Goal: Task Accomplishment & Management: Complete application form

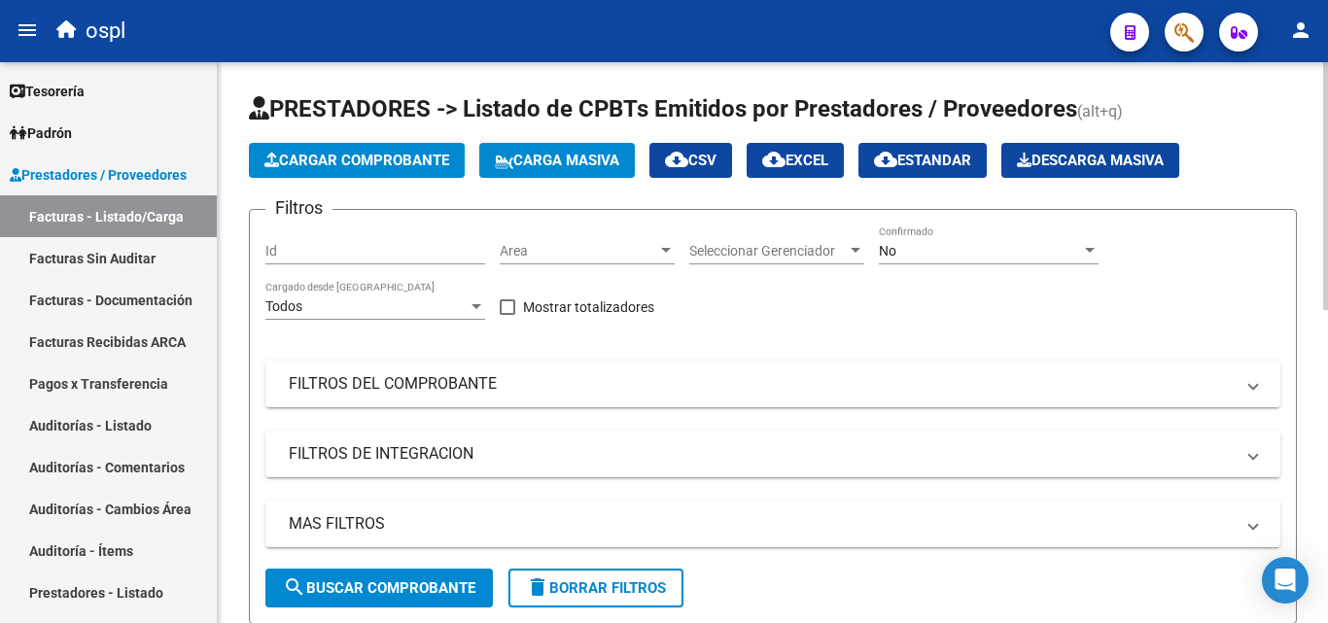
click at [447, 387] on mat-panel-title "FILTROS DEL COMPROBANTE" at bounding box center [761, 383] width 945 height 21
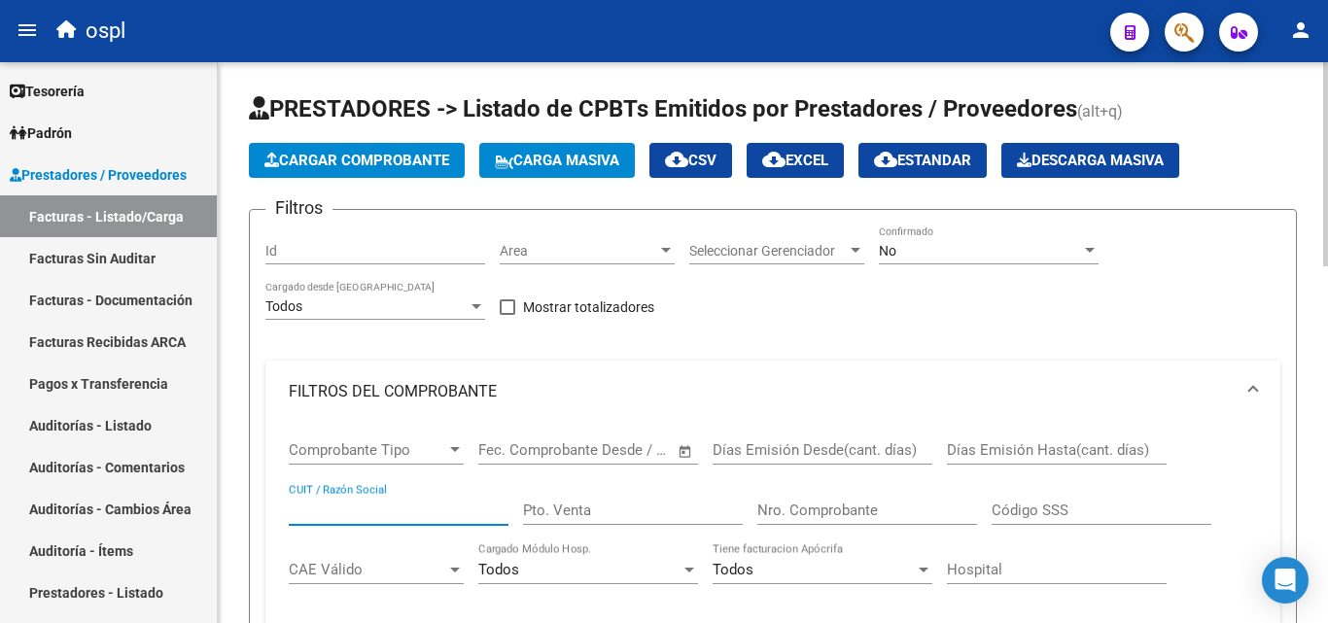
click at [397, 508] on input "CUIT / Razón Social" at bounding box center [399, 510] width 220 height 17
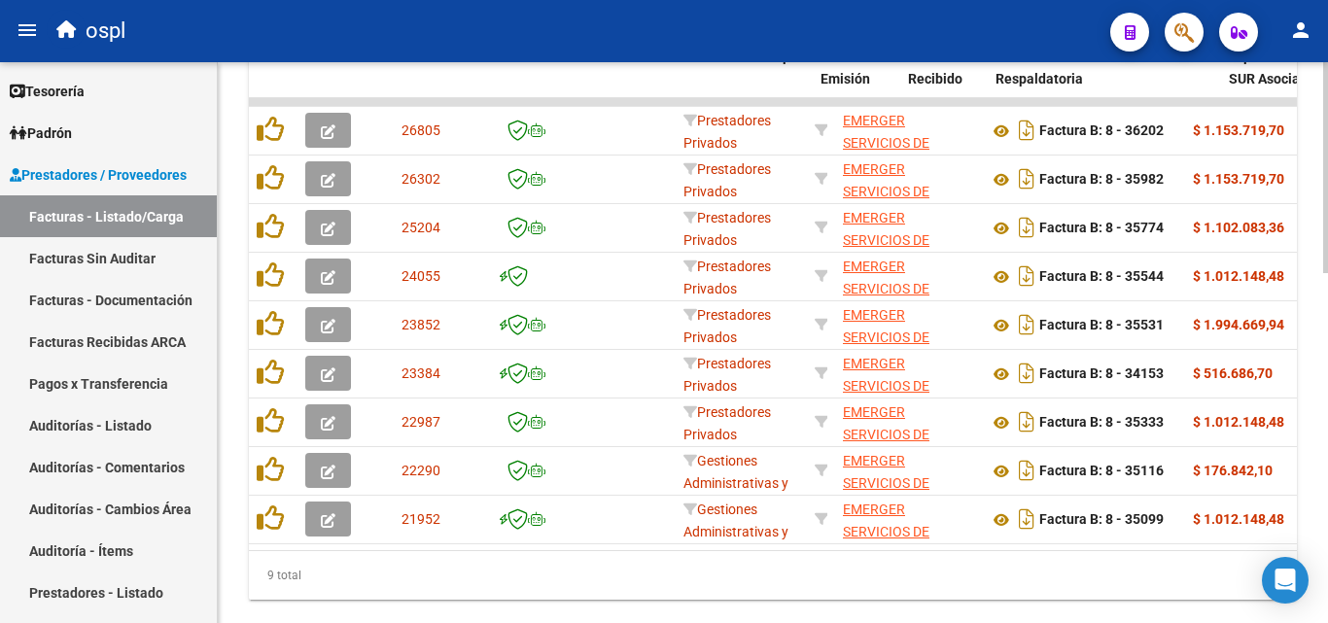
scroll to position [0, 585]
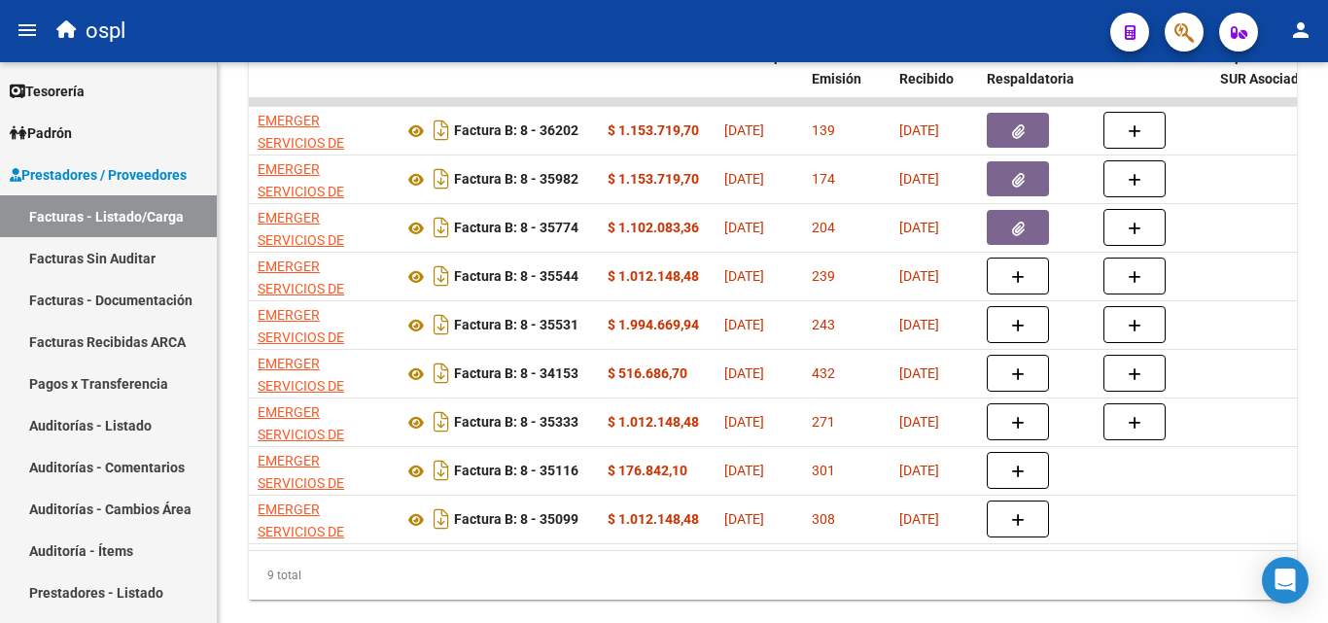
type input "EMERGER"
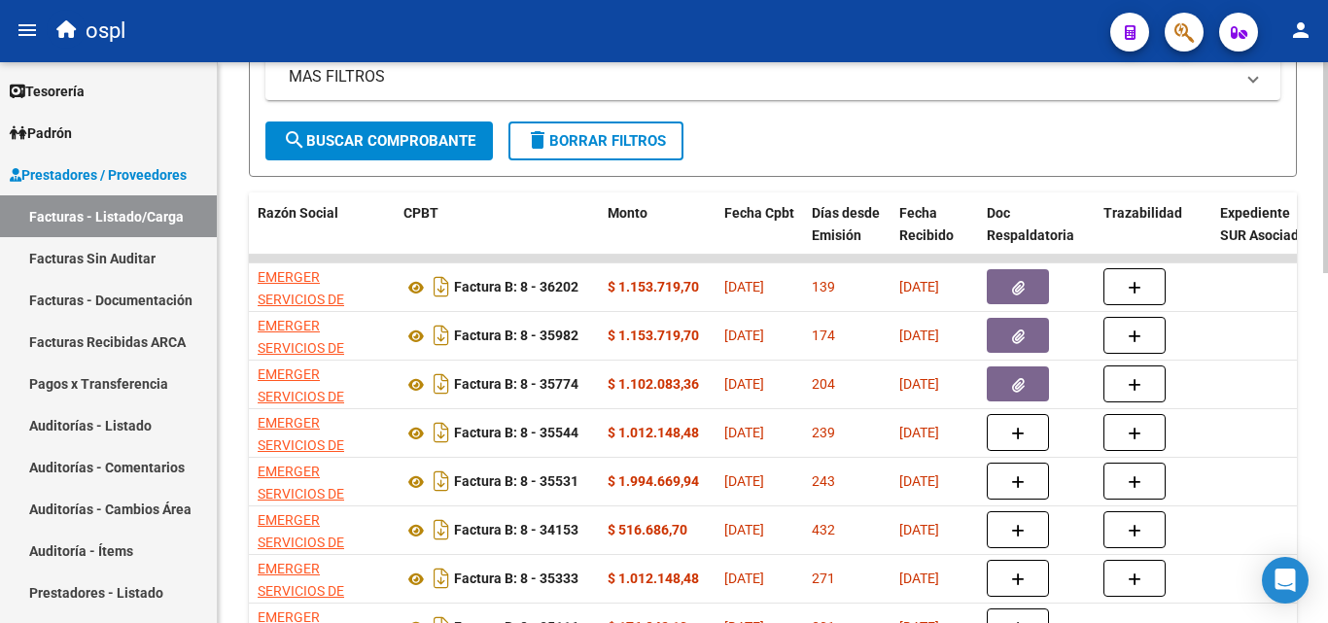
scroll to position [292, 0]
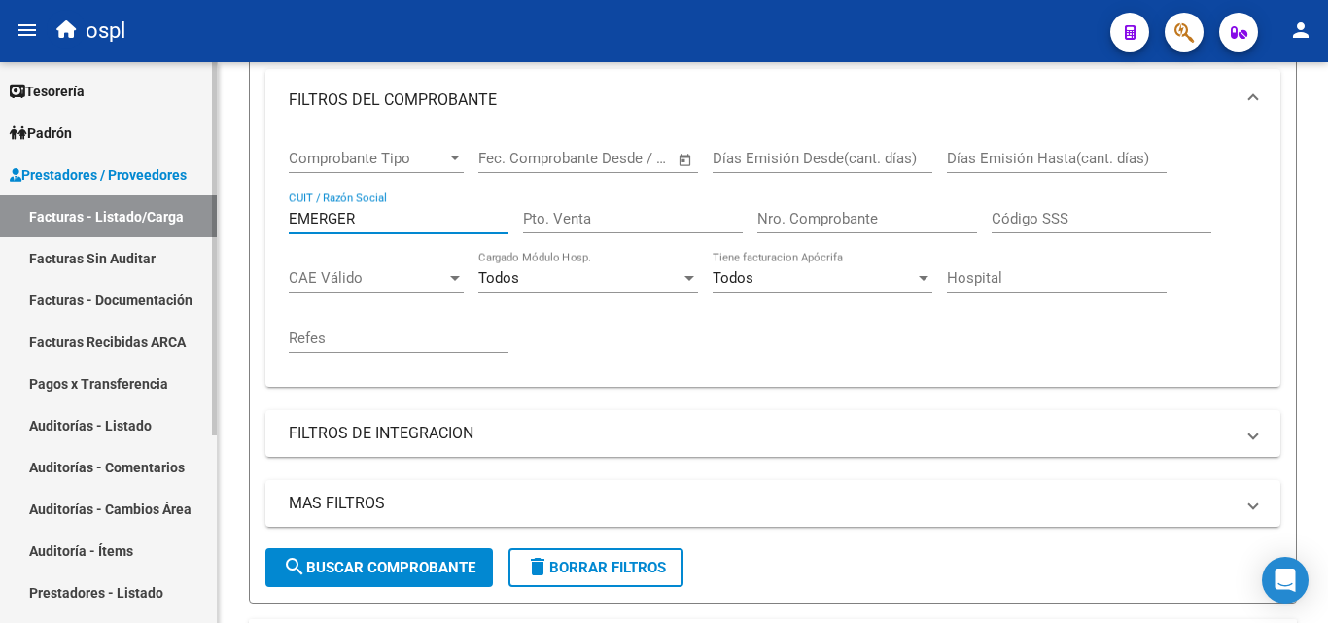
click at [151, 429] on link "Auditorías - Listado" at bounding box center [108, 425] width 217 height 42
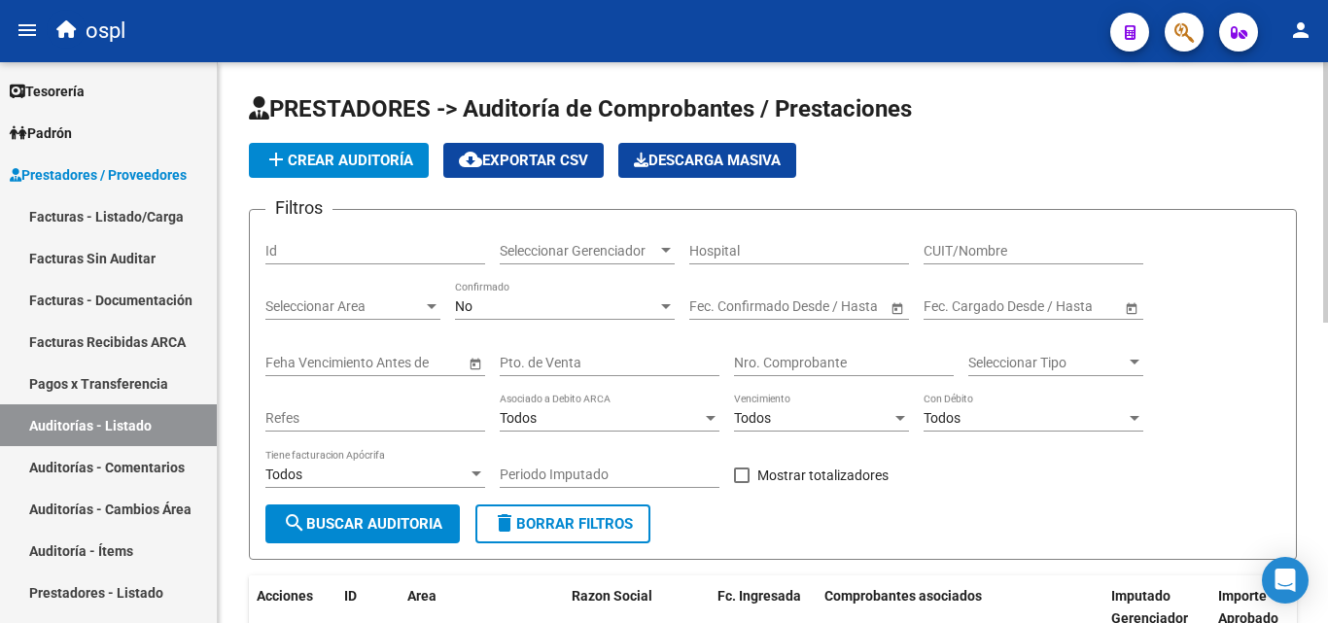
click at [783, 368] on input "Nro. Comprobante" at bounding box center [844, 363] width 220 height 17
type input "270"
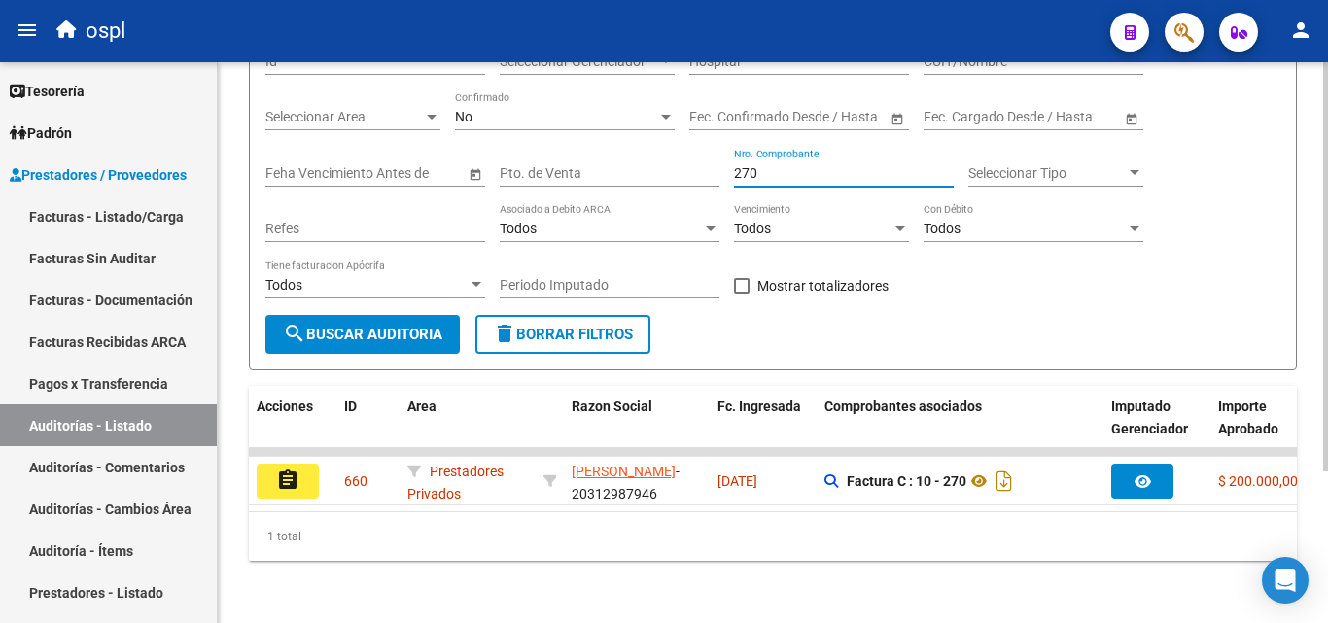
scroll to position [207, 0]
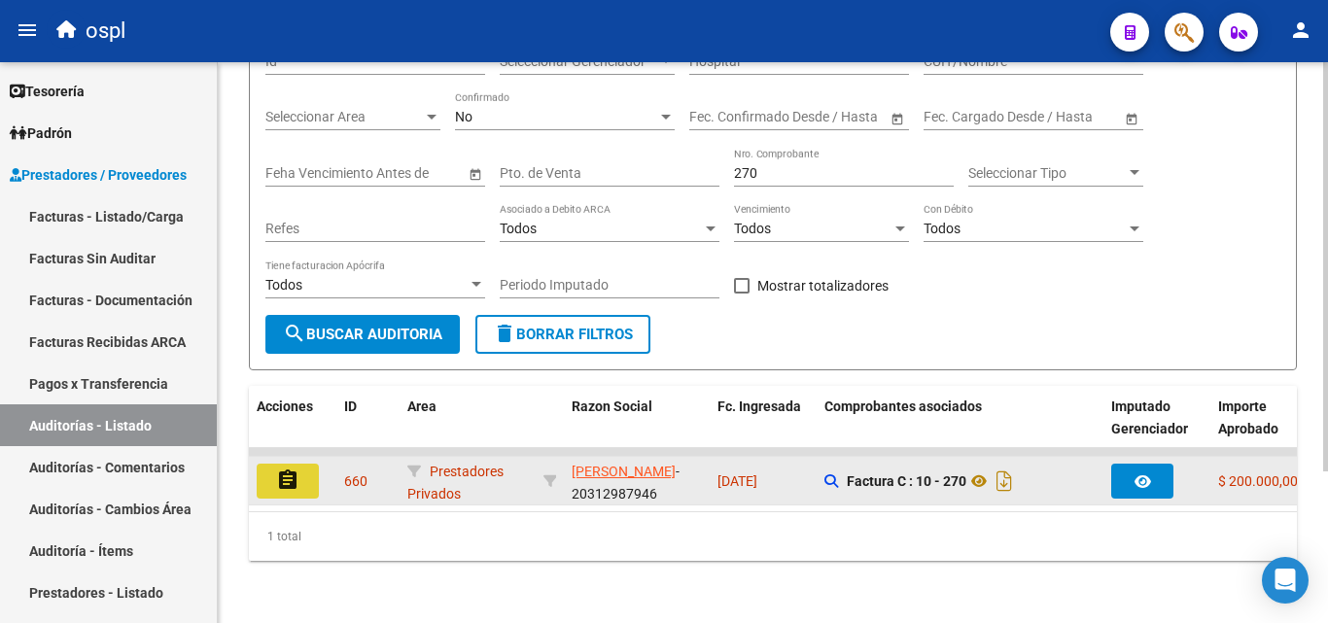
click at [308, 464] on button "assignment" at bounding box center [288, 481] width 62 height 35
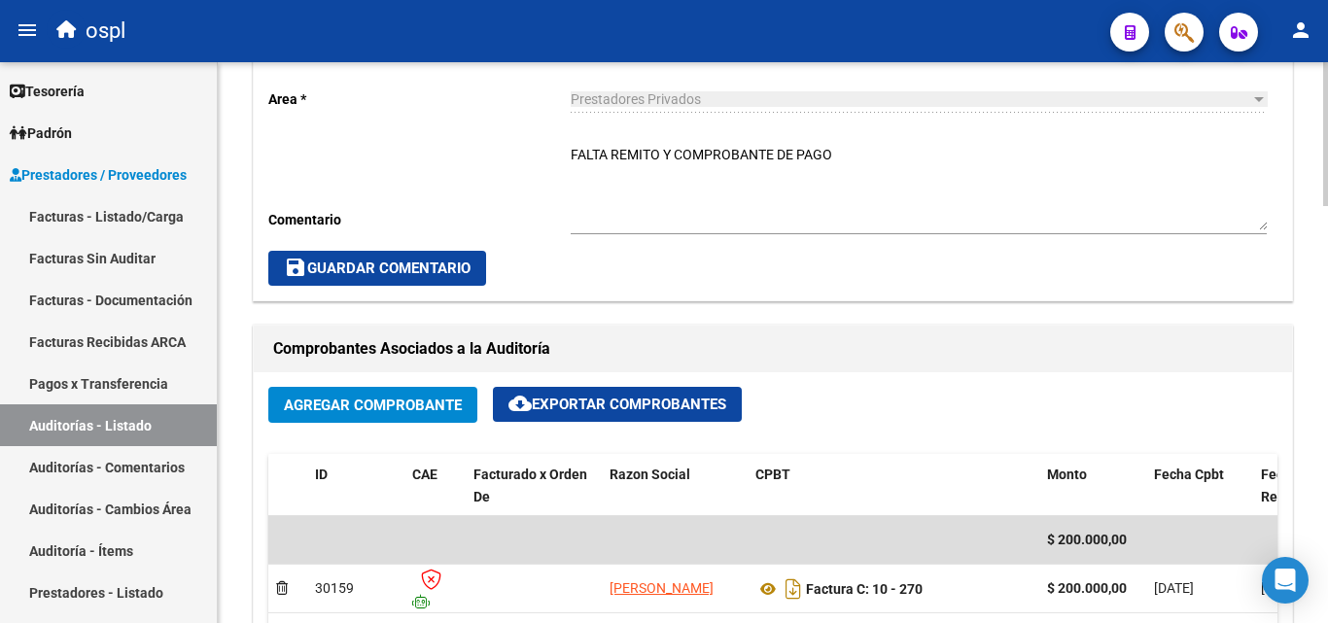
scroll to position [680, 0]
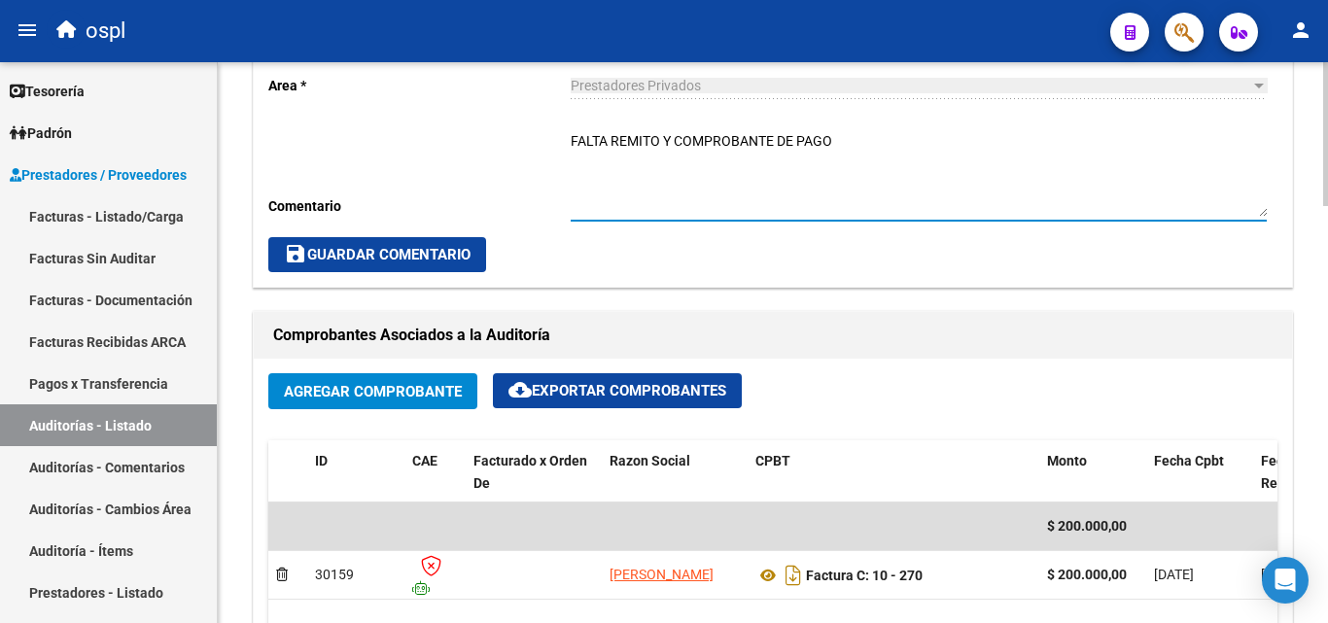
click at [885, 138] on textarea "FALTA REMITO Y COMPROBANTE DE PAGO" at bounding box center [919, 174] width 696 height 86
drag, startPoint x: 883, startPoint y: 153, endPoint x: 555, endPoint y: 143, distance: 327.7
click at [555, 143] on div "Cambiar de área a esta auditoría Area * Prestadores Privados Seleccionar area C…" at bounding box center [773, 140] width 1038 height 293
type textarea "OK_REMITO RECIBIDO [DATE]"
click at [451, 256] on span "save Guardar Comentario" at bounding box center [377, 254] width 187 height 17
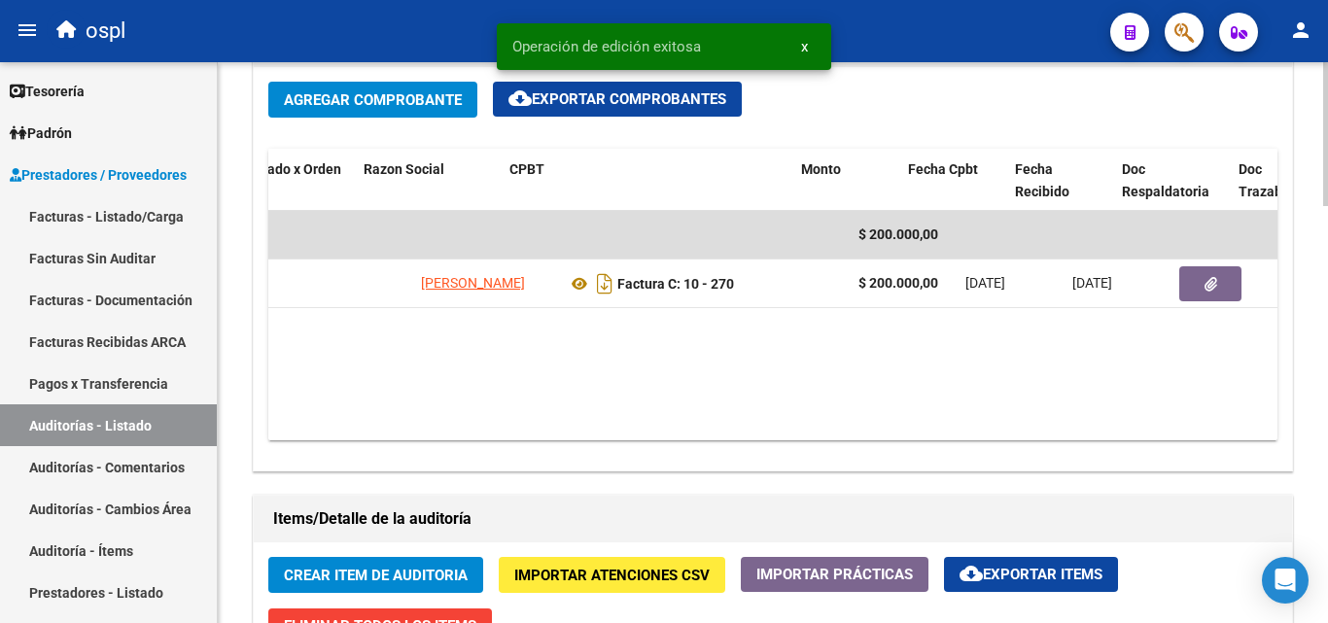
scroll to position [0, 254]
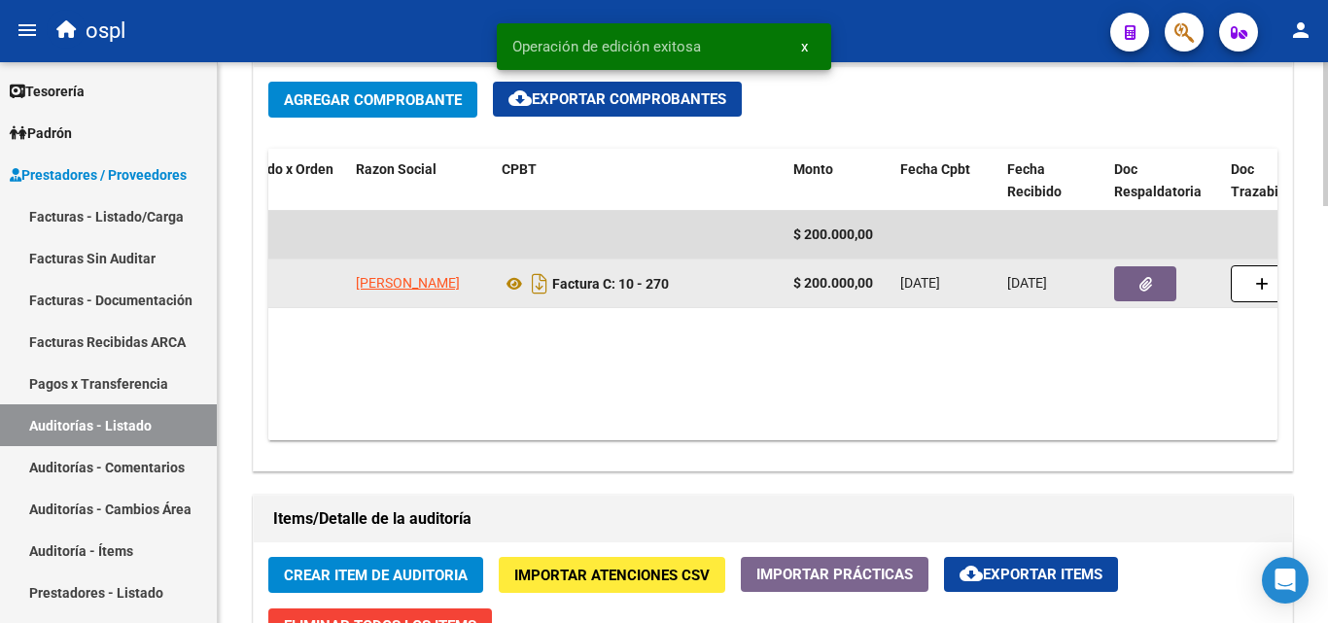
click at [1126, 285] on button "button" at bounding box center [1145, 283] width 62 height 35
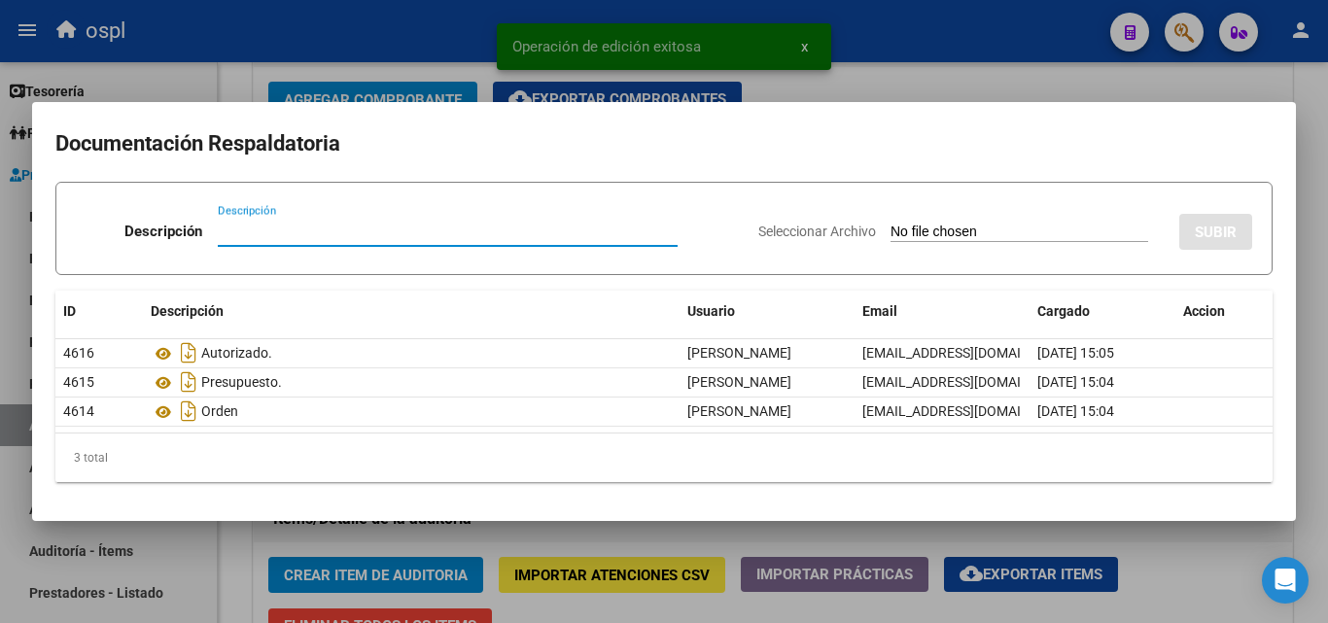
click at [956, 233] on input "Seleccionar Archivo" at bounding box center [1019, 233] width 258 height 18
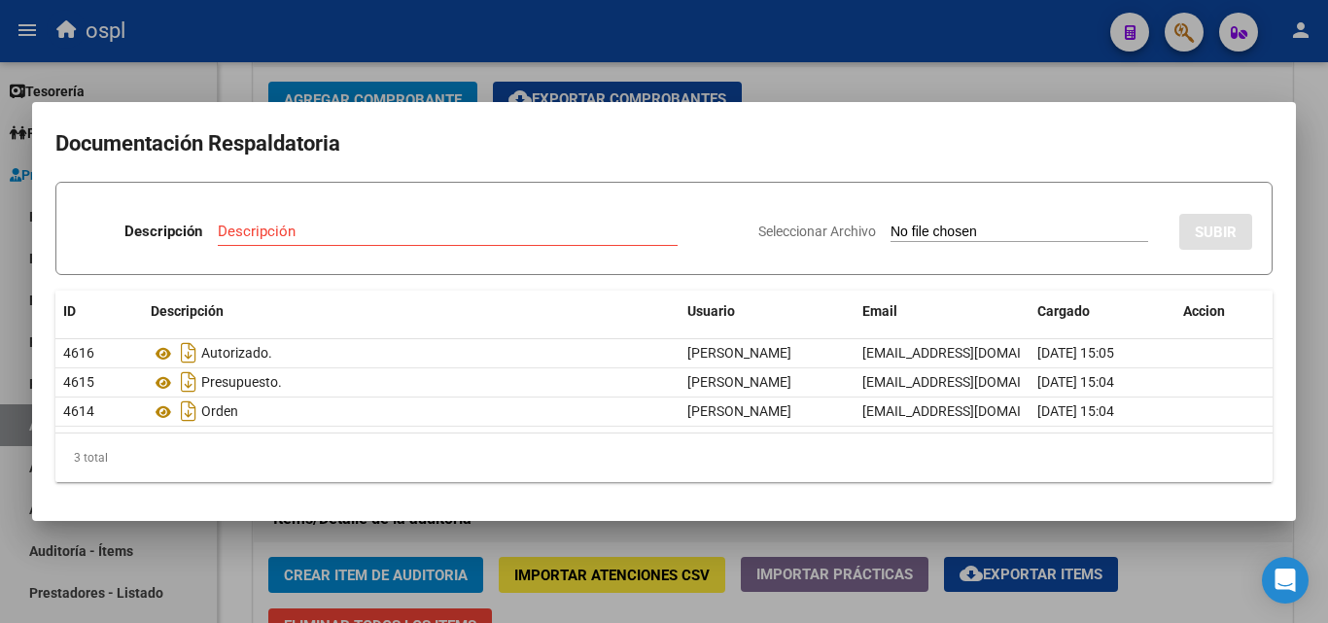
type input "C:\fakepath\IMG-20250811-WA0009.jpg"
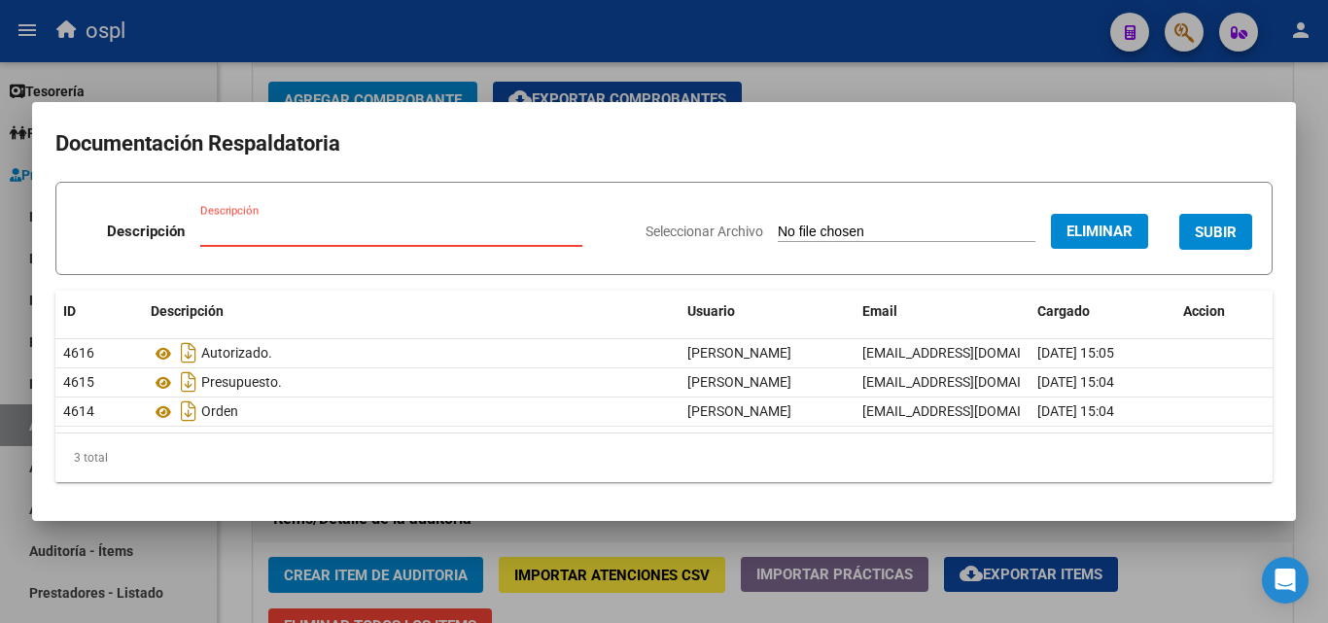
click at [266, 223] on input "Descripción" at bounding box center [391, 231] width 382 height 17
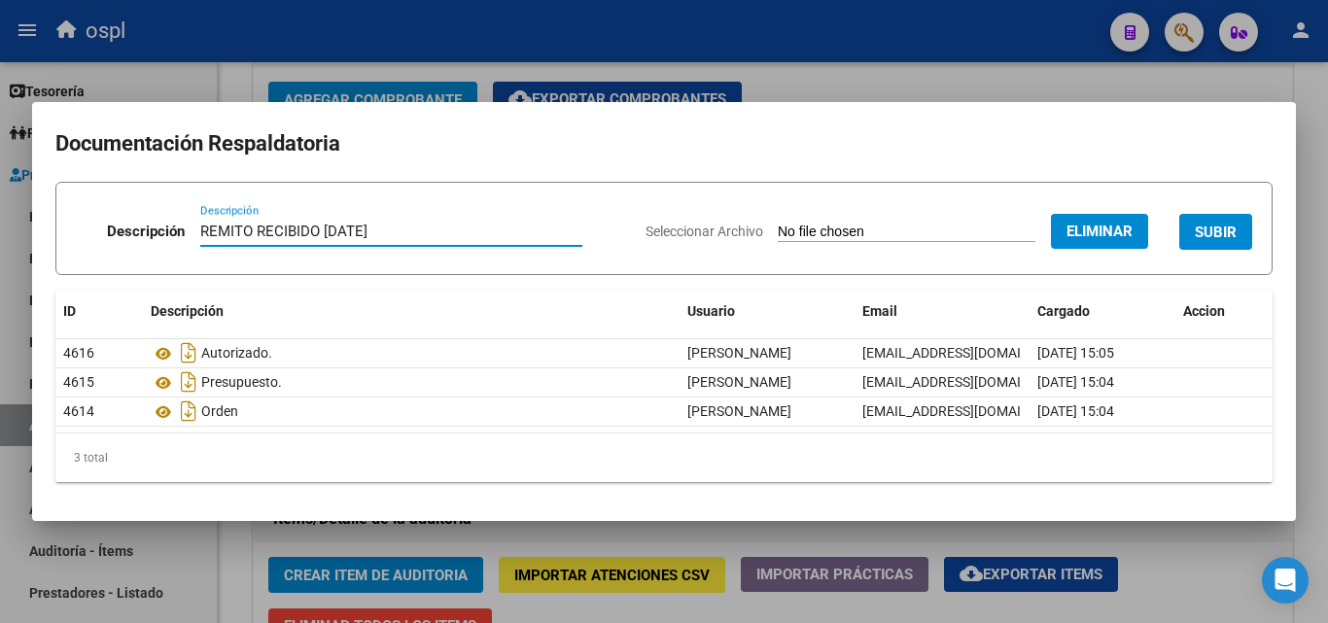
type input "REMITO RECIBIDO [DATE]"
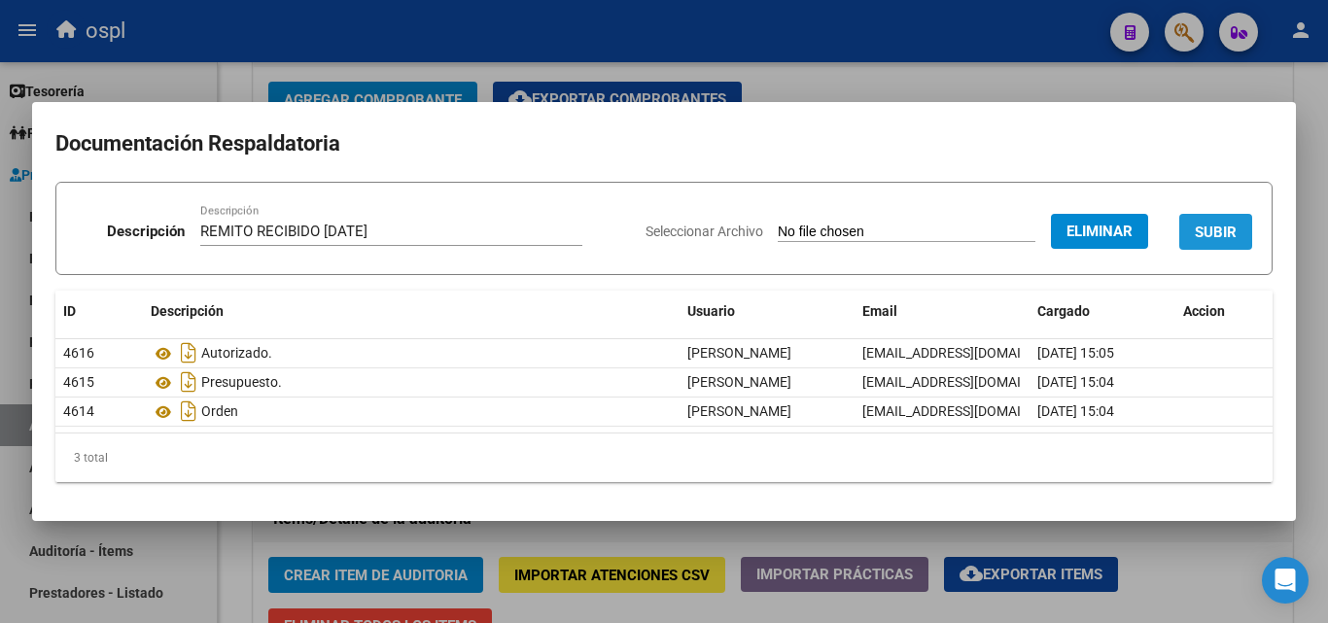
click at [1199, 234] on span "SUBIR" at bounding box center [1216, 232] width 42 height 17
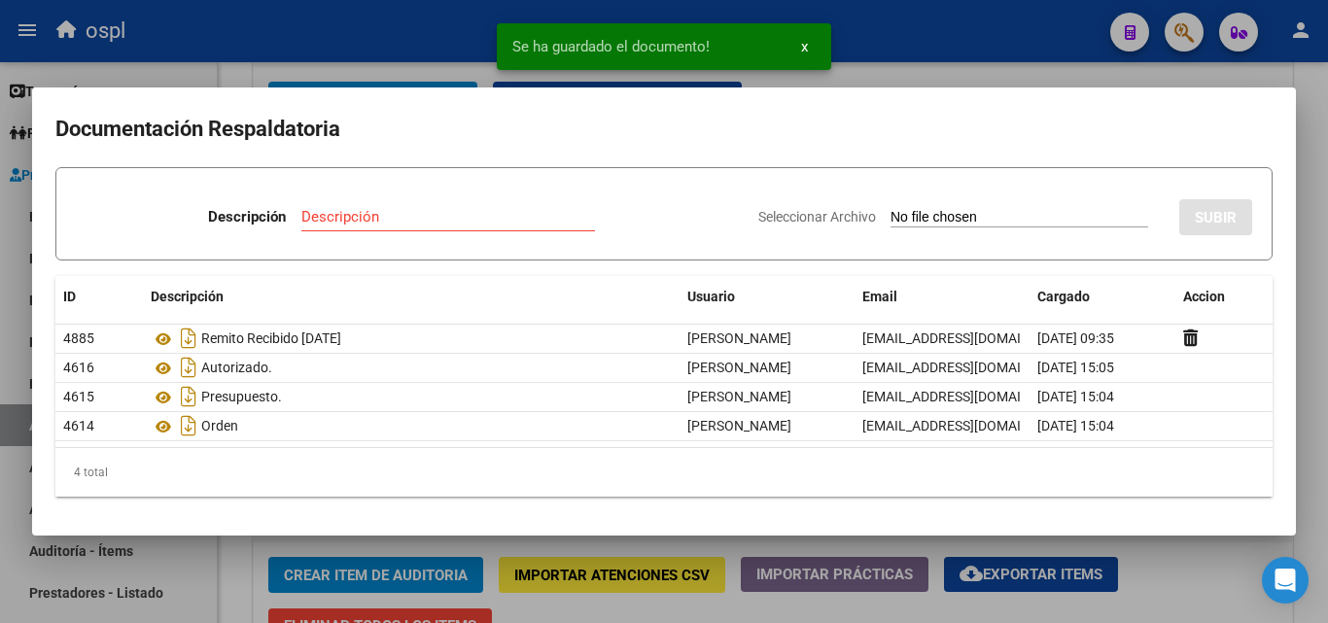
click at [1041, 65] on div at bounding box center [664, 311] width 1328 height 623
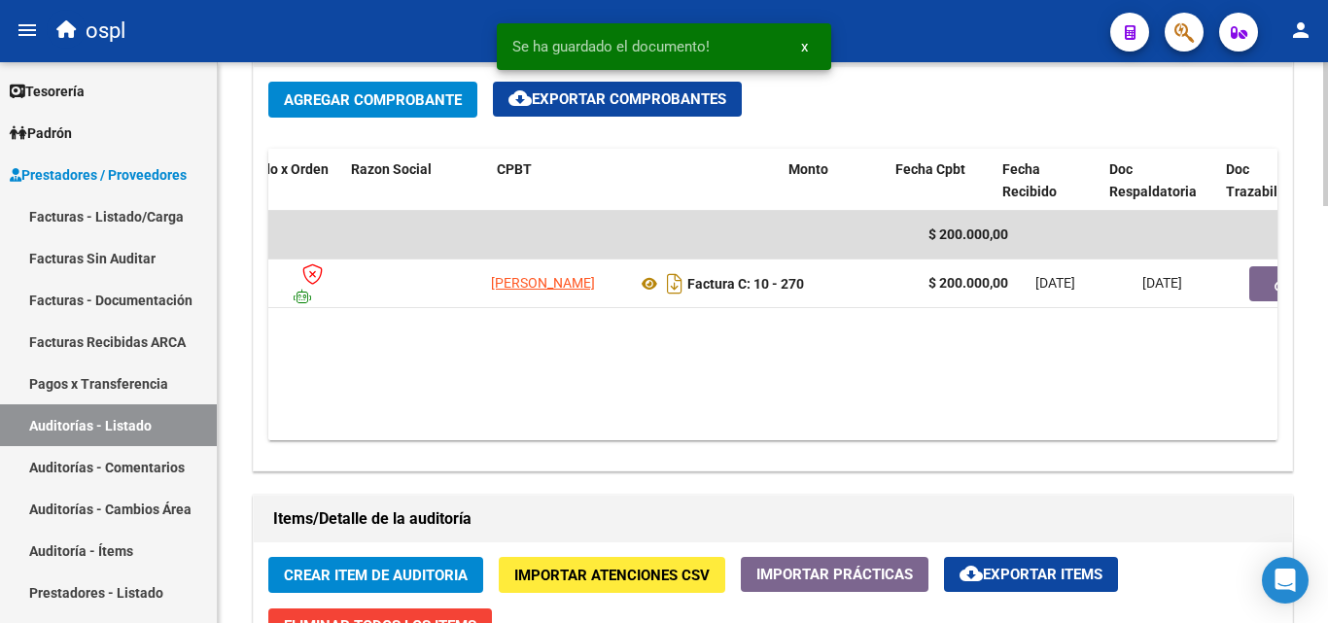
scroll to position [0, 263]
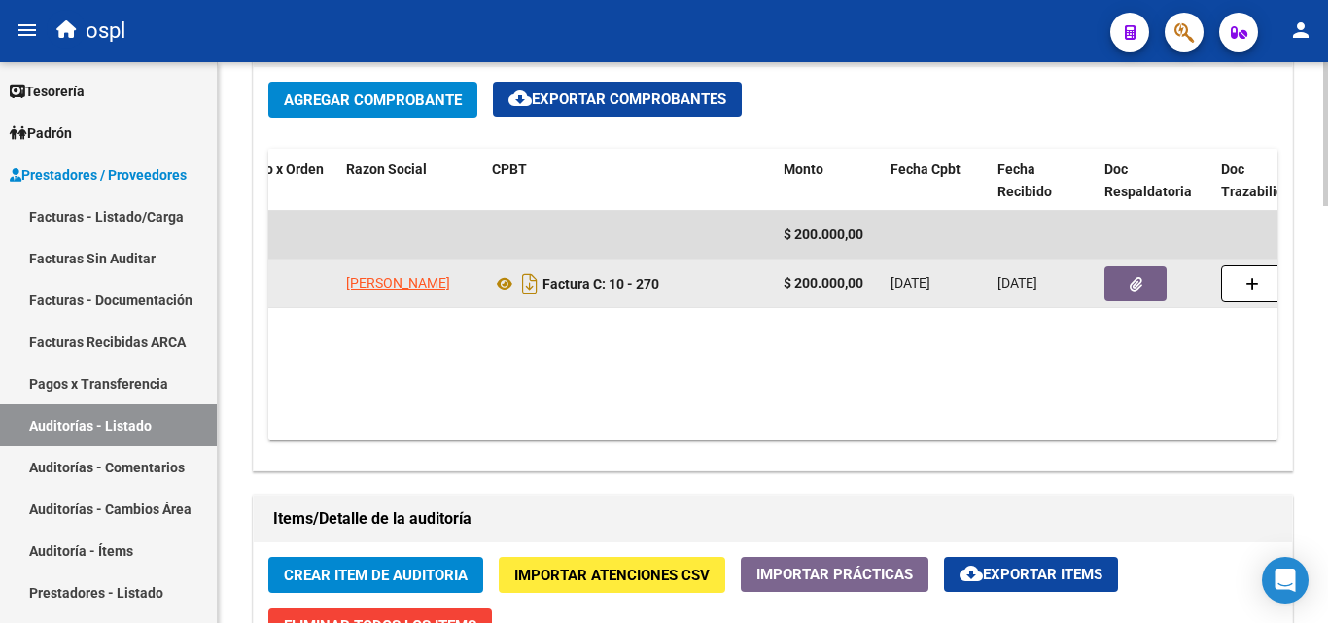
click at [1124, 290] on button "button" at bounding box center [1135, 283] width 62 height 35
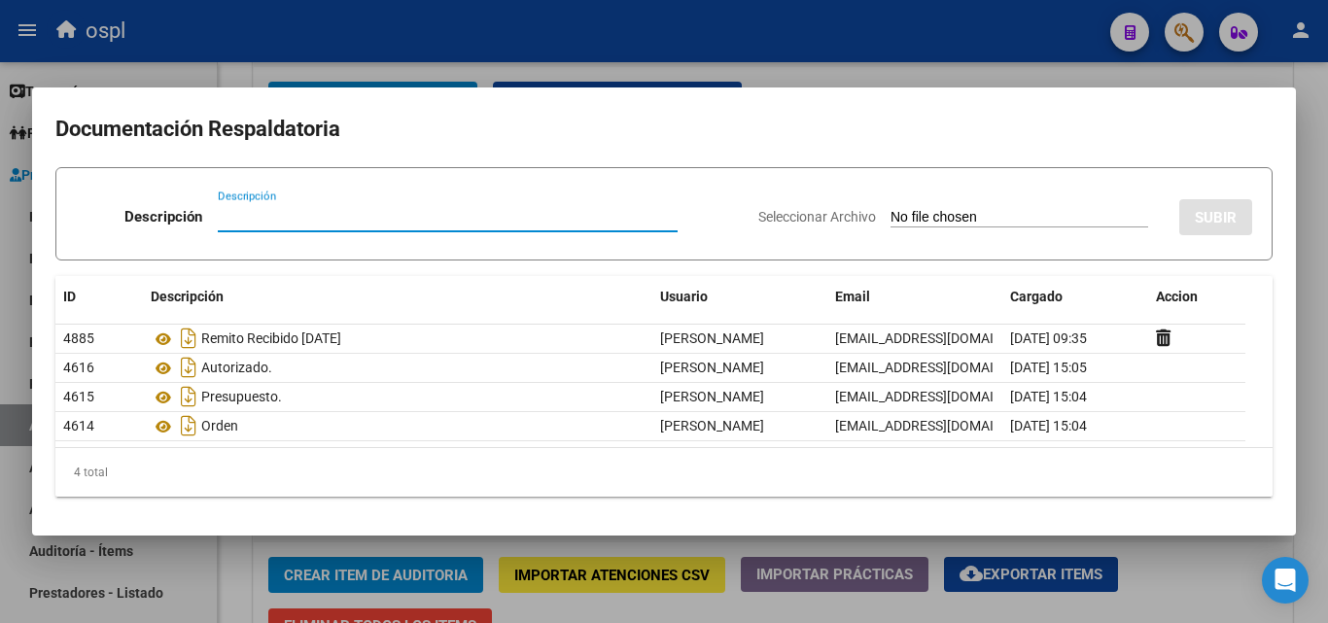
click at [929, 72] on div at bounding box center [664, 311] width 1328 height 623
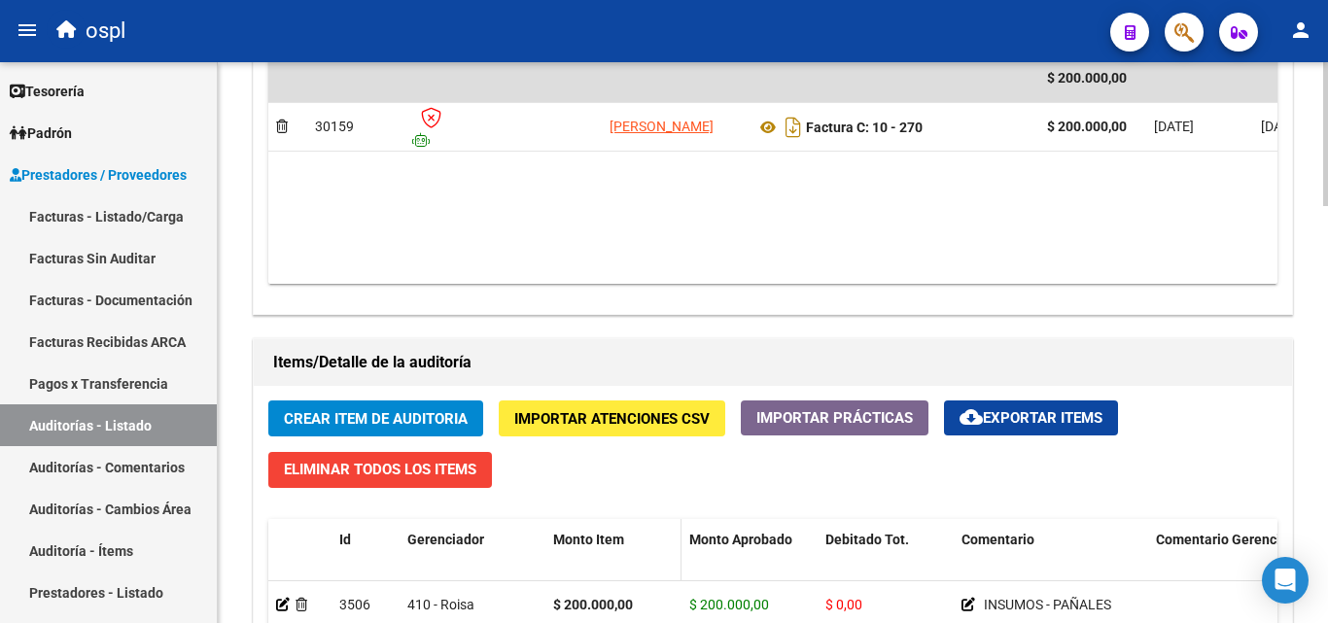
scroll to position [680, 0]
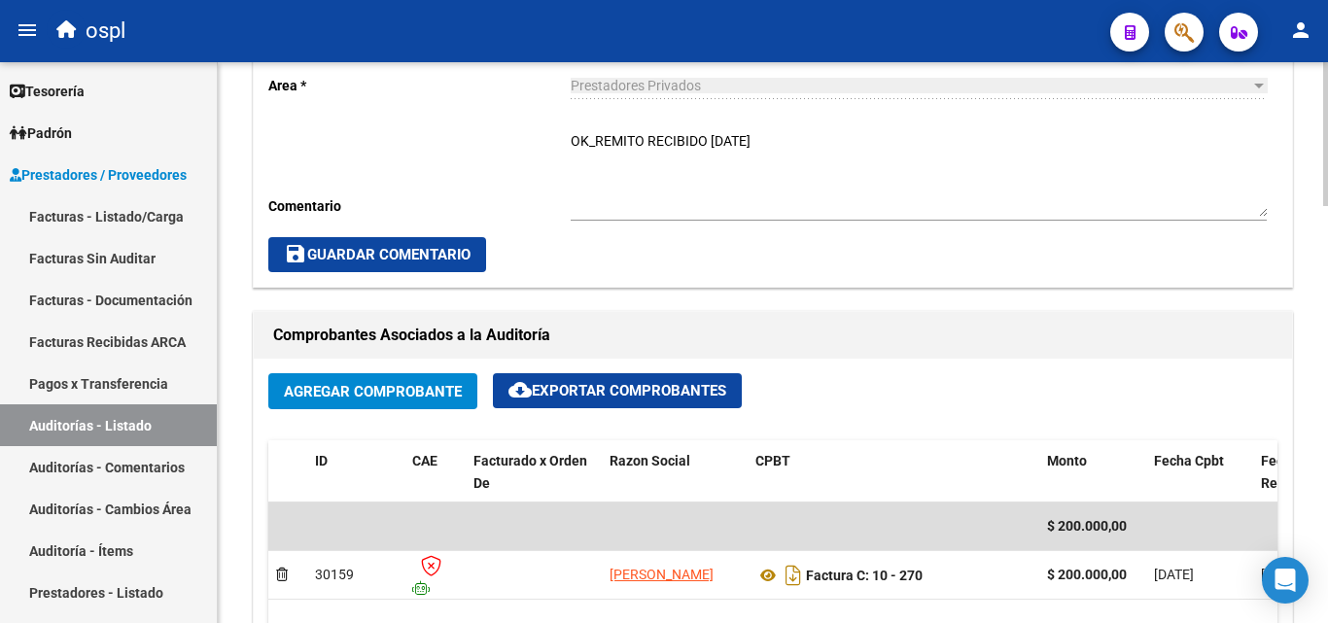
click at [433, 260] on span "save Guardar Comentario" at bounding box center [377, 254] width 187 height 17
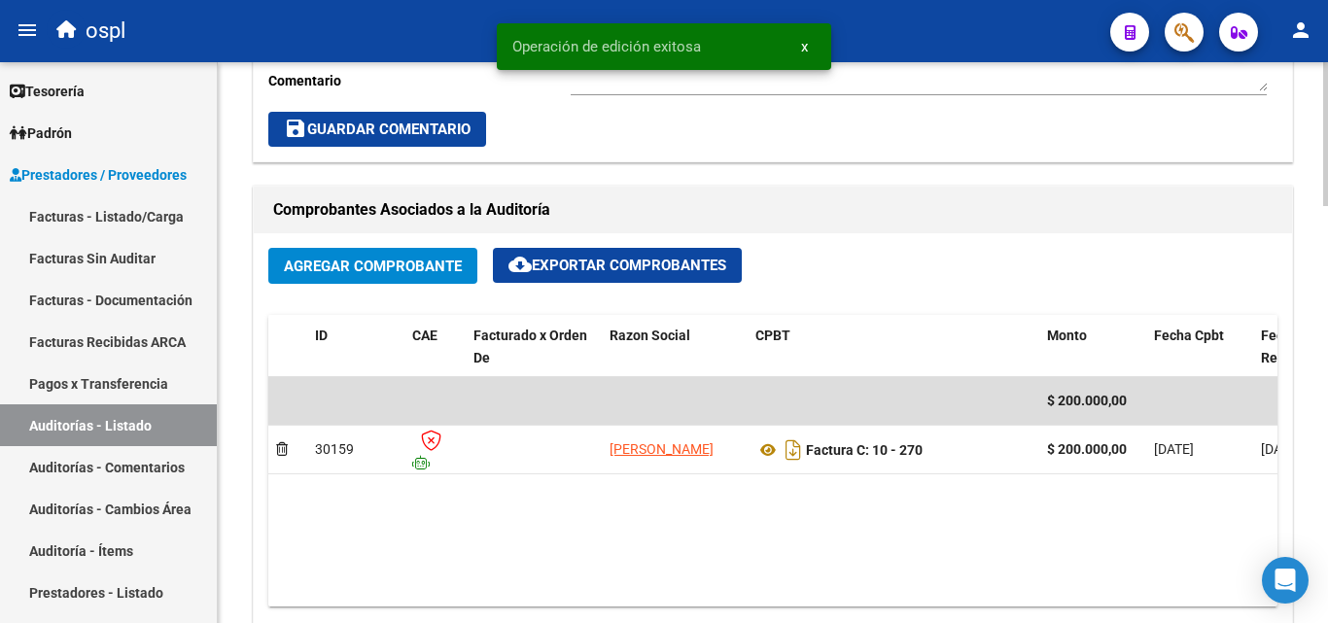
scroll to position [583, 0]
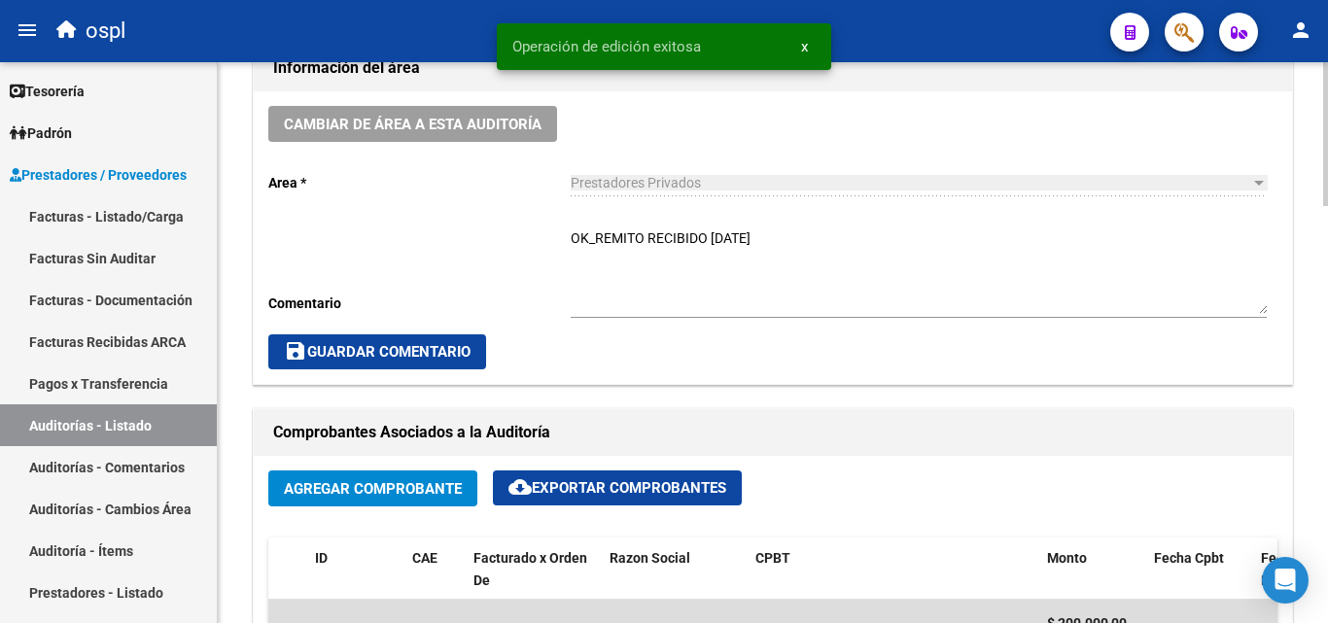
click at [455, 356] on span "save Guardar Comentario" at bounding box center [377, 351] width 187 height 17
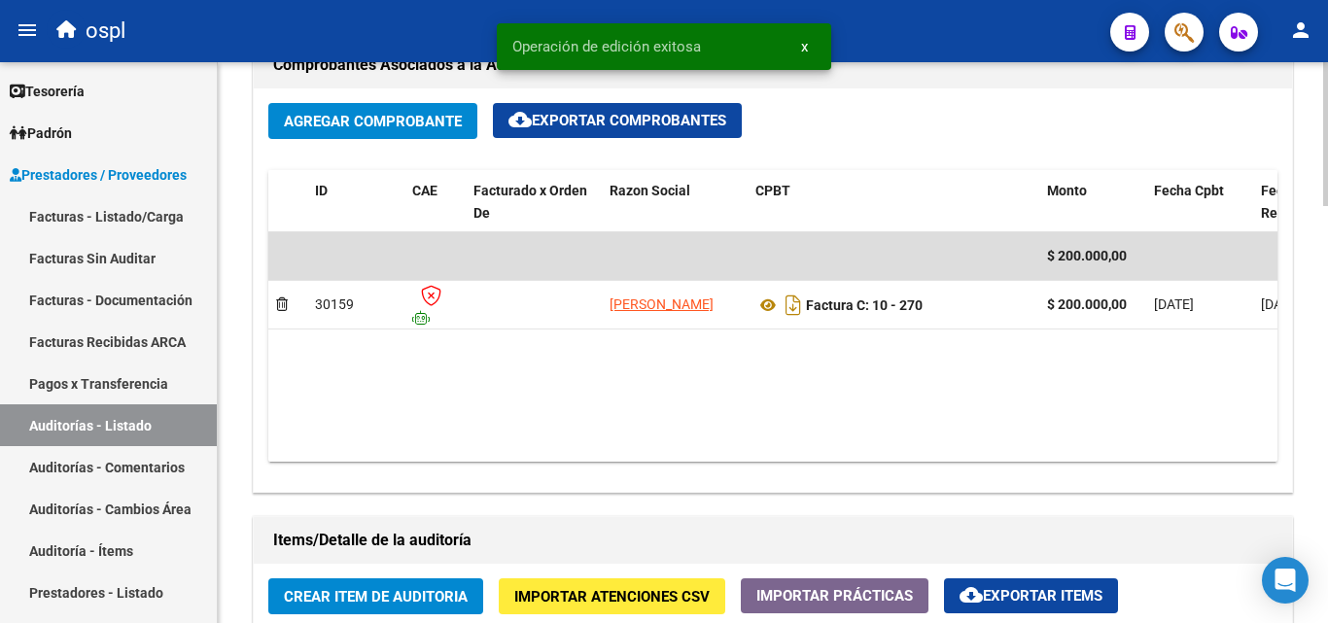
scroll to position [972, 0]
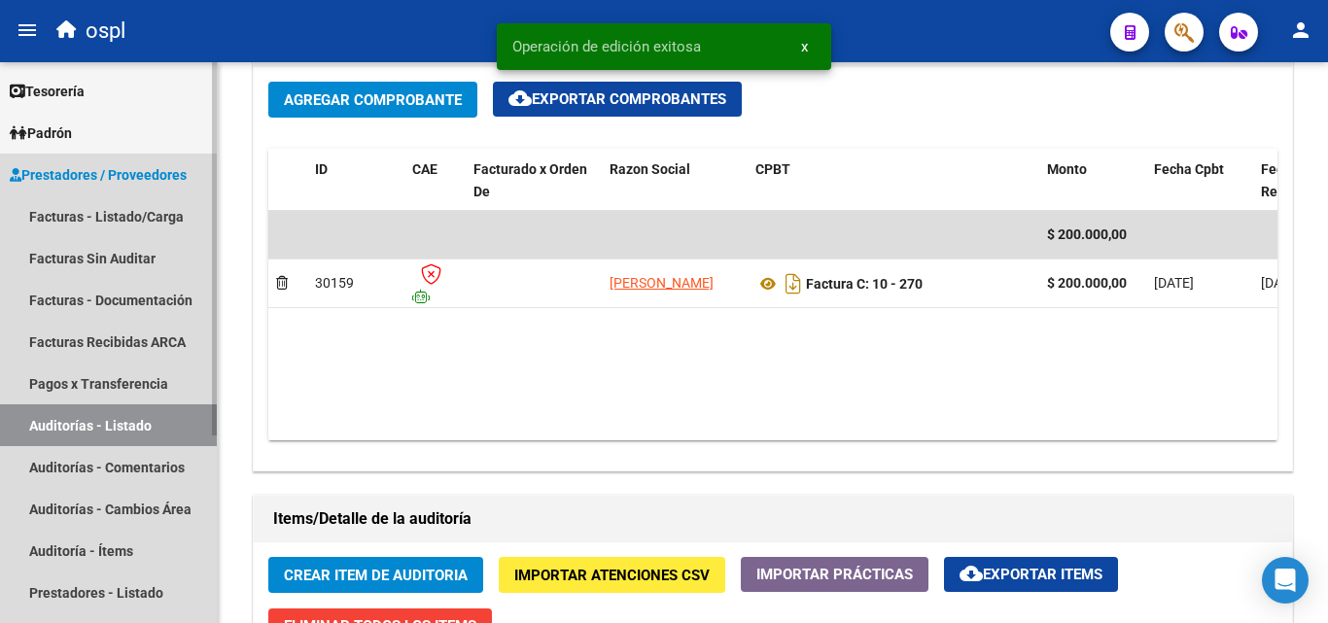
click at [179, 420] on link "Auditorías - Listado" at bounding box center [108, 425] width 217 height 42
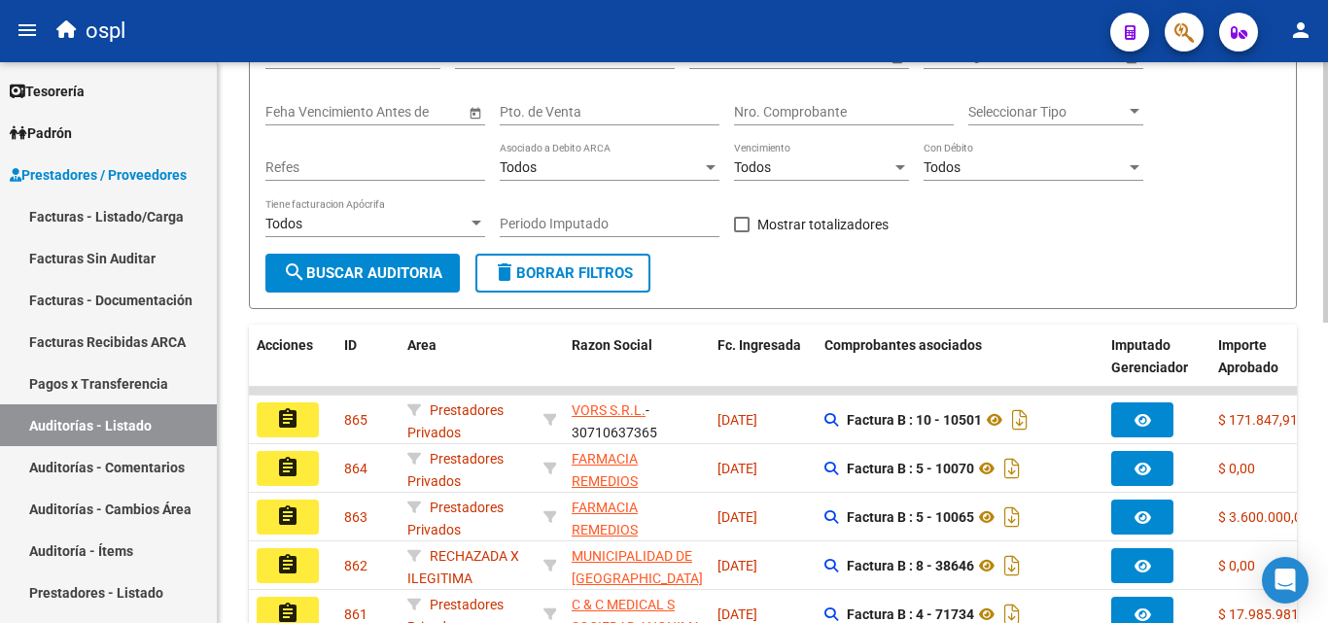
scroll to position [292, 0]
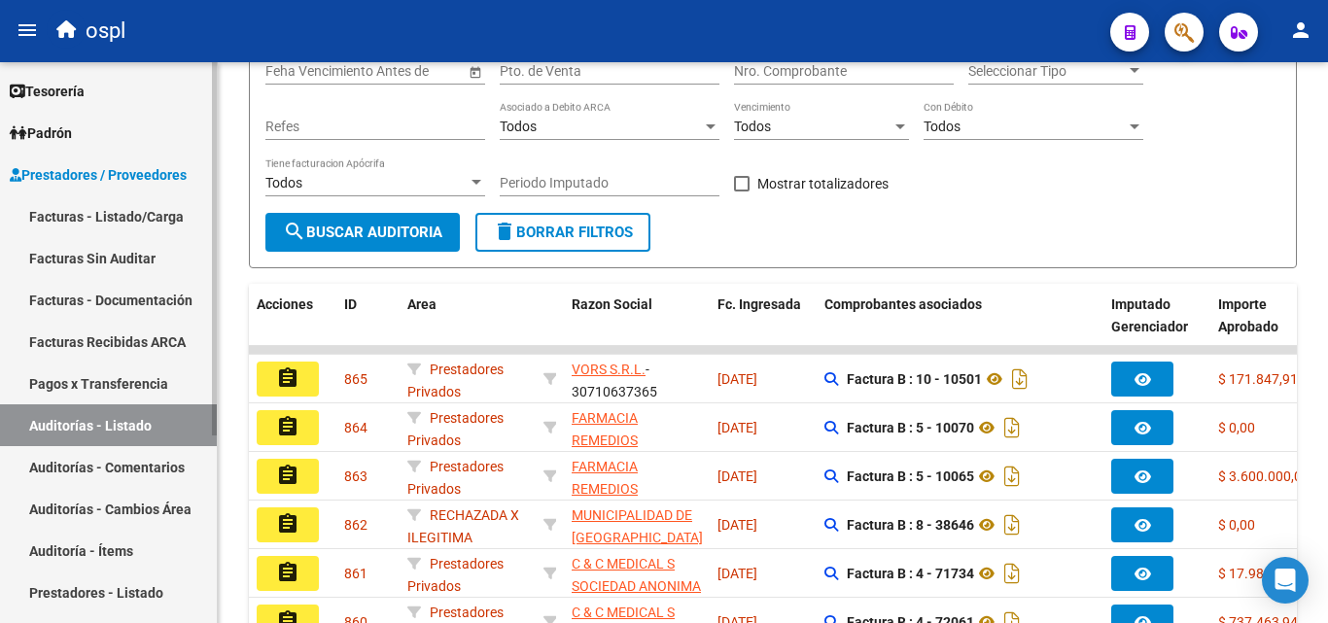
click at [169, 210] on link "Facturas - Listado/Carga" at bounding box center [108, 216] width 217 height 42
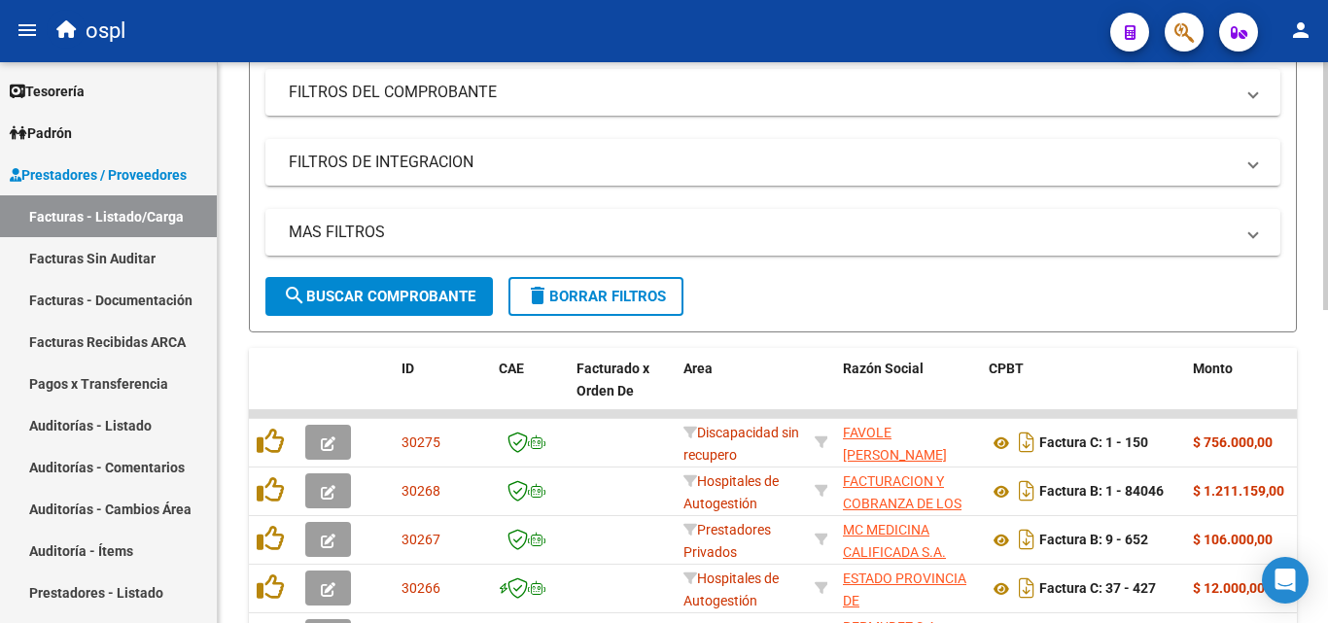
scroll to position [96, 0]
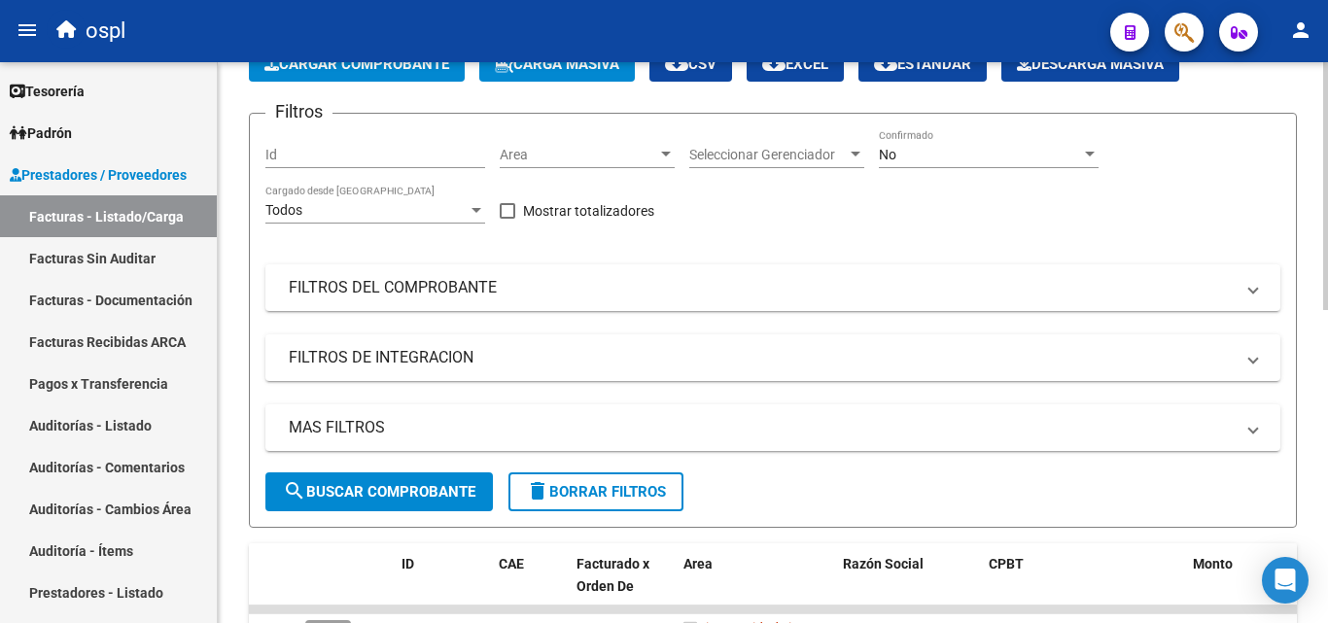
click at [637, 152] on span "Area" at bounding box center [578, 155] width 157 height 17
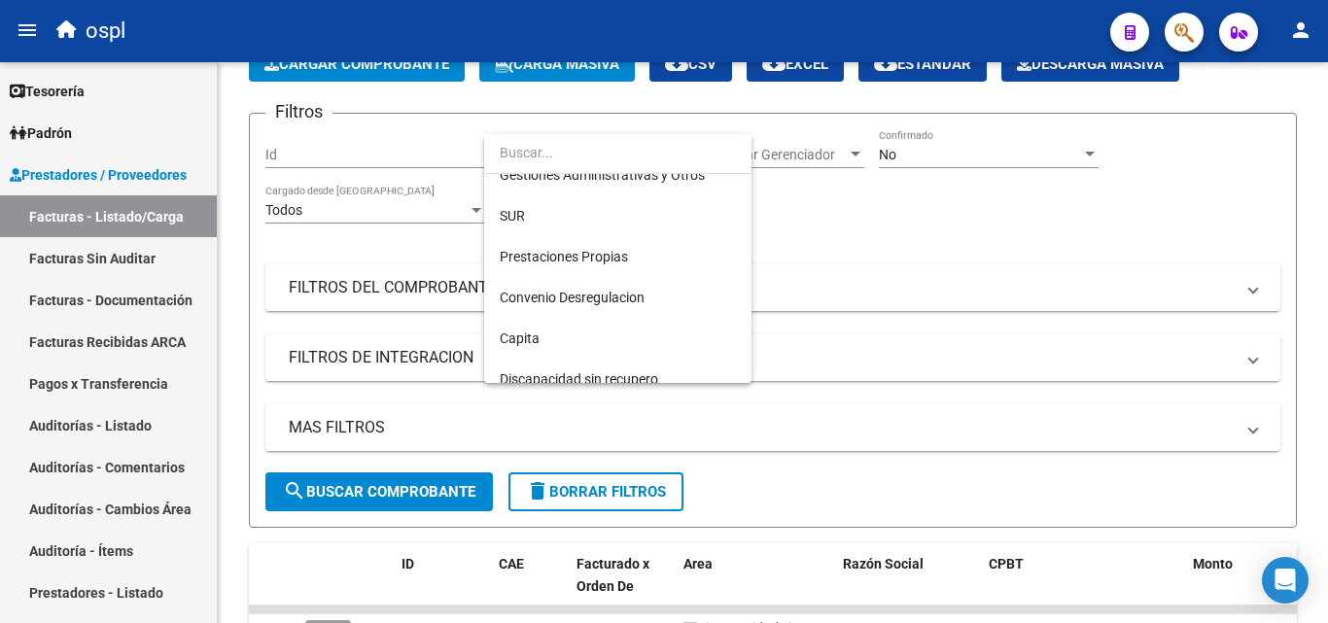
scroll to position [282, 0]
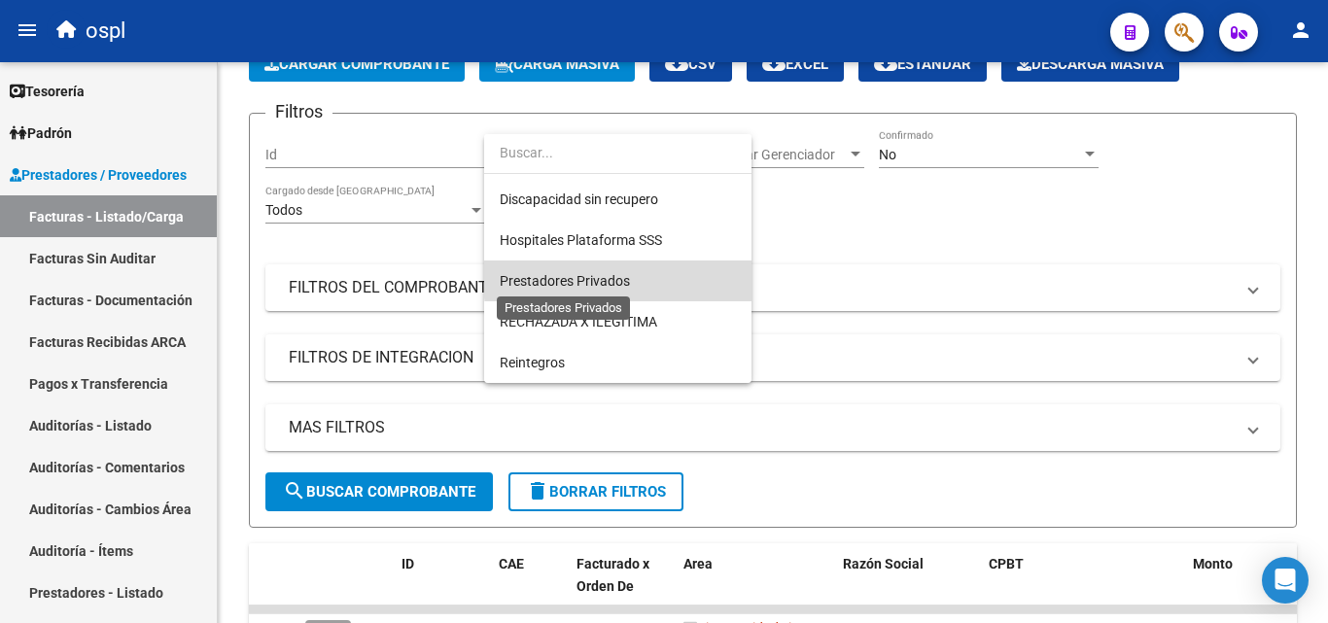
click at [625, 275] on span "Prestadores Privados" at bounding box center [565, 281] width 130 height 16
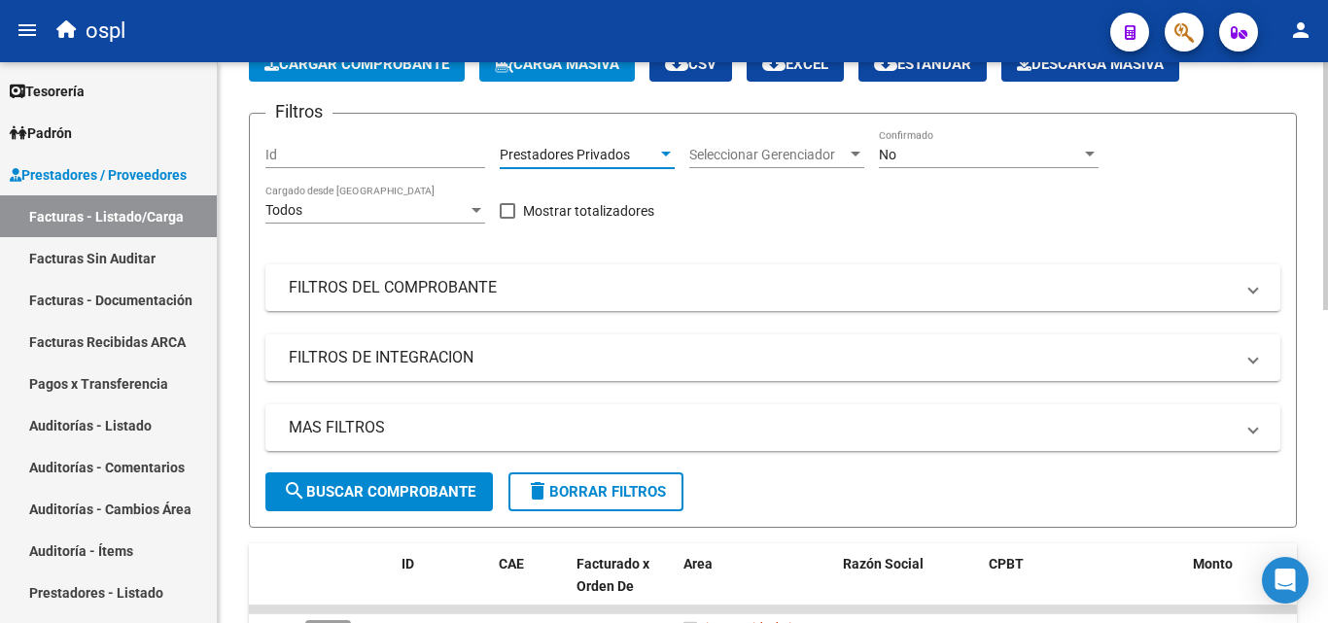
click at [462, 483] on span "search Buscar Comprobante" at bounding box center [379, 491] width 192 height 17
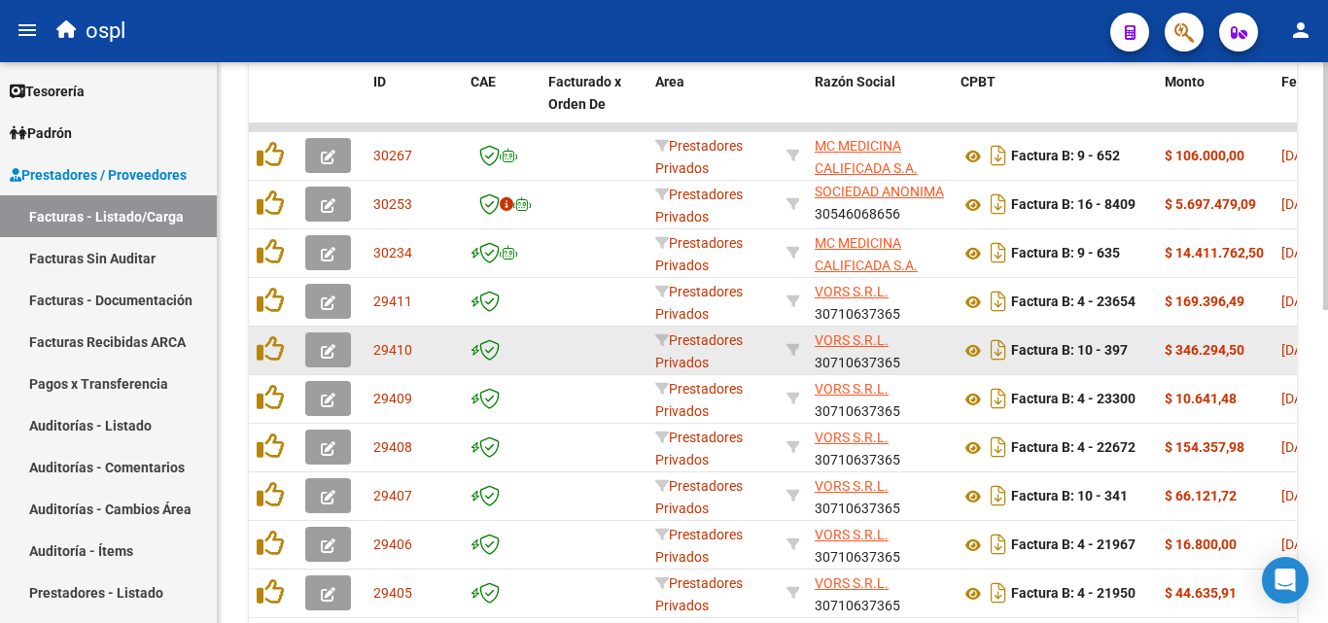
scroll to position [679, 0]
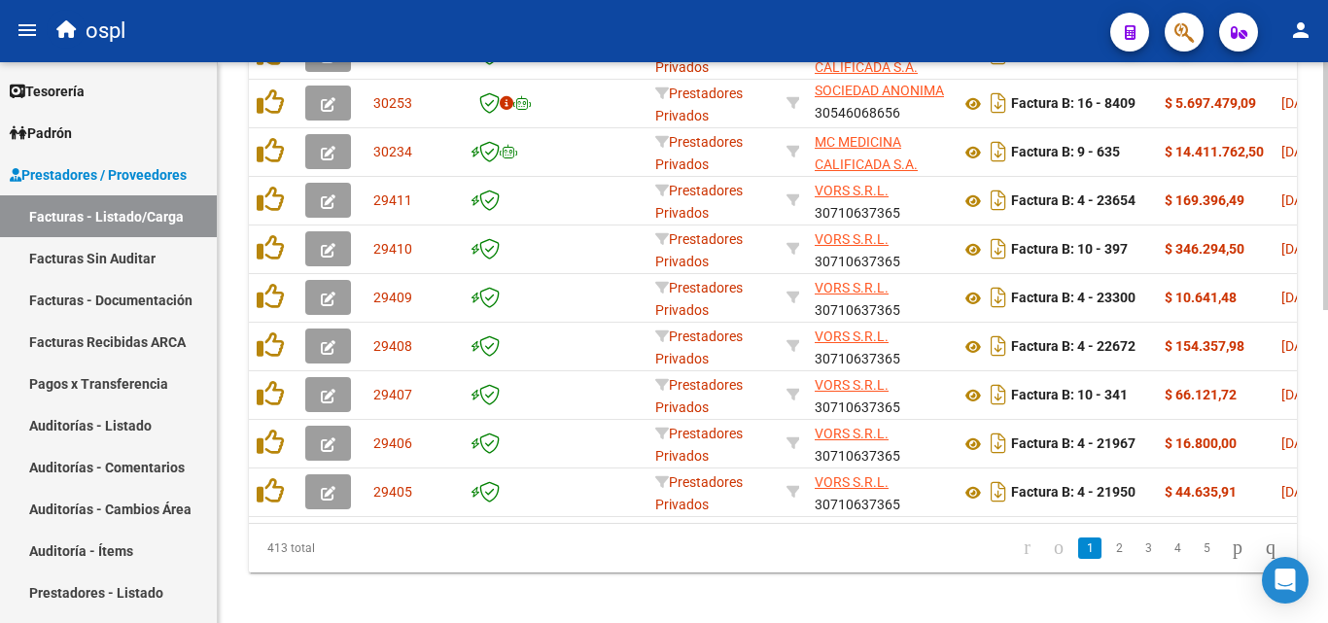
click at [514, 541] on div "413 total 1 2 3 4 5" at bounding box center [773, 548] width 1048 height 49
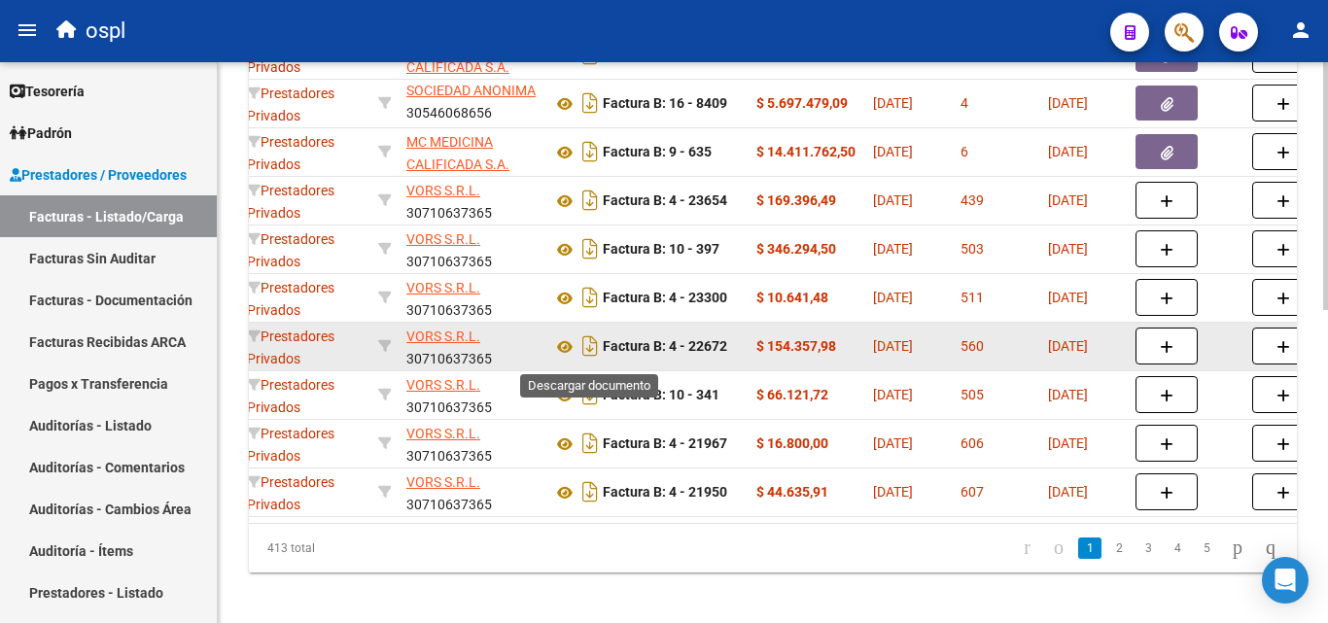
scroll to position [582, 0]
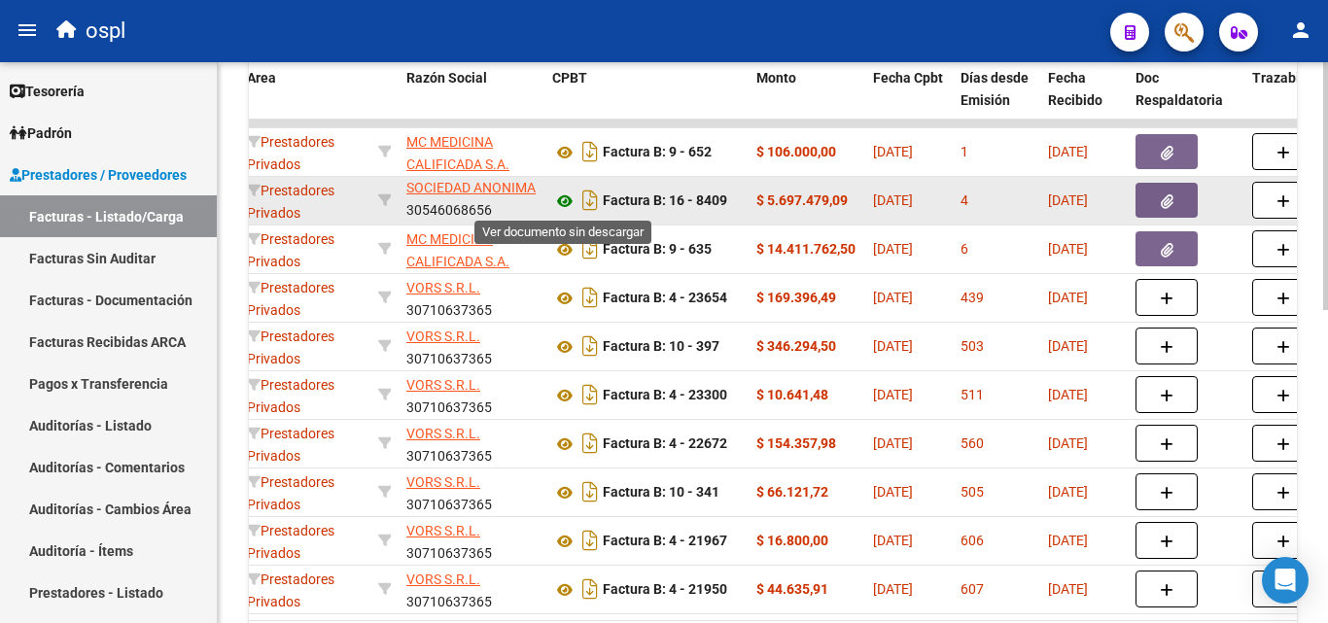
click at [568, 201] on icon at bounding box center [564, 201] width 25 height 23
click at [1177, 195] on button "button" at bounding box center [1166, 200] width 62 height 35
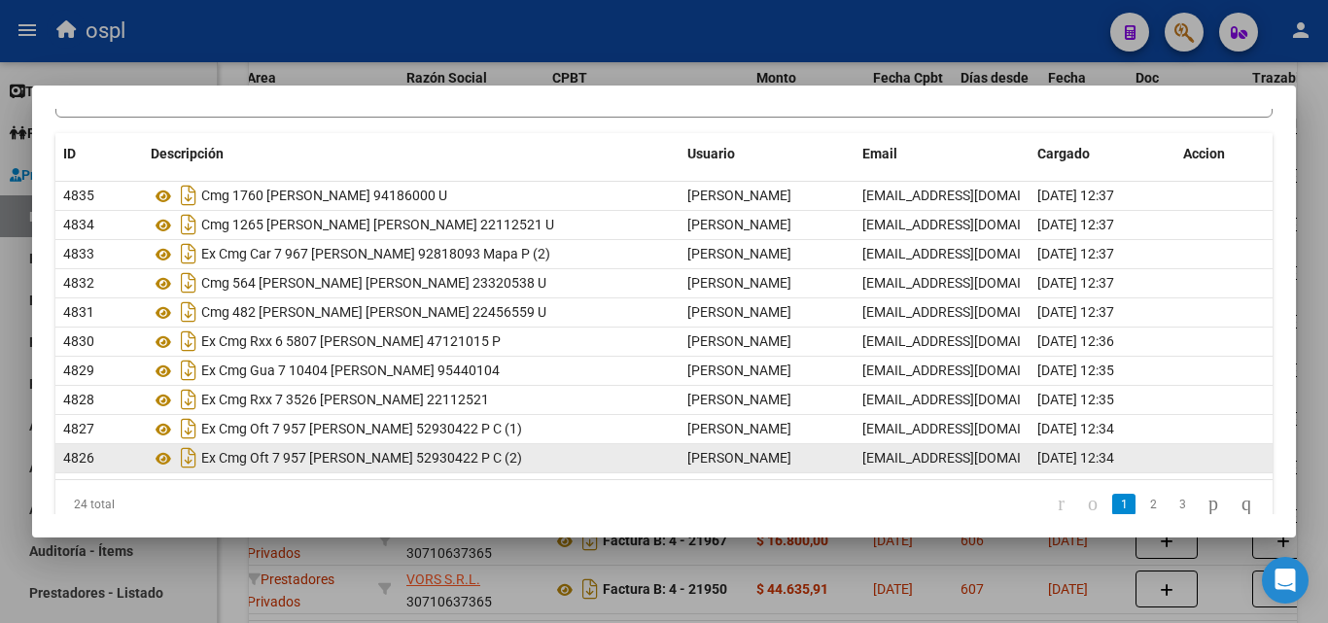
scroll to position [171, 0]
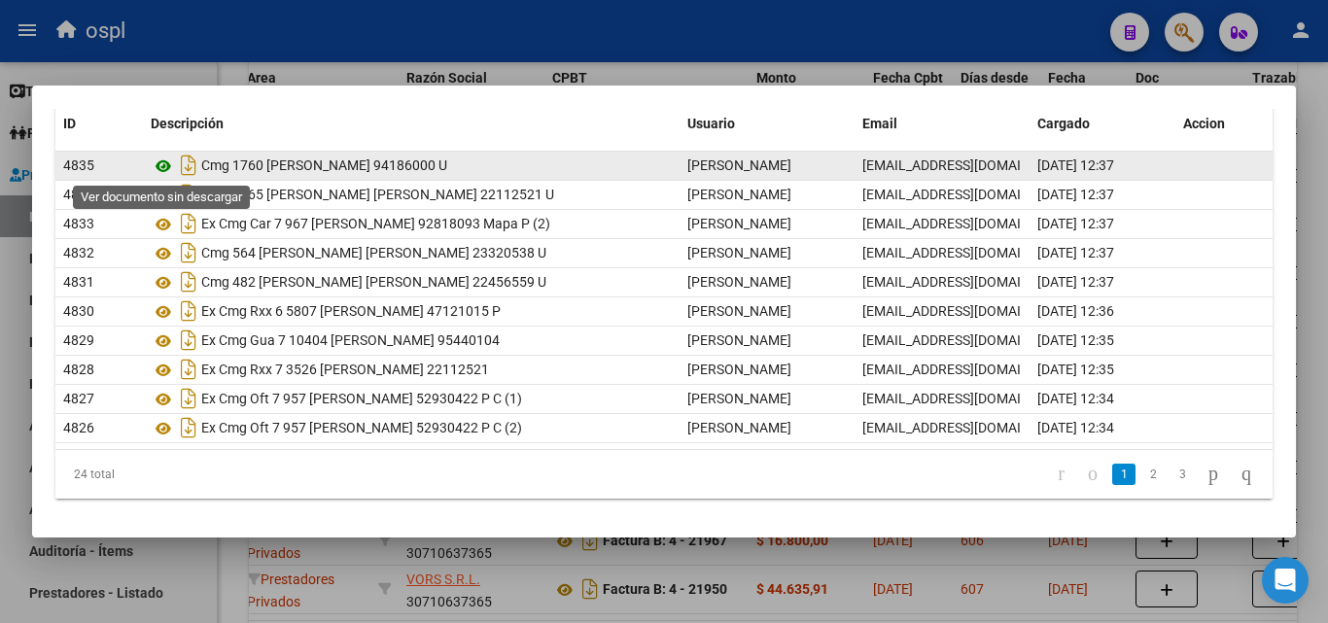
click at [163, 167] on icon at bounding box center [163, 166] width 25 height 23
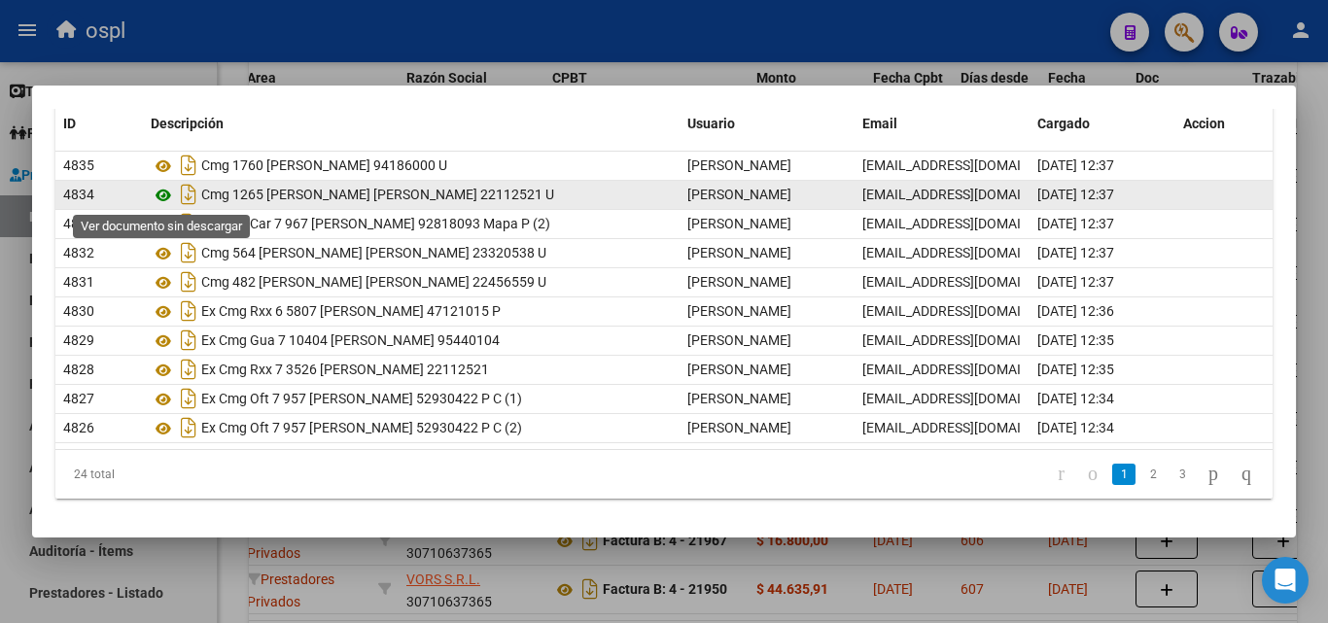
click at [163, 191] on icon at bounding box center [163, 195] width 25 height 23
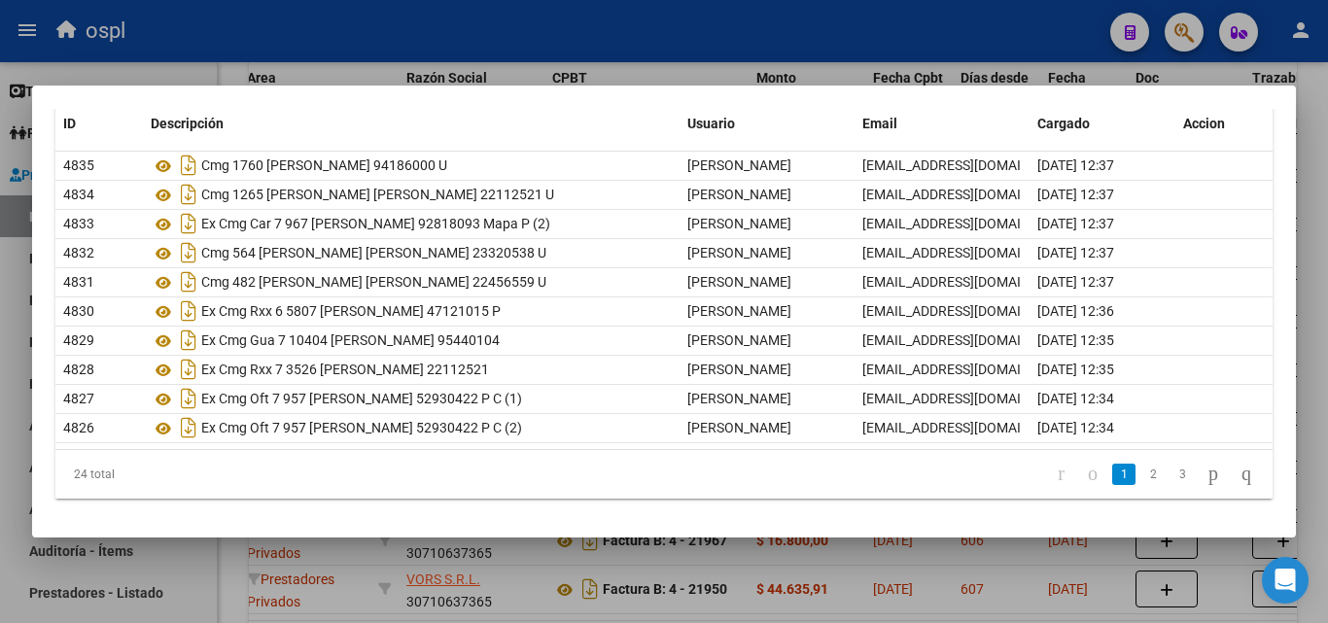
click at [426, 32] on div at bounding box center [664, 311] width 1328 height 623
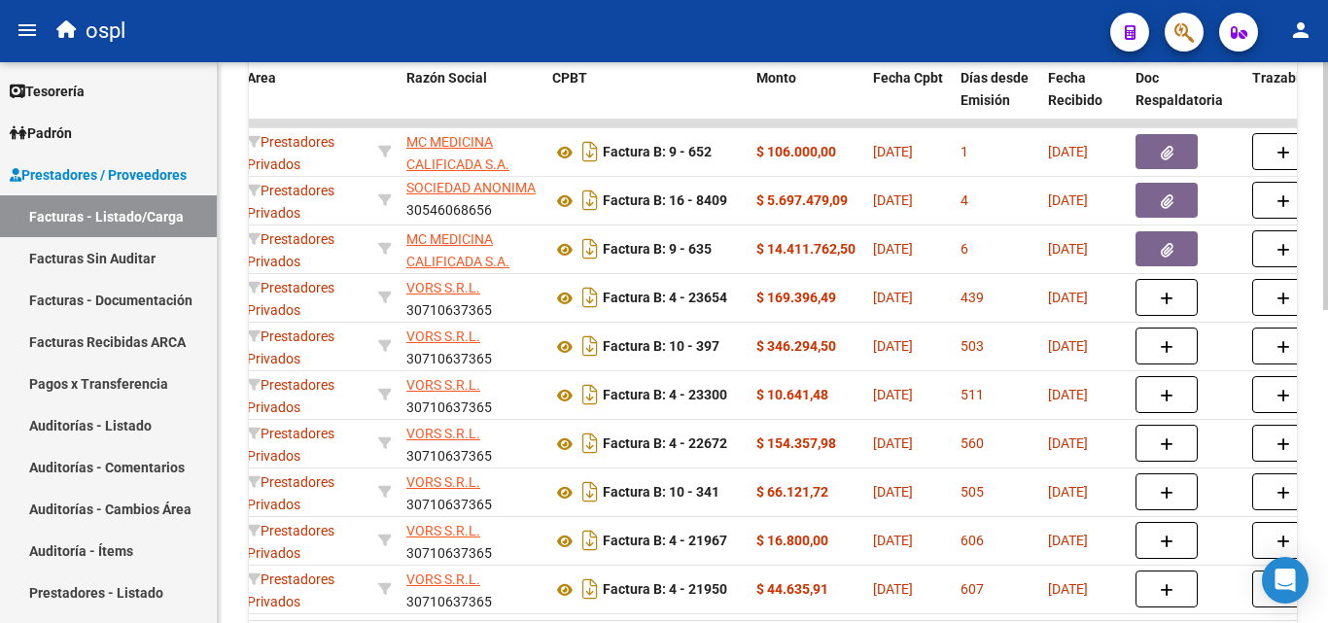
scroll to position [0, 0]
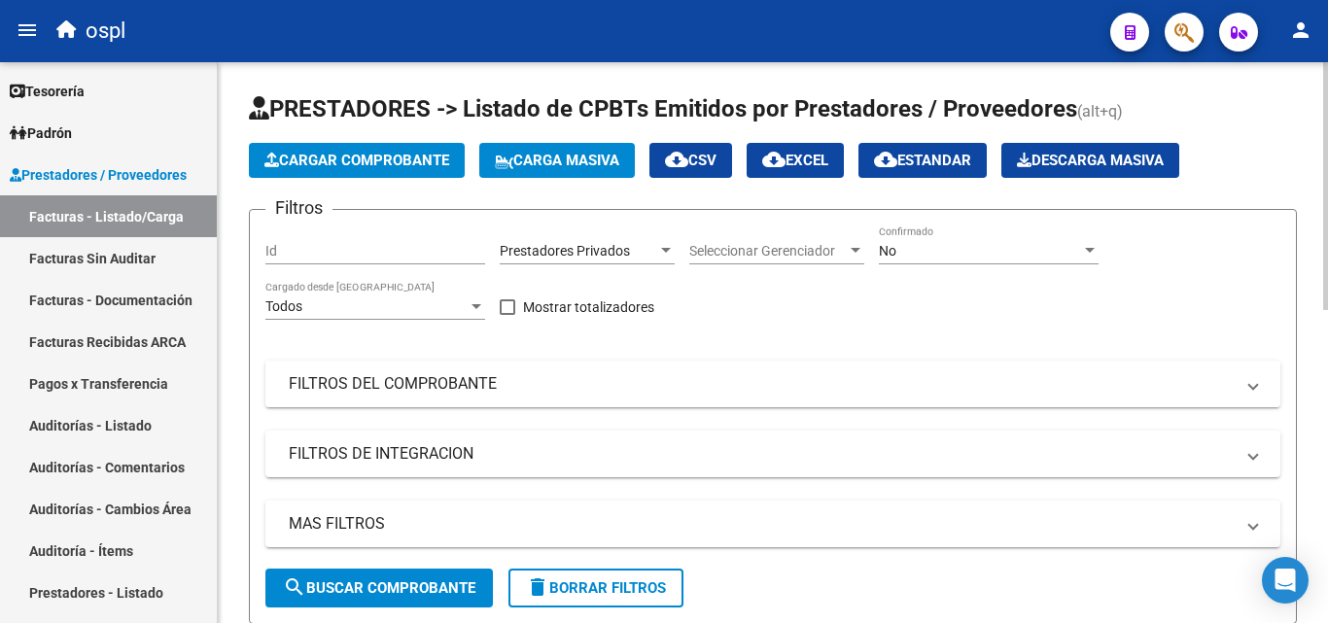
click at [456, 399] on mat-expansion-panel-header "FILTROS DEL COMPROBANTE" at bounding box center [772, 384] width 1015 height 47
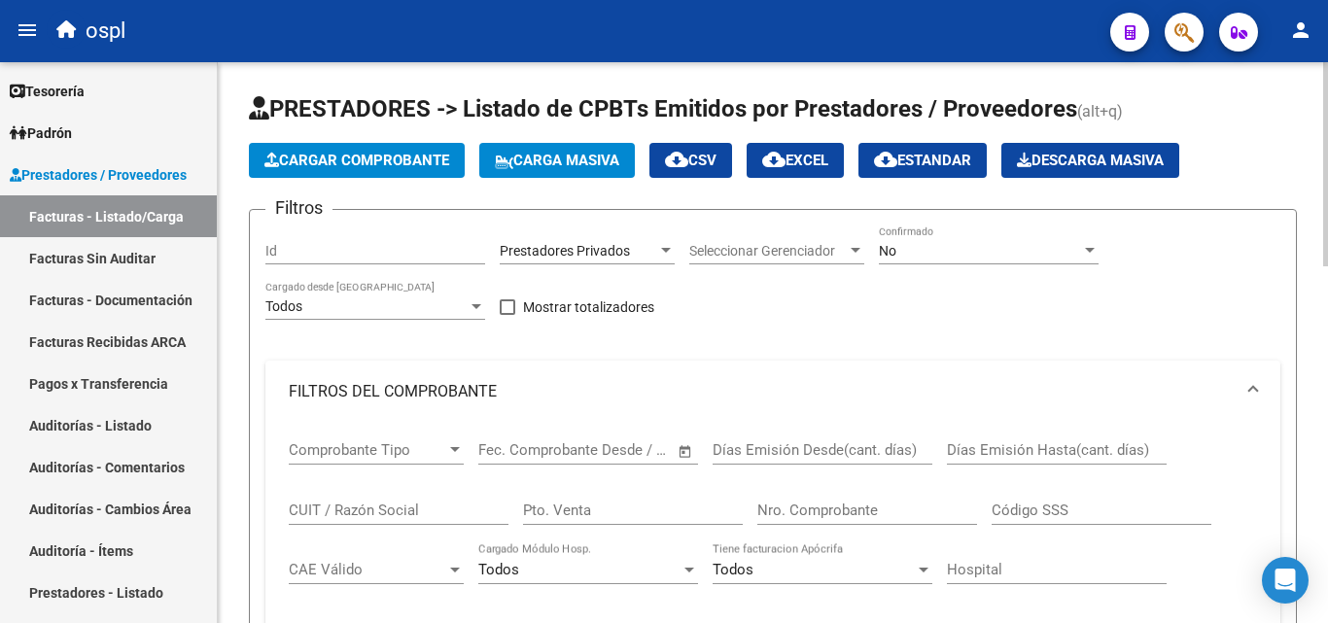
click at [801, 502] on input "Nro. Comprobante" at bounding box center [867, 510] width 220 height 17
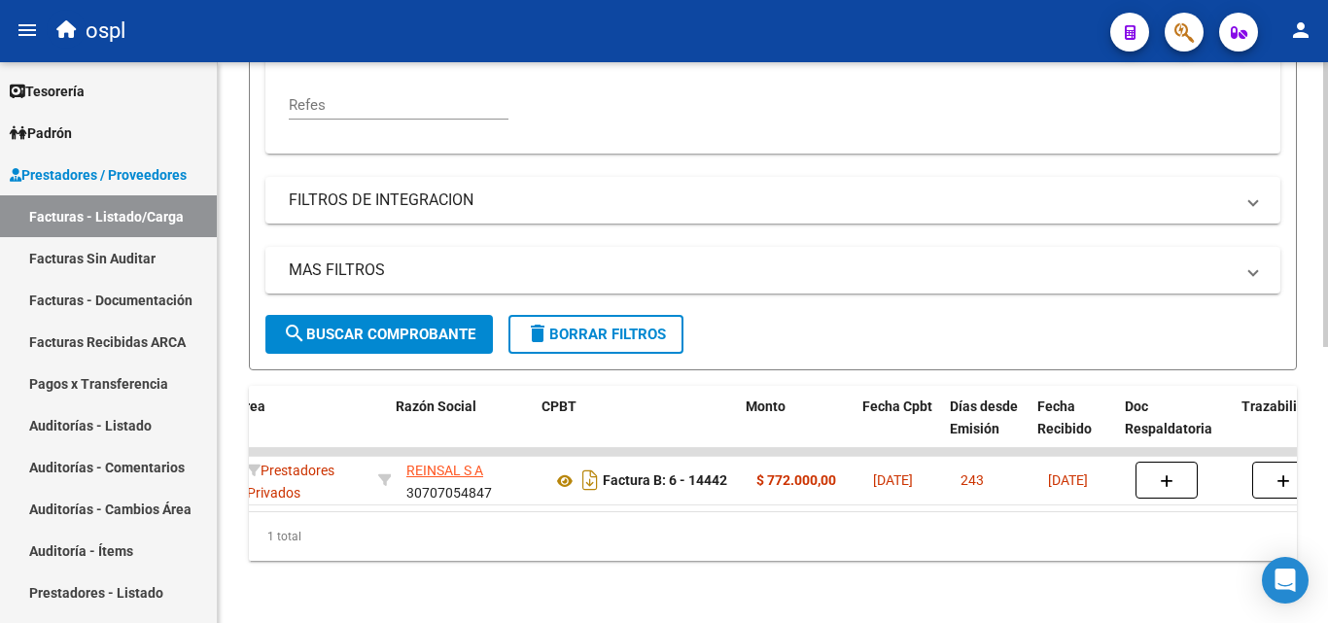
scroll to position [0, 543]
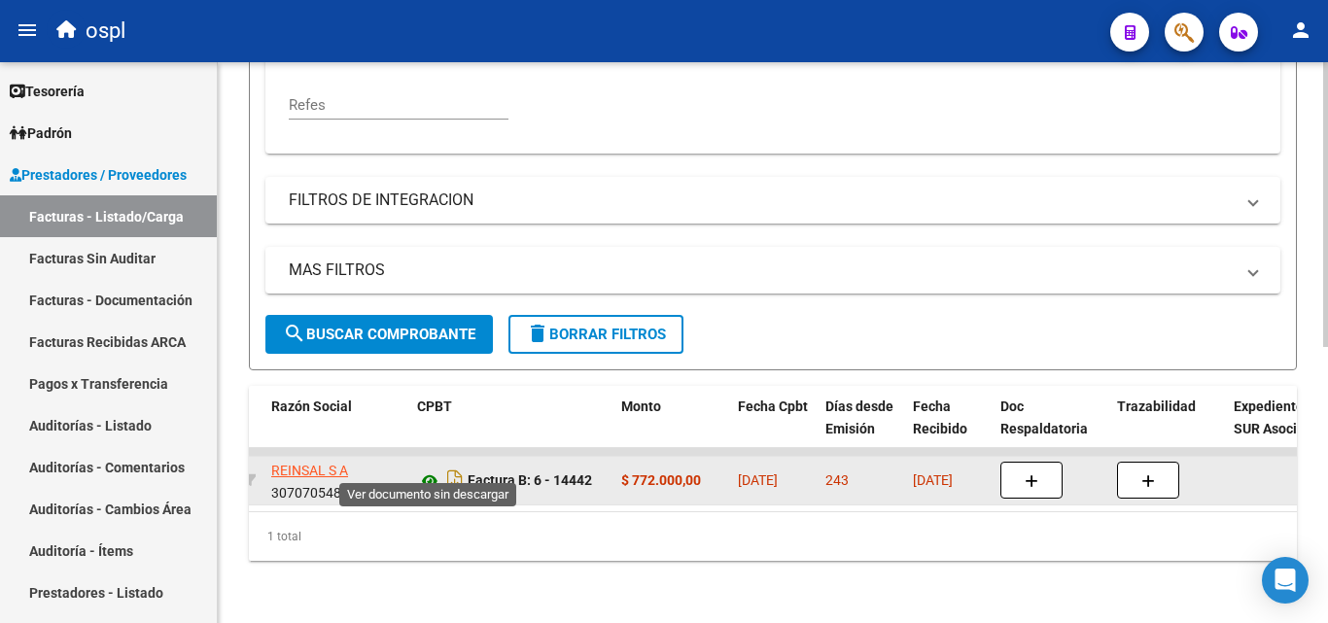
type input "14442"
click at [435, 470] on icon at bounding box center [429, 481] width 25 height 23
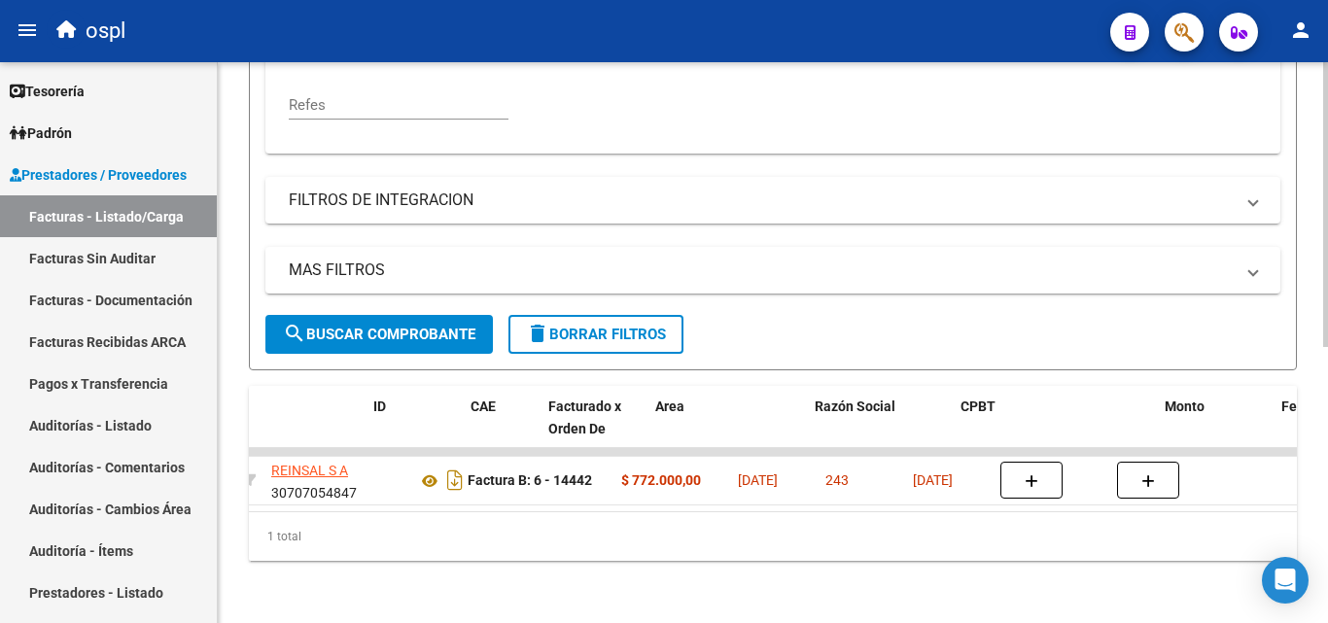
scroll to position [0, 0]
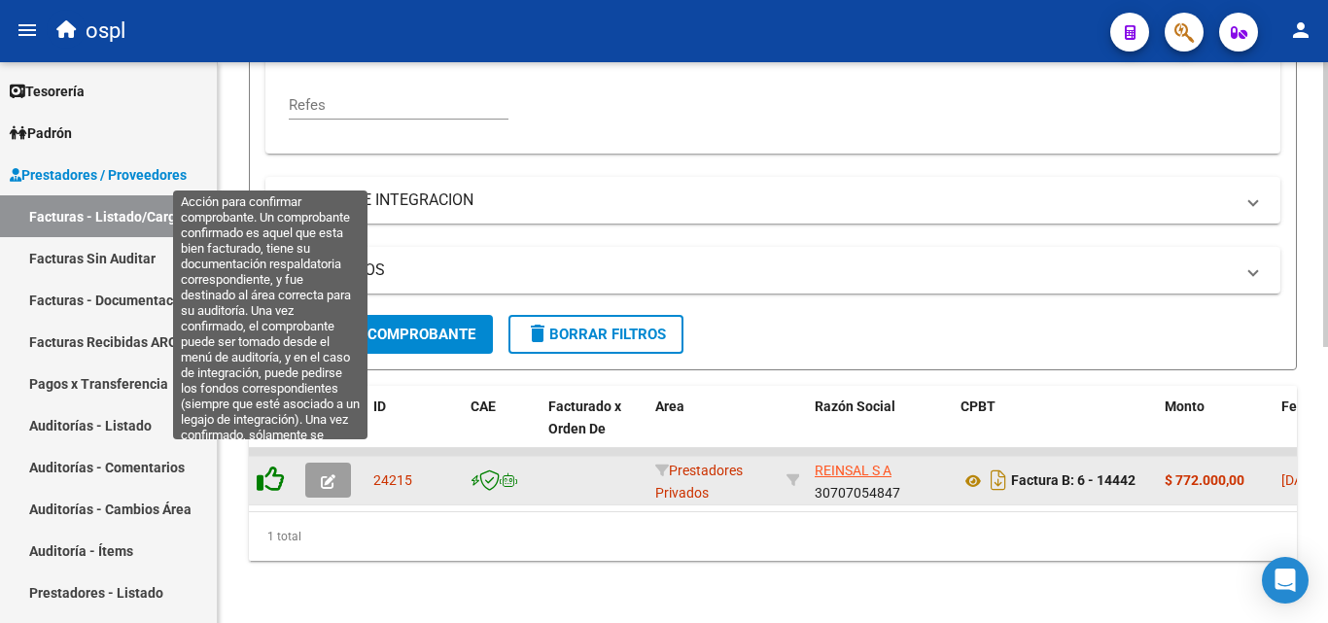
click at [272, 466] on icon at bounding box center [270, 479] width 27 height 27
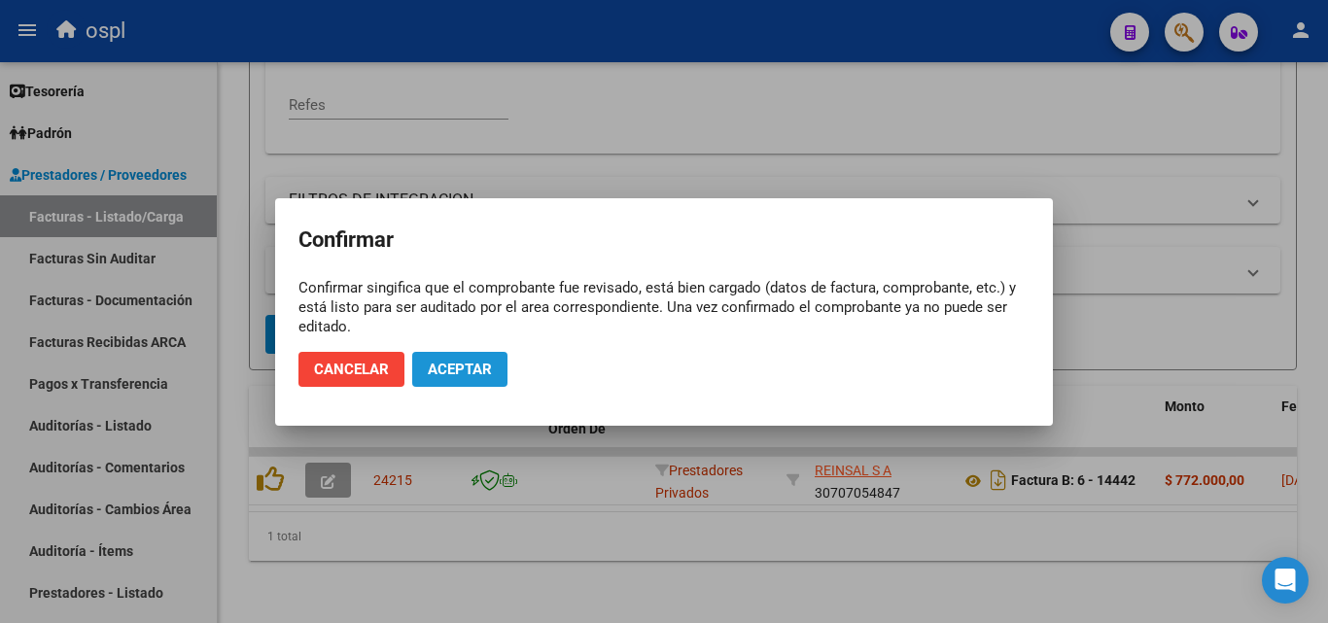
click at [450, 365] on span "Aceptar" at bounding box center [460, 369] width 64 height 17
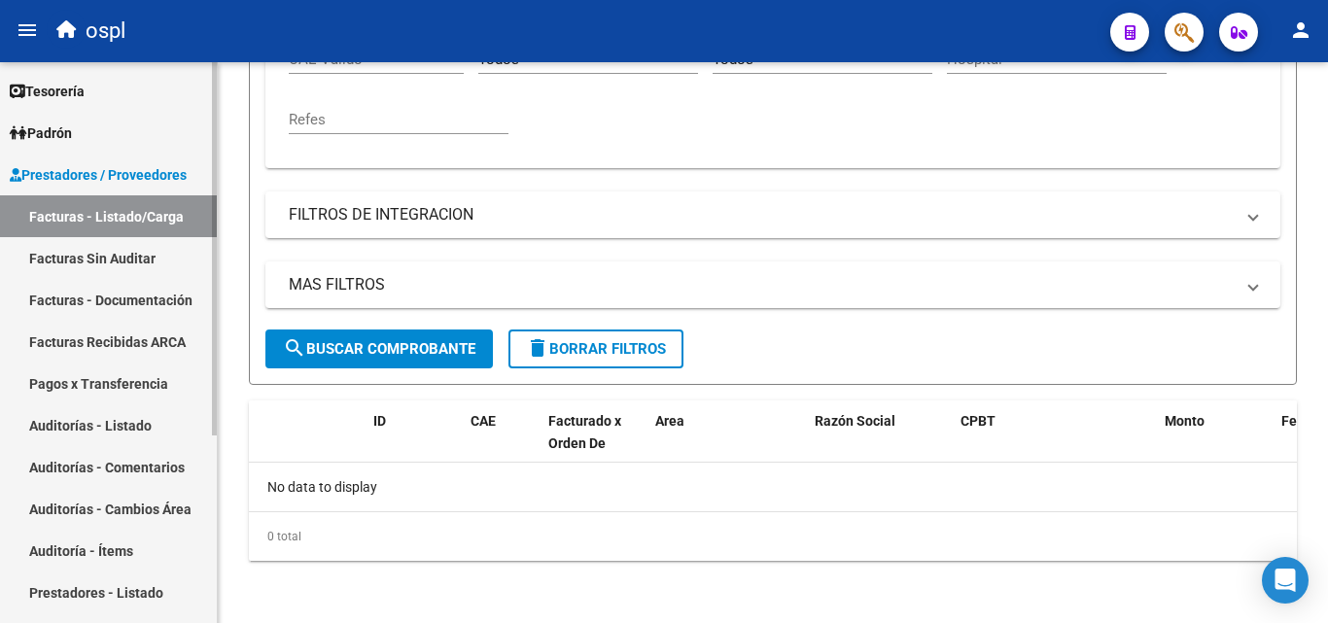
scroll to position [510, 0]
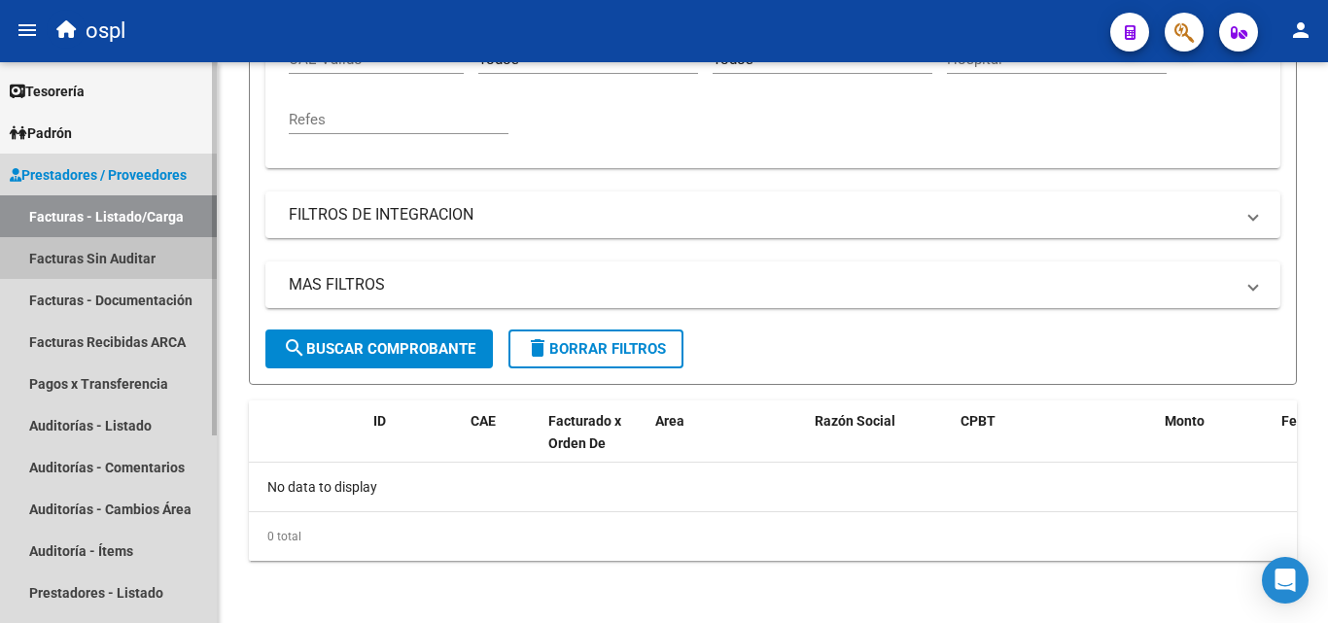
click at [139, 253] on link "Facturas Sin Auditar" at bounding box center [108, 258] width 217 height 42
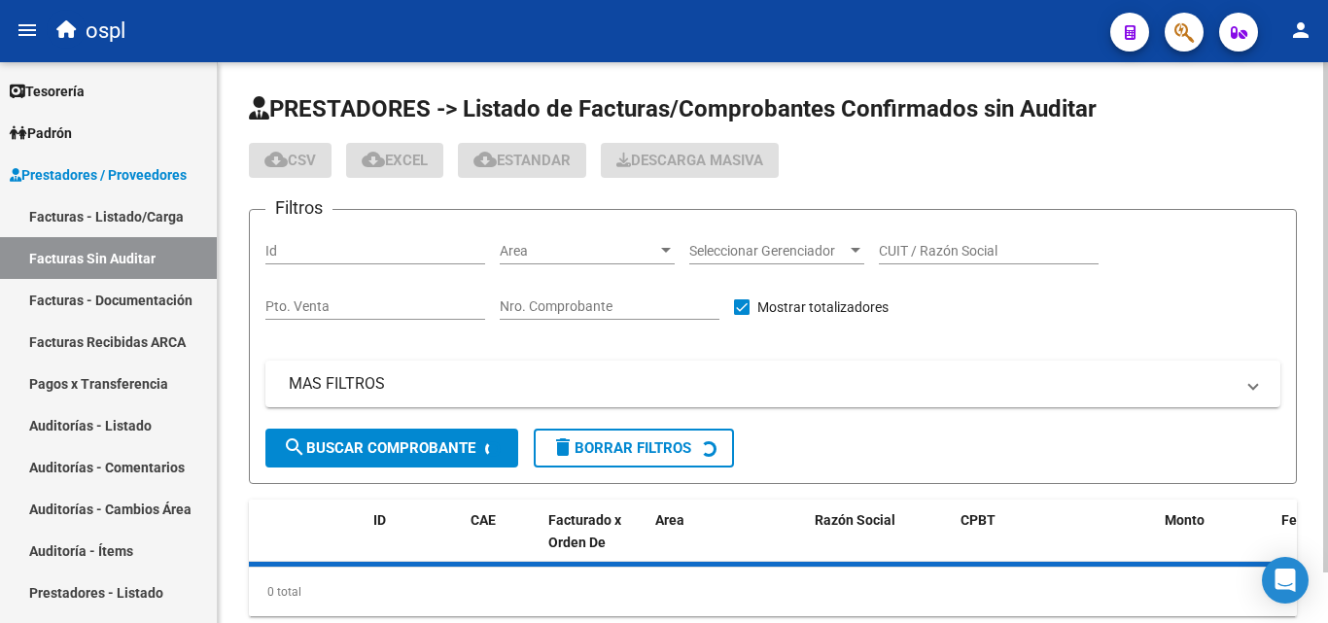
click at [619, 308] on input "Nro. Comprobante" at bounding box center [610, 306] width 220 height 17
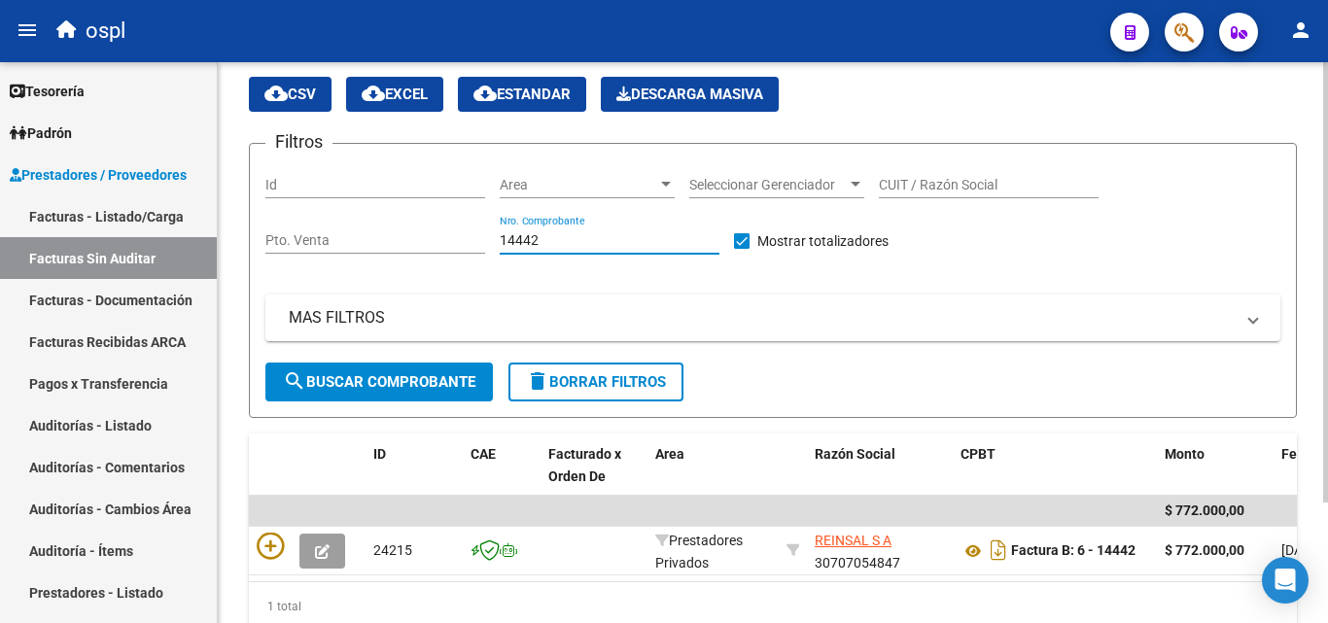
scroll to position [154, 0]
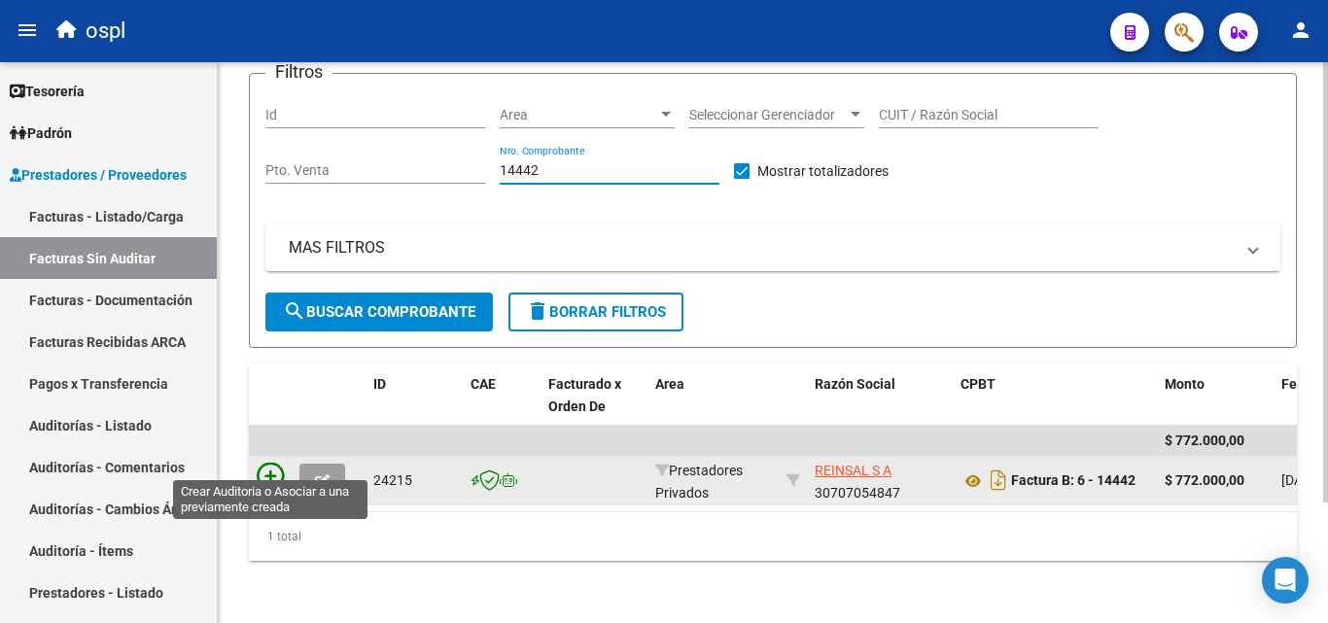
type input "14442"
click at [270, 463] on icon at bounding box center [270, 476] width 27 height 27
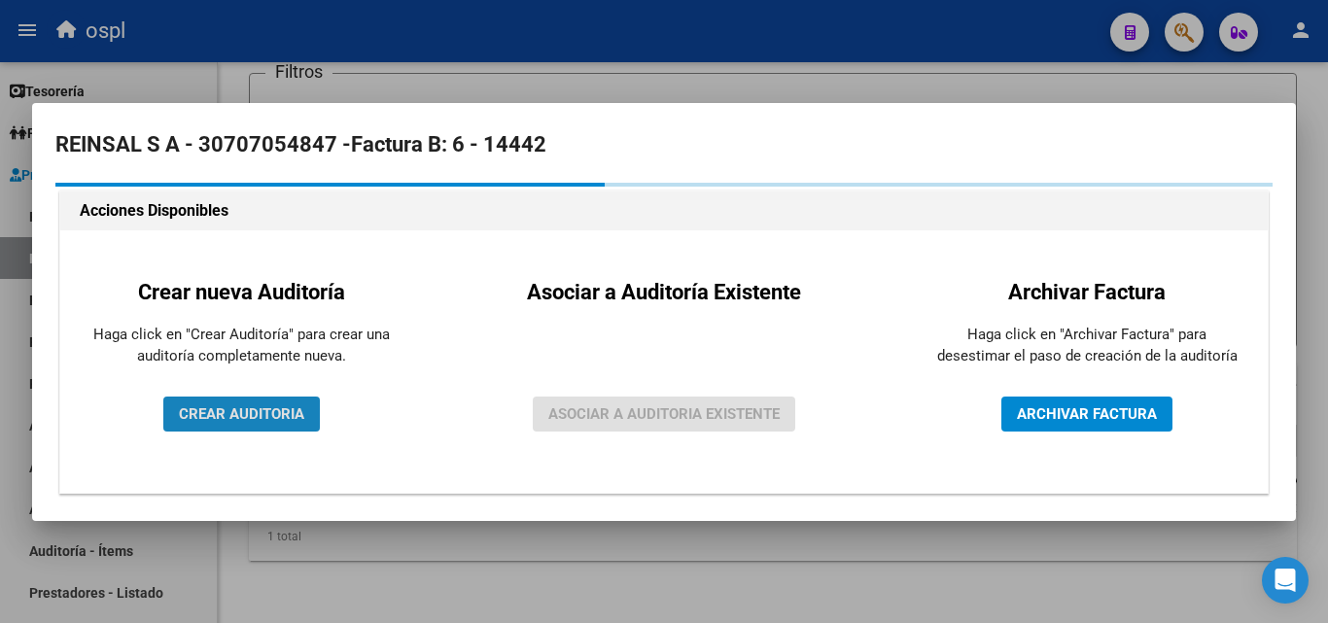
click at [284, 419] on span "CREAR AUDITORIA" at bounding box center [241, 413] width 125 height 17
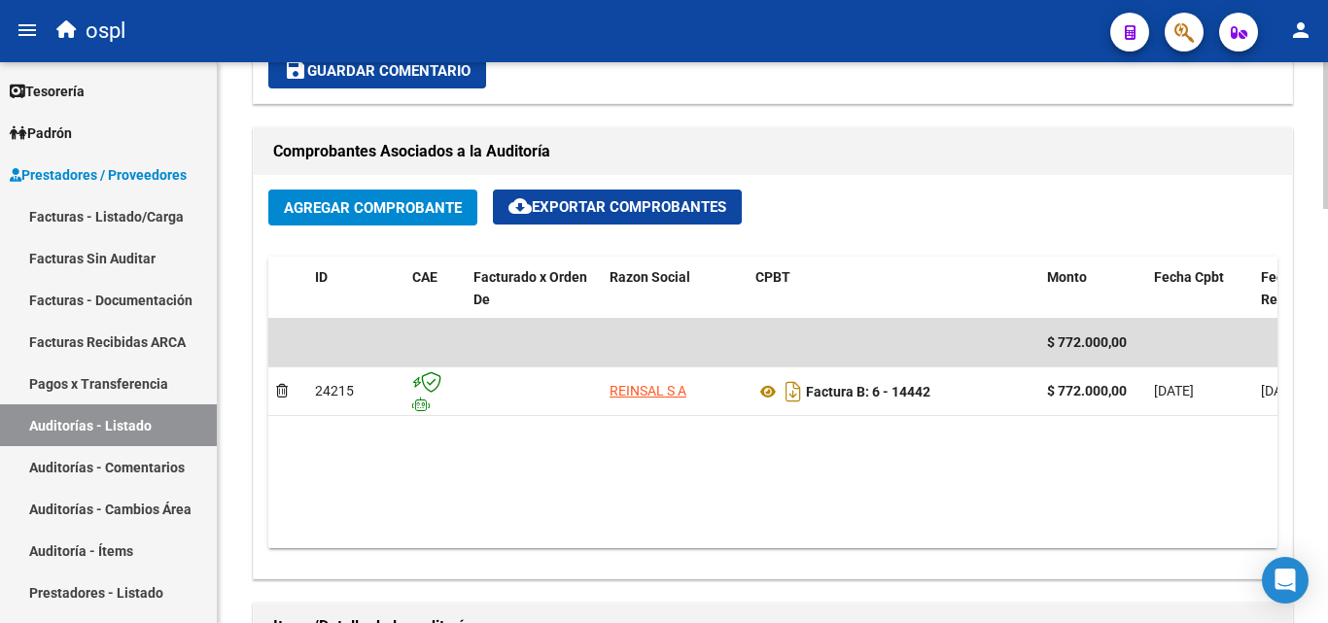
scroll to position [680, 0]
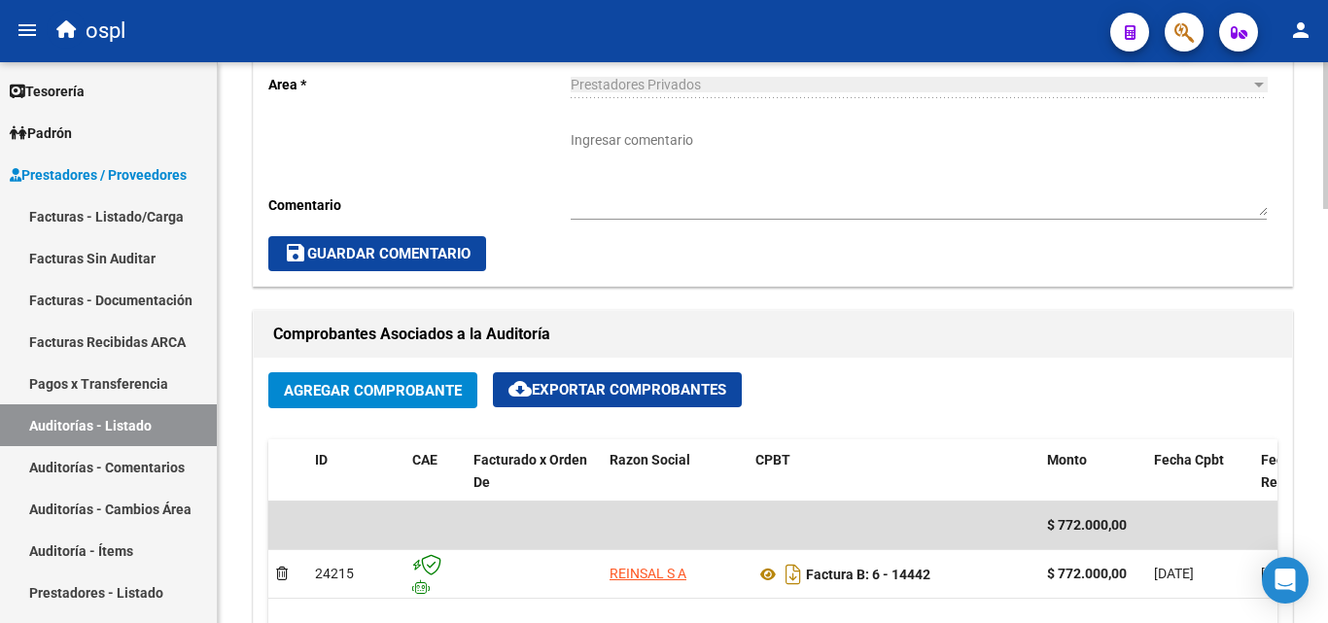
click at [628, 170] on textarea "Ingresar comentario" at bounding box center [919, 173] width 696 height 86
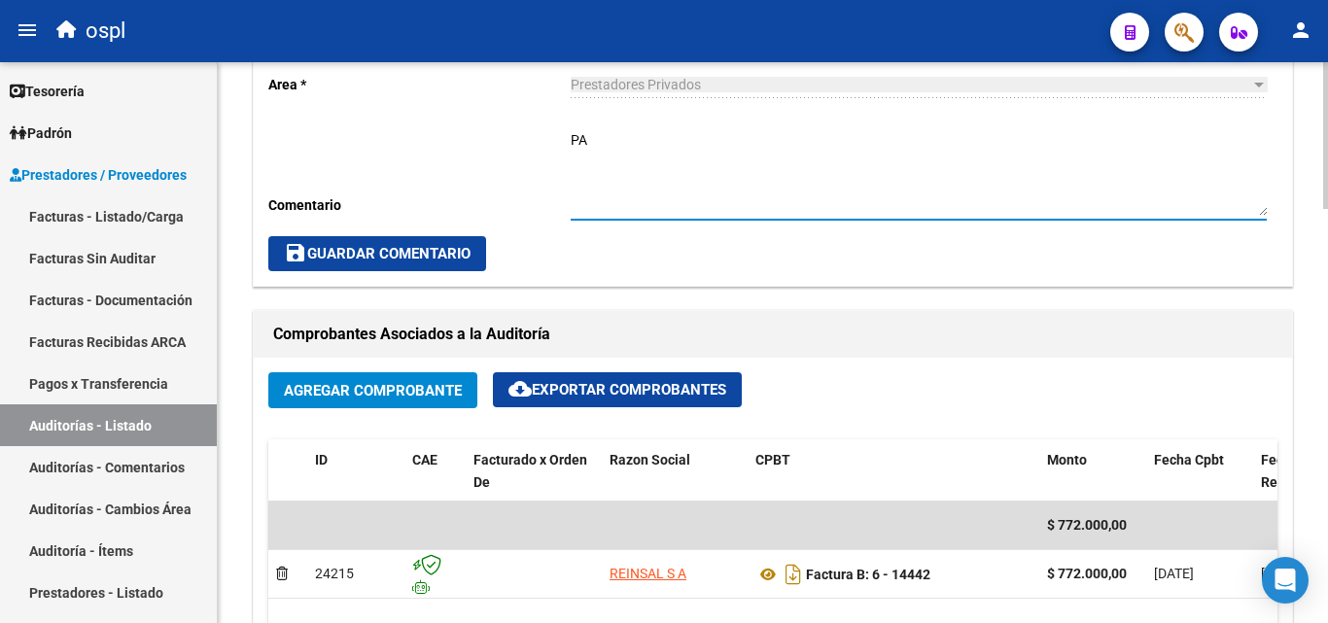
type textarea "P"
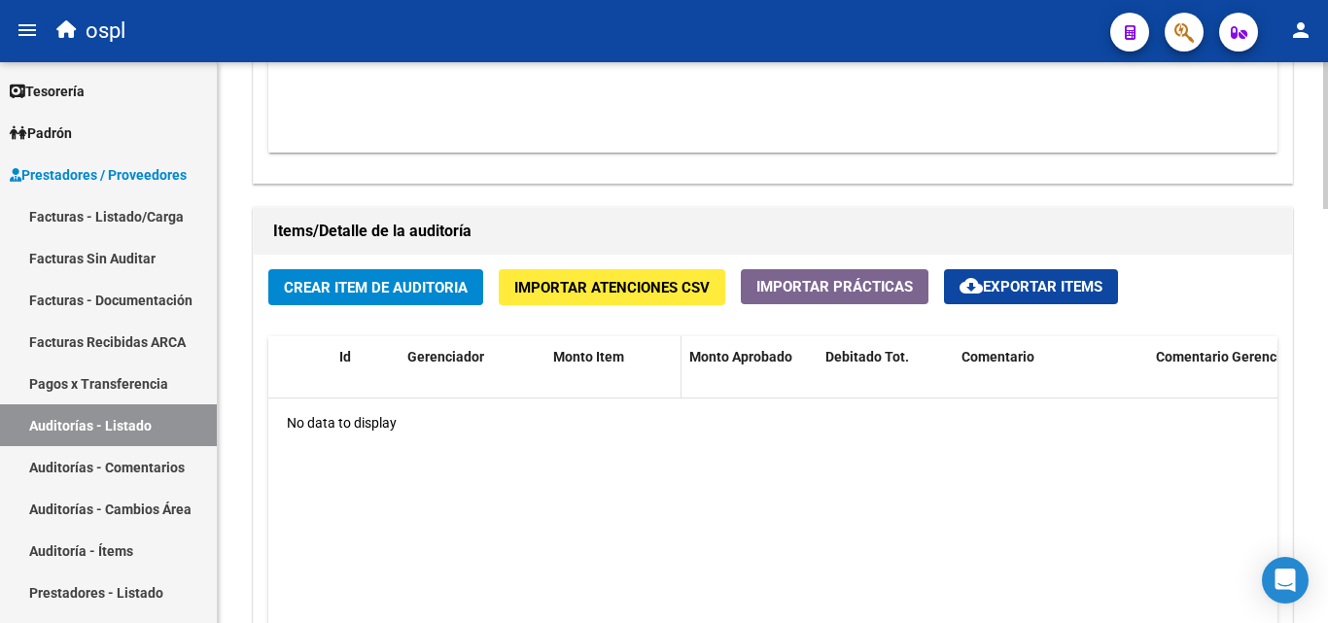
scroll to position [1264, 0]
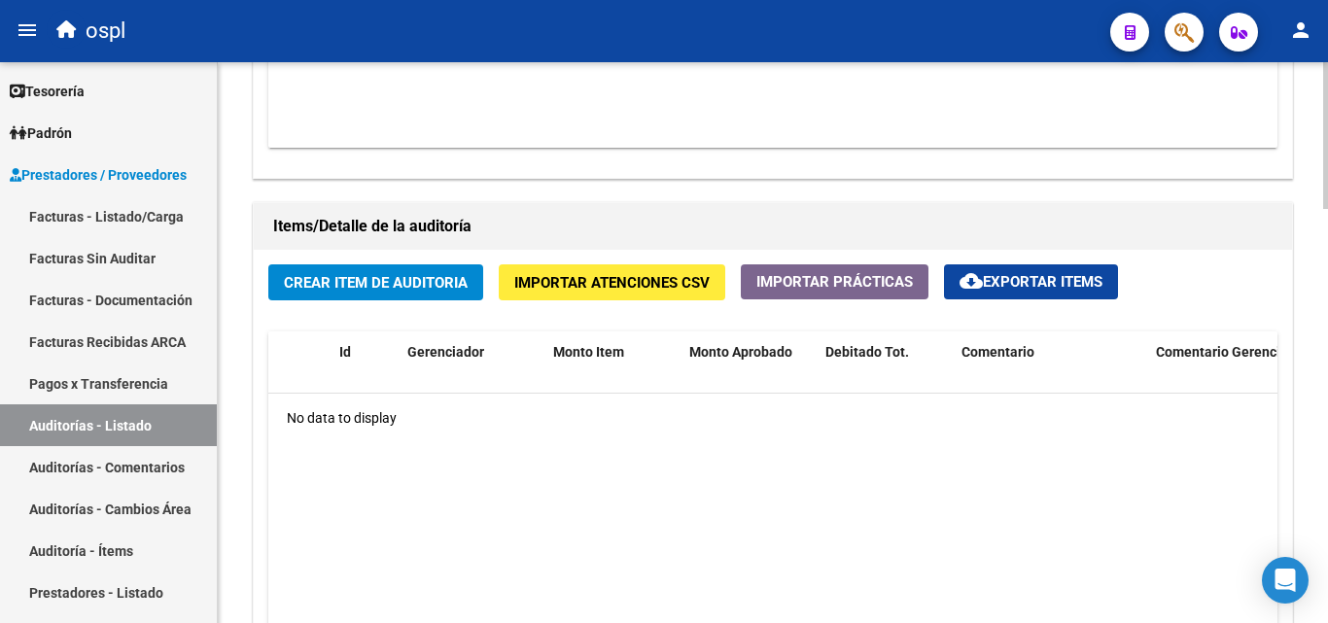
click at [461, 283] on span "Crear Item de Auditoria" at bounding box center [376, 282] width 184 height 17
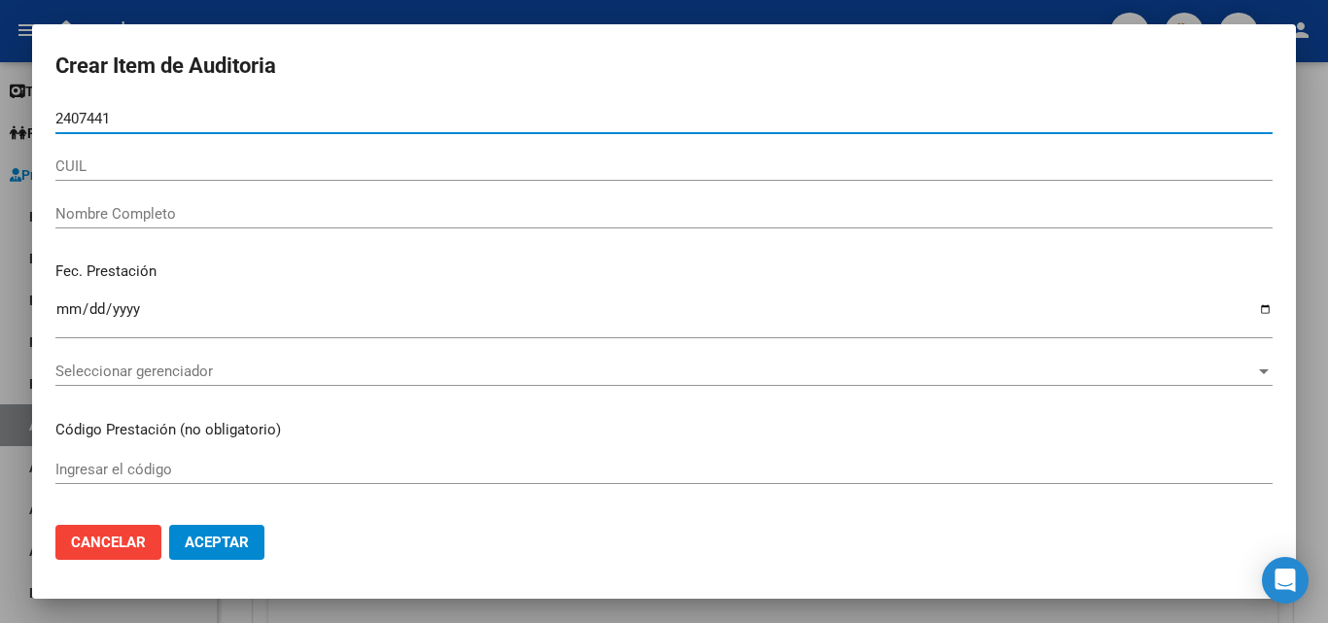
type input "24074416"
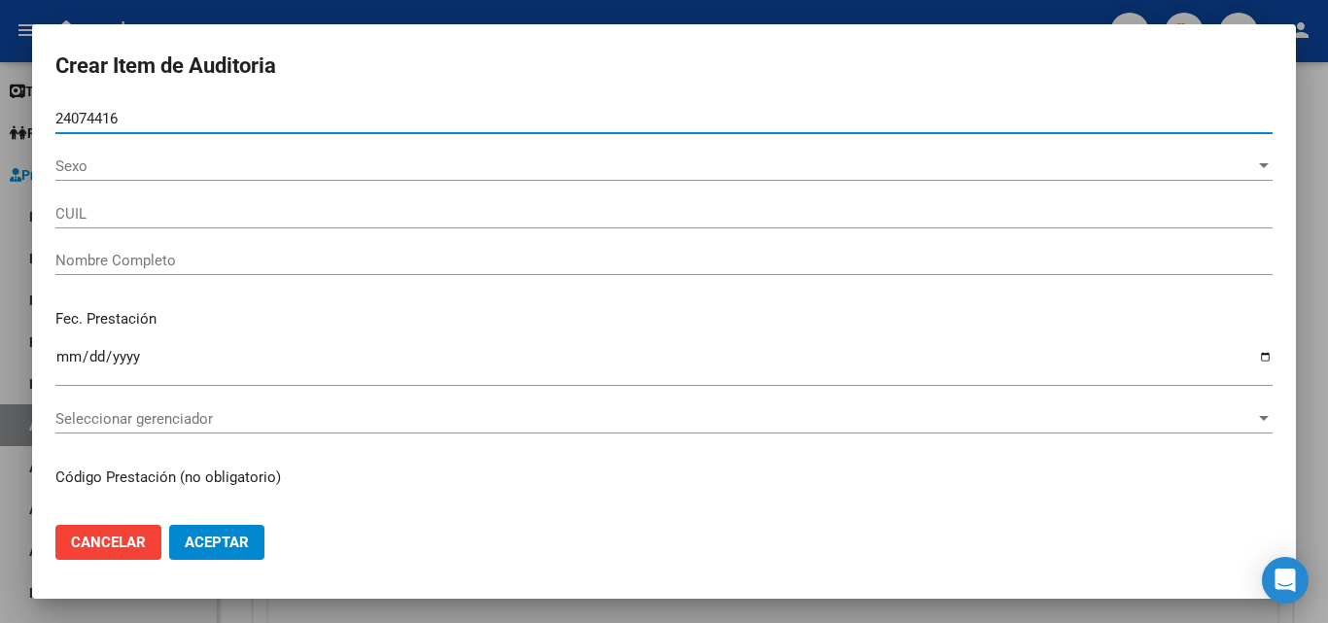
type input "20240744164"
type input "[PERSON_NAME] [PERSON_NAME]"
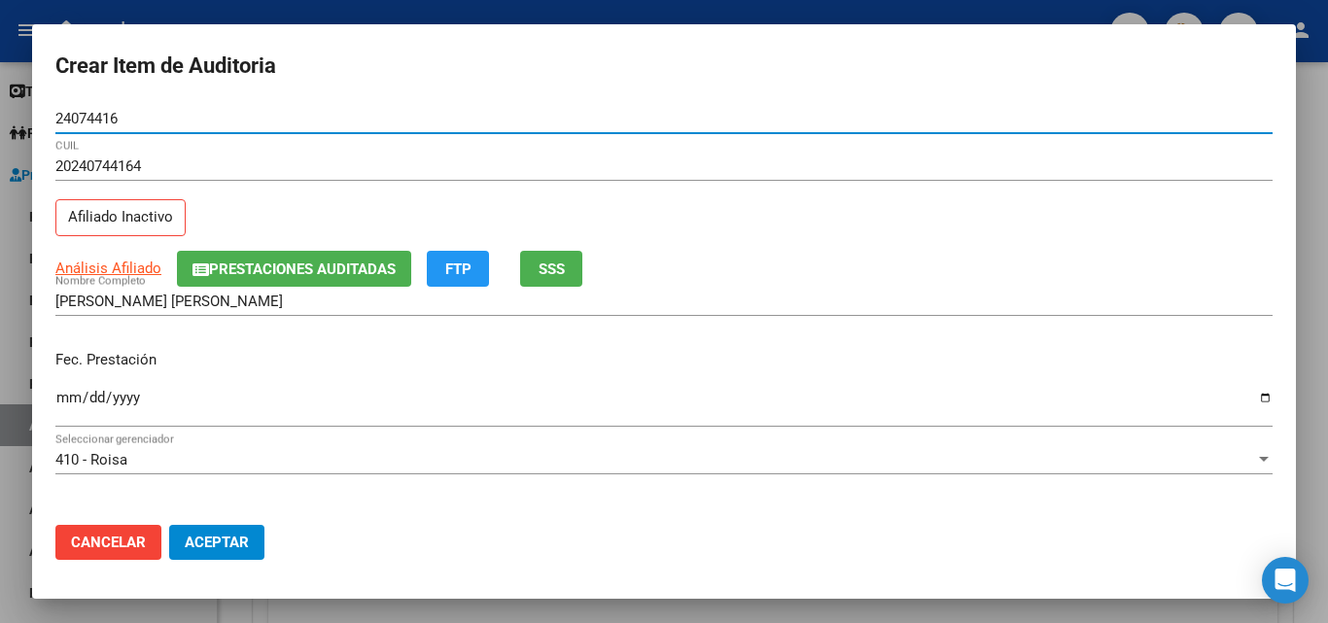
type input "24074416"
click at [68, 395] on input "Ingresar la fecha" at bounding box center [663, 405] width 1217 height 31
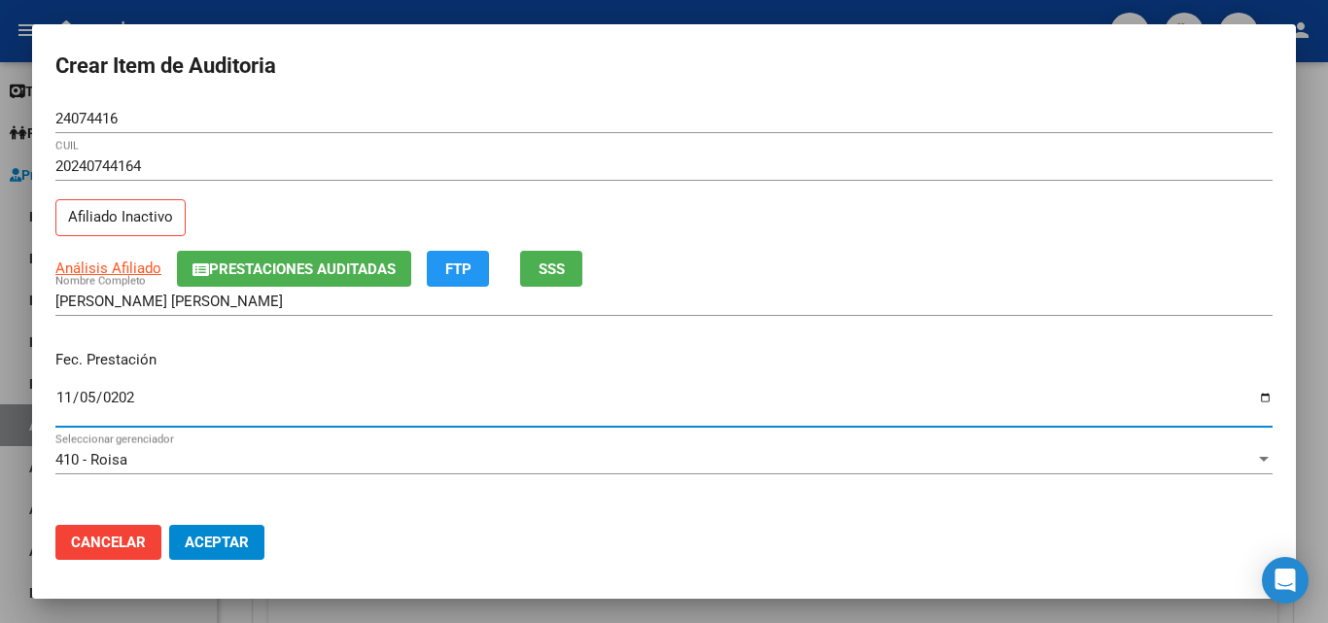
type input "[DATE]"
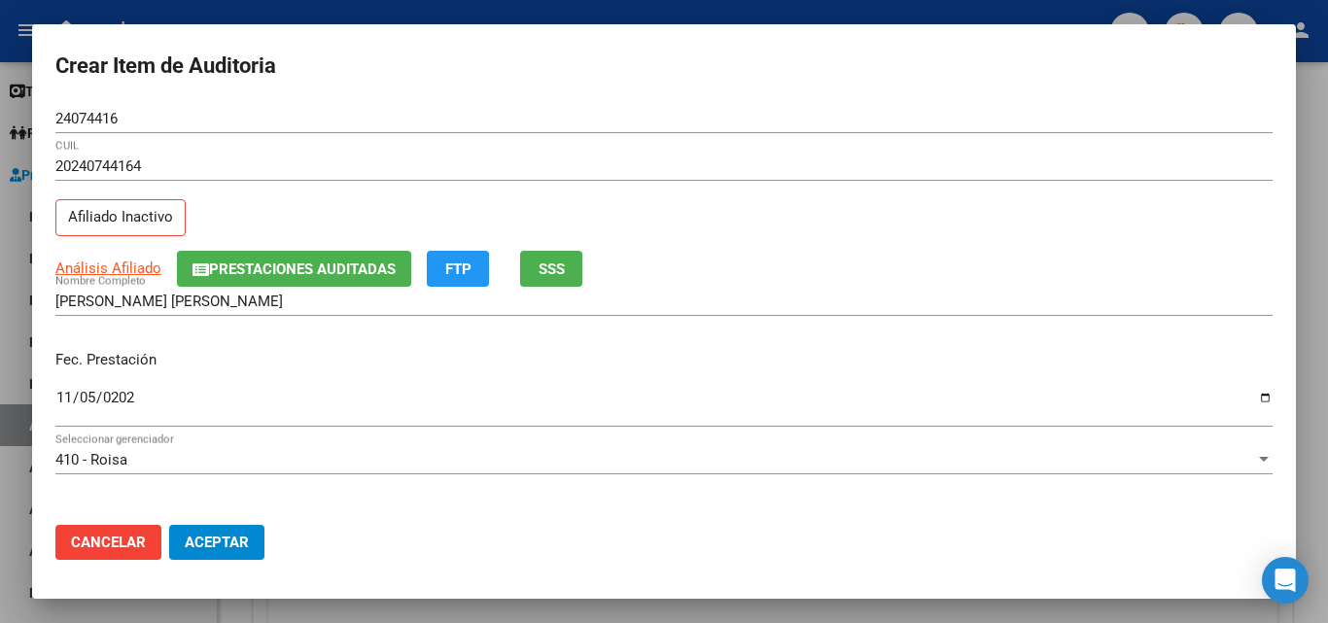
scroll to position [194, 0]
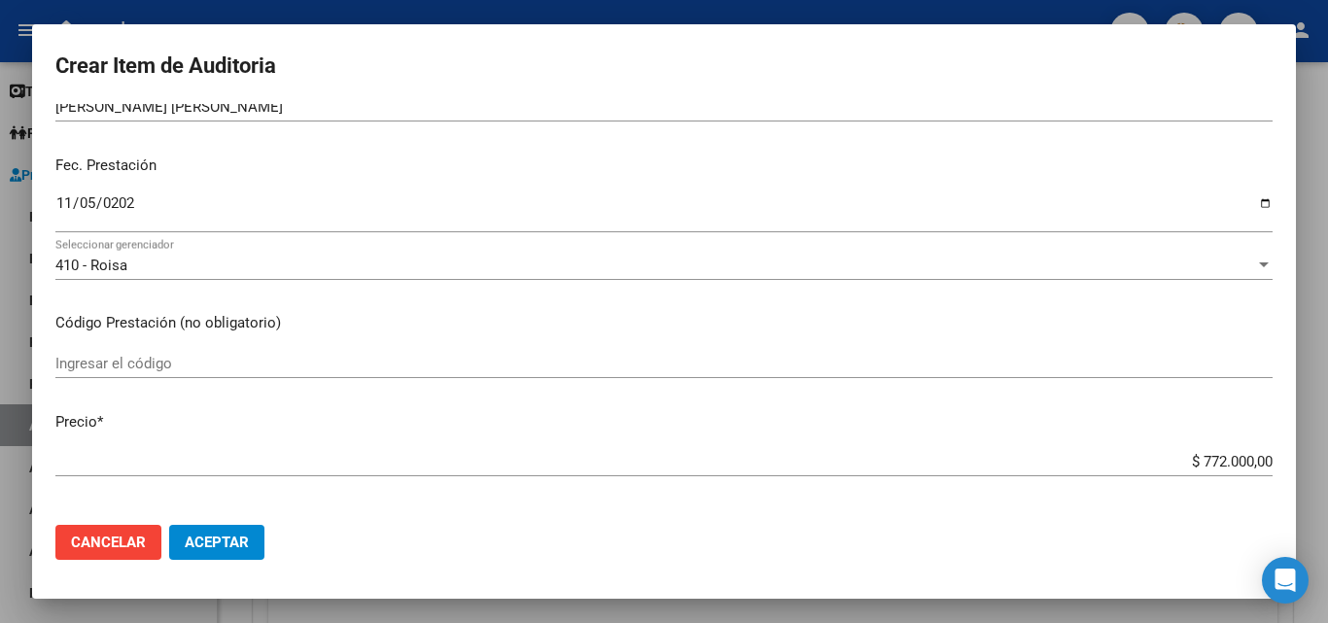
click at [190, 353] on div "Ingresar el código" at bounding box center [663, 363] width 1217 height 29
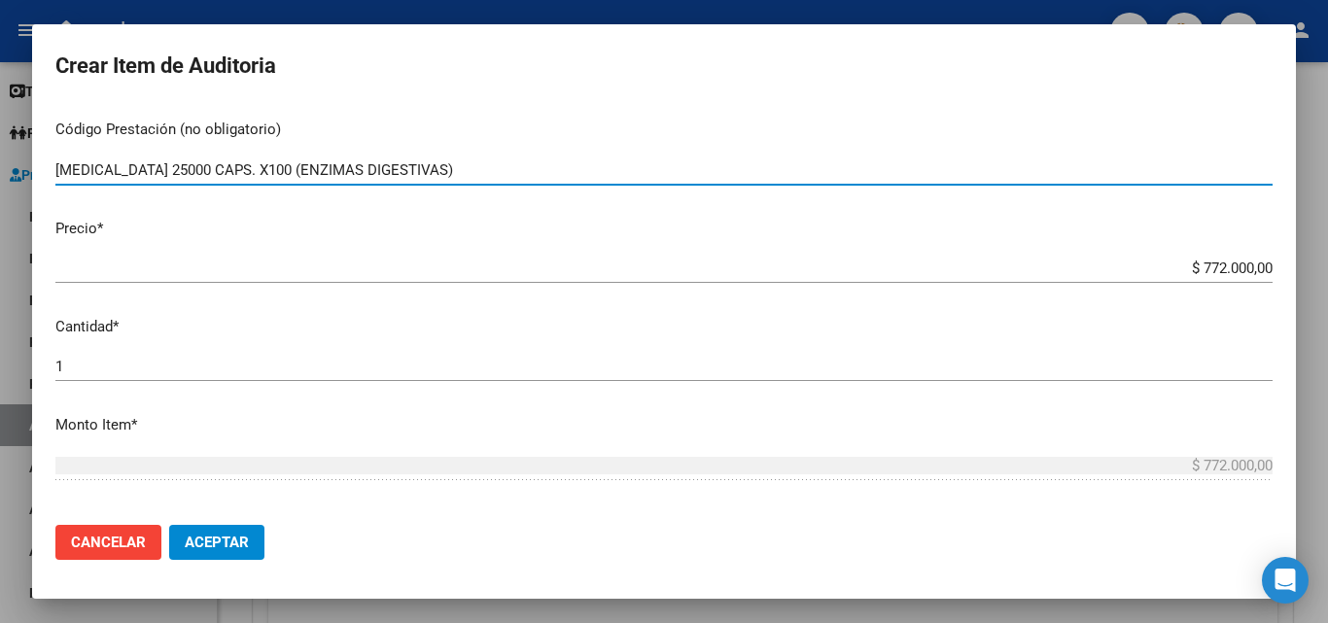
scroll to position [389, 0]
type input "[MEDICAL_DATA] 25000 CAPS. X100 (ENZIMAS DIGESTIVAS)"
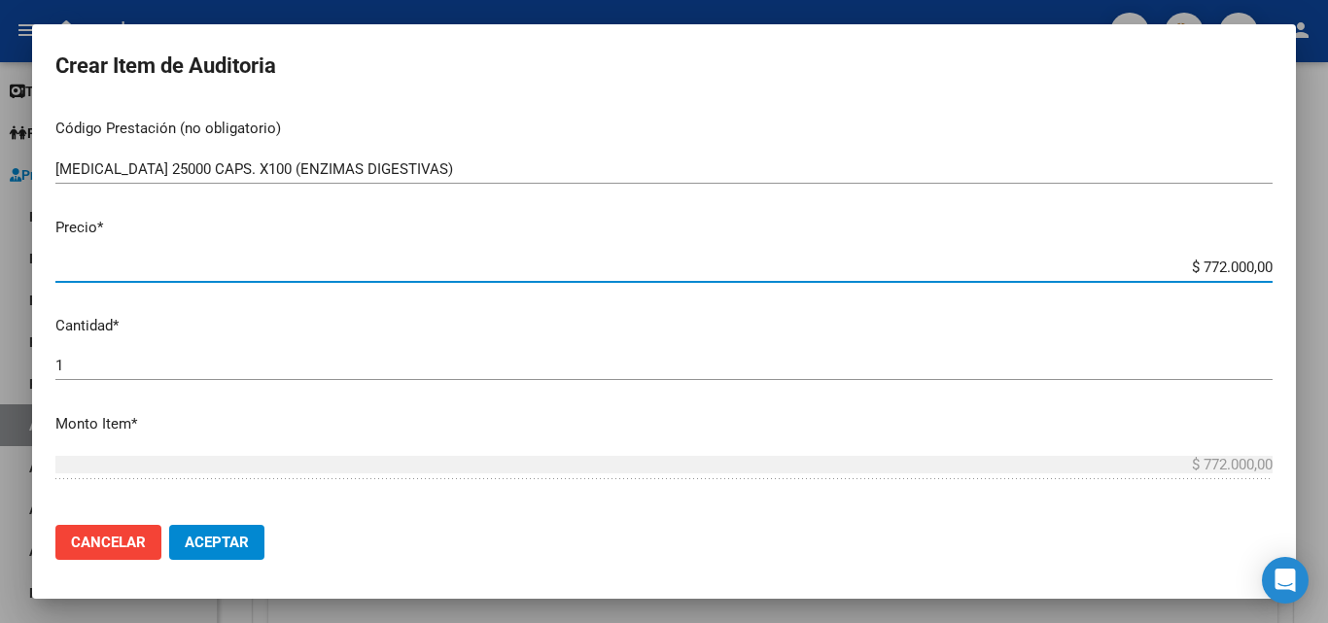
drag, startPoint x: 1158, startPoint y: 262, endPoint x: 1290, endPoint y: 263, distance: 132.2
click at [1290, 263] on mat-dialog-content "24074416 Nro Documento 20240744164 CUIL Afiliado Inactivo Análisis Afiliado Pre…" at bounding box center [664, 306] width 1264 height 405
type input "$ 0,03"
type input "$ 0,38"
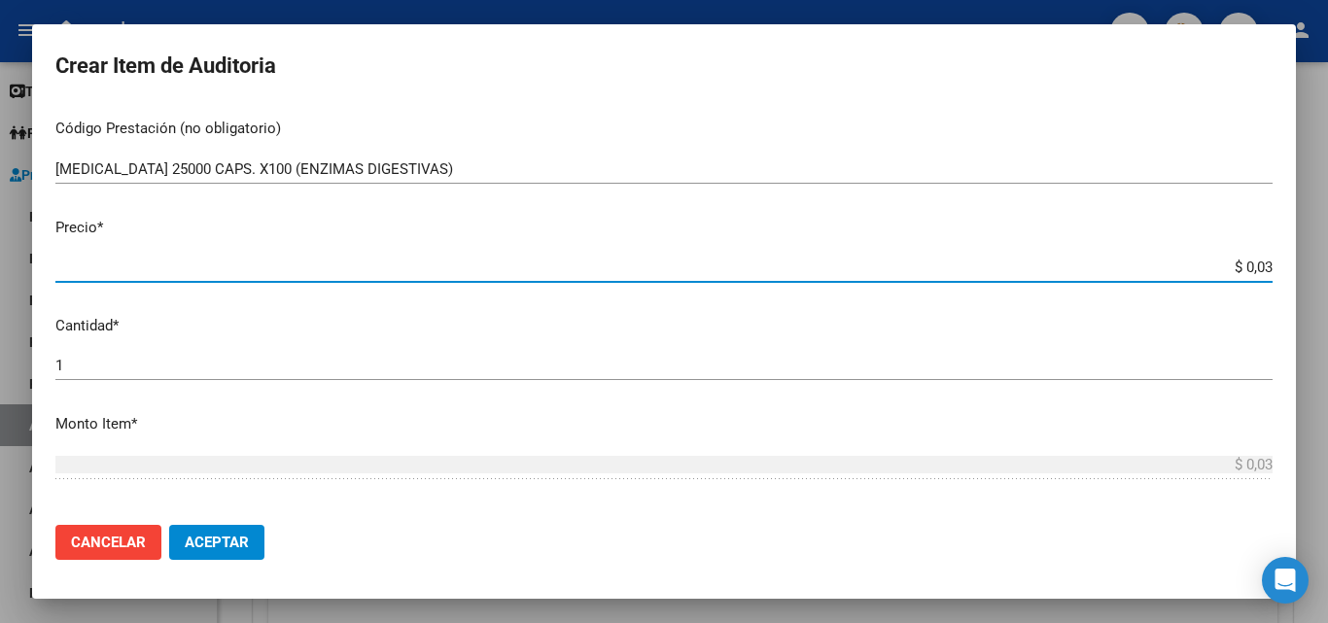
type input "$ 0,38"
type input "$ 3,86"
type input "$ 38,60"
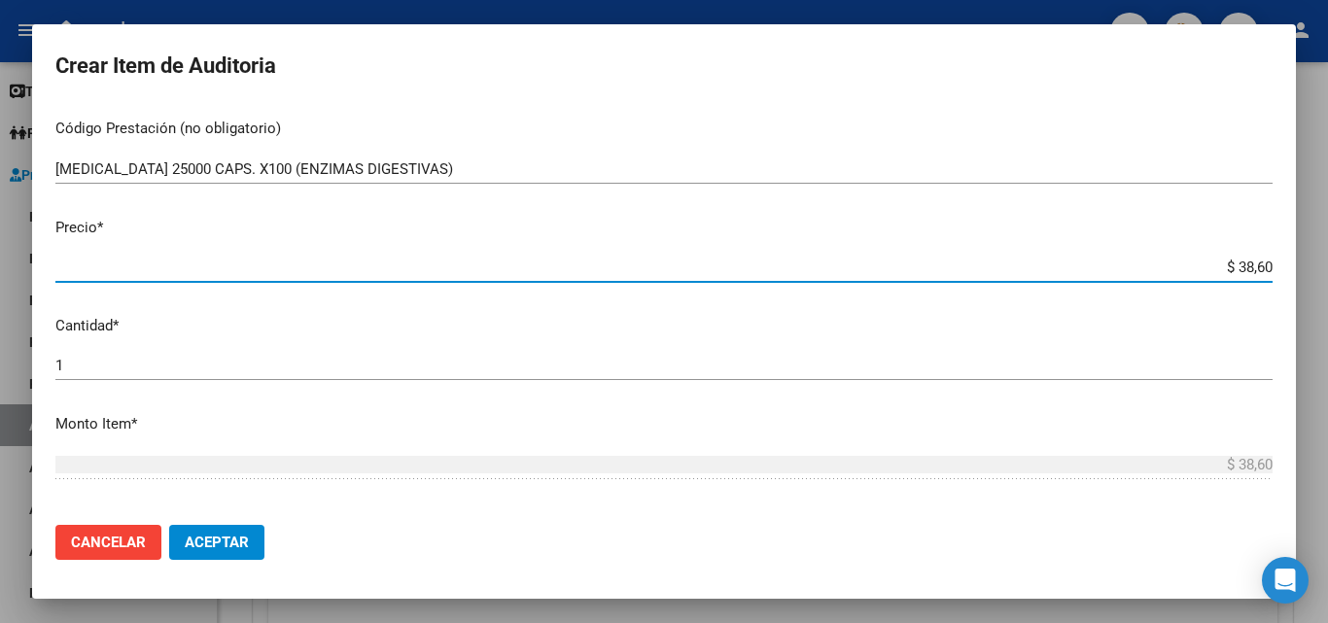
type input "$ 386,00"
type input "$ 3.860,00"
type input "$ 38.600,00"
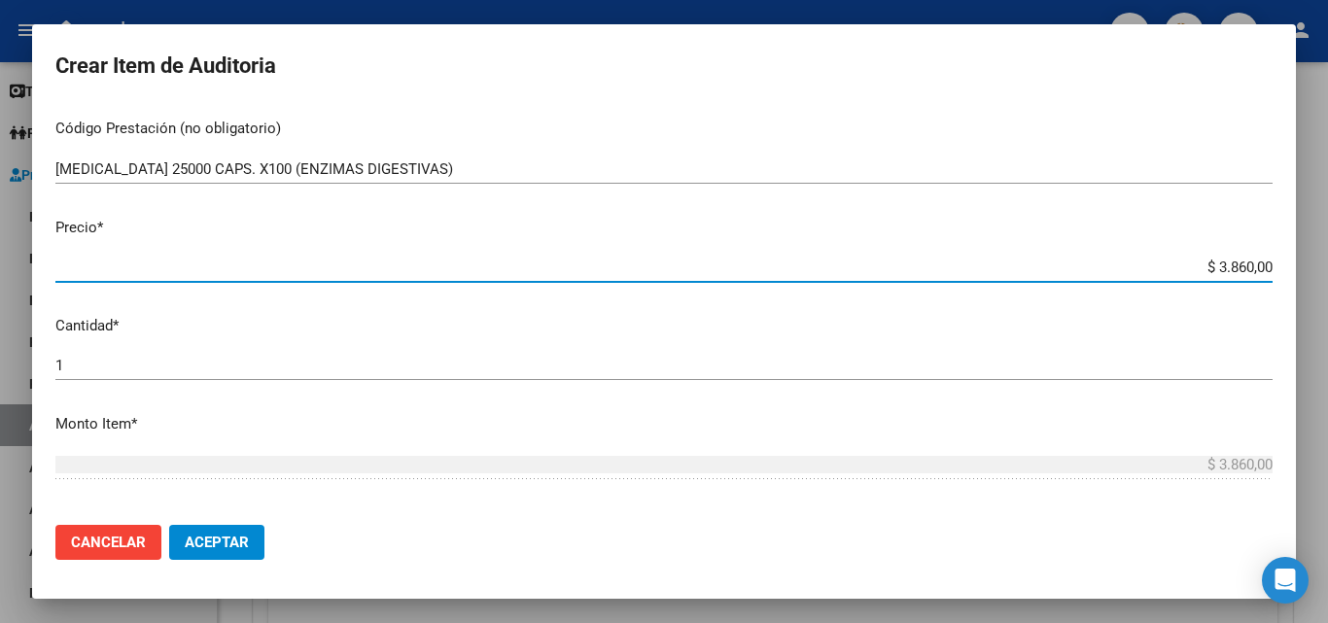
type input "$ 38.600,00"
type input "$ 386.000,00"
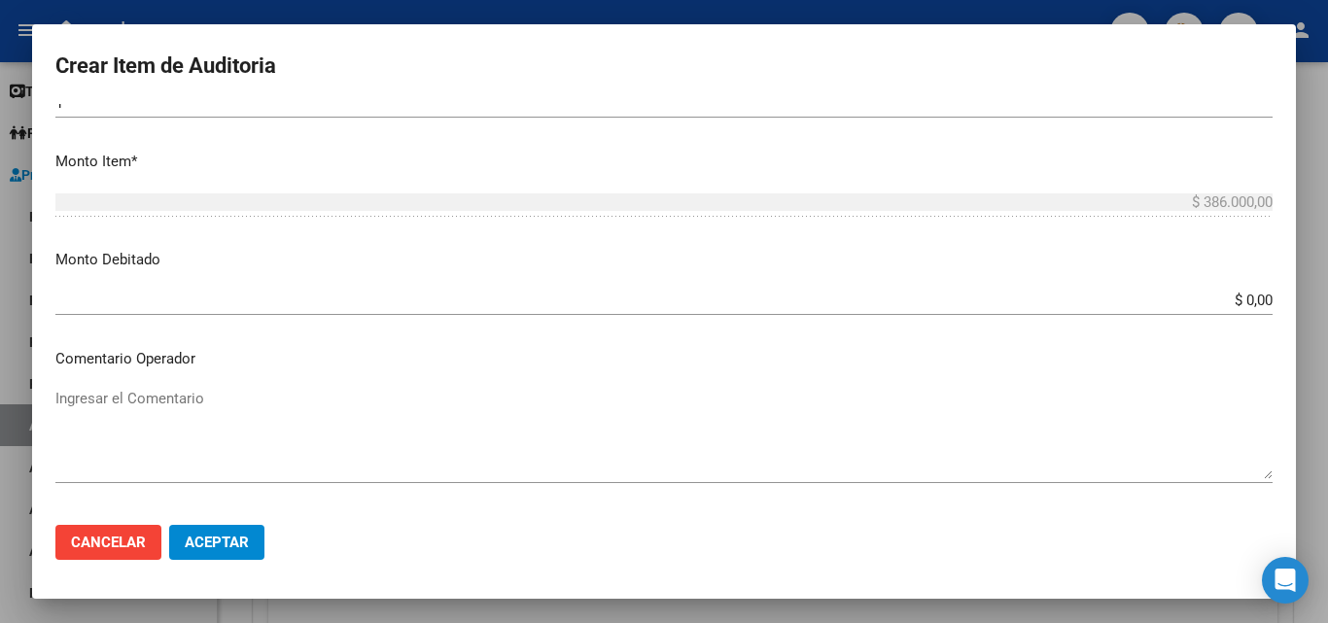
scroll to position [680, 0]
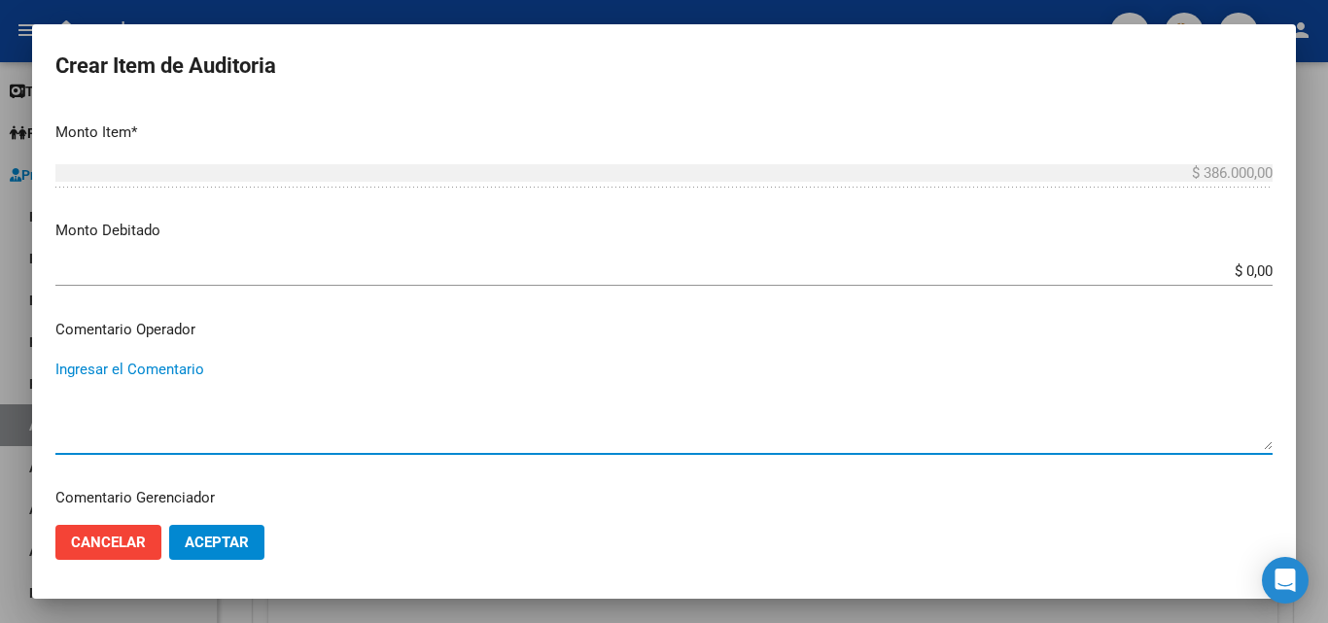
click at [202, 362] on textarea "Ingresar el Comentario" at bounding box center [663, 404] width 1217 height 91
click at [60, 367] on textarea "PAGADO" at bounding box center [663, 404] width 1217 height 91
click at [56, 367] on textarea "PAGADO" at bounding box center [663, 404] width 1217 height 91
click at [270, 370] on textarea "TESORERIA - PAGADO" at bounding box center [663, 404] width 1217 height 91
drag, startPoint x: 184, startPoint y: 401, endPoint x: 52, endPoint y: 353, distance: 139.9
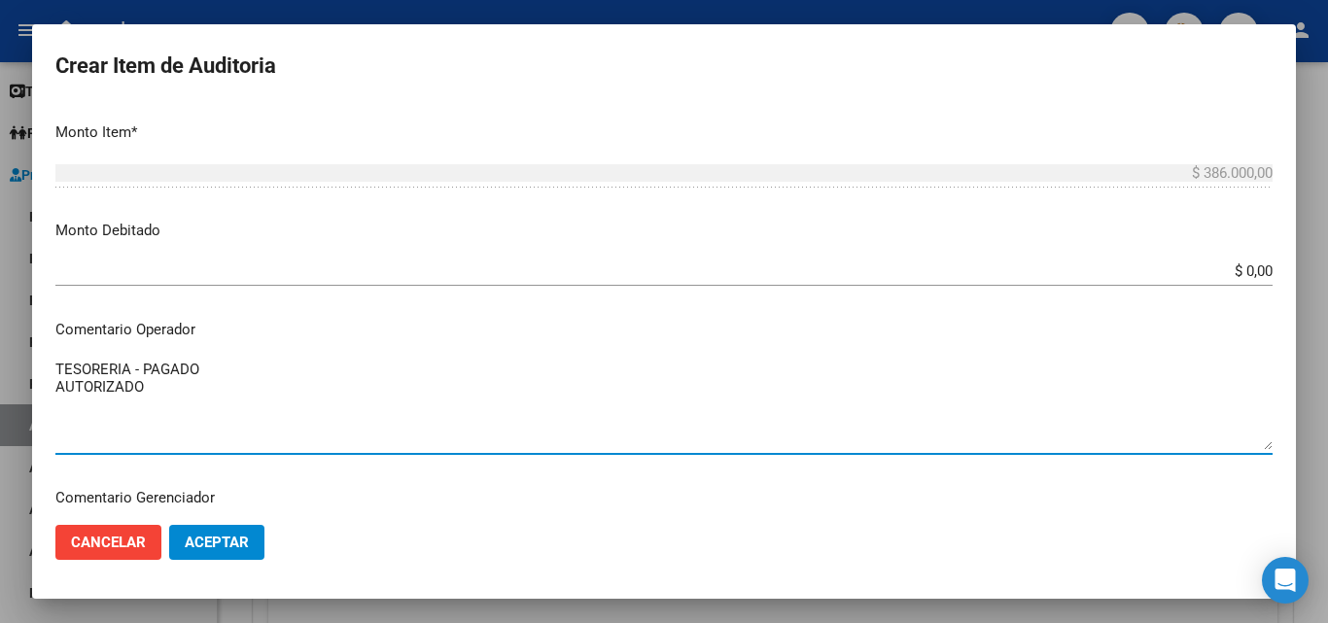
click at [52, 353] on mat-dialog-content "24074416 Nro Documento 20240744164 CUIL Afiliado Inactivo Análisis Afiliado Pre…" at bounding box center [664, 306] width 1264 height 405
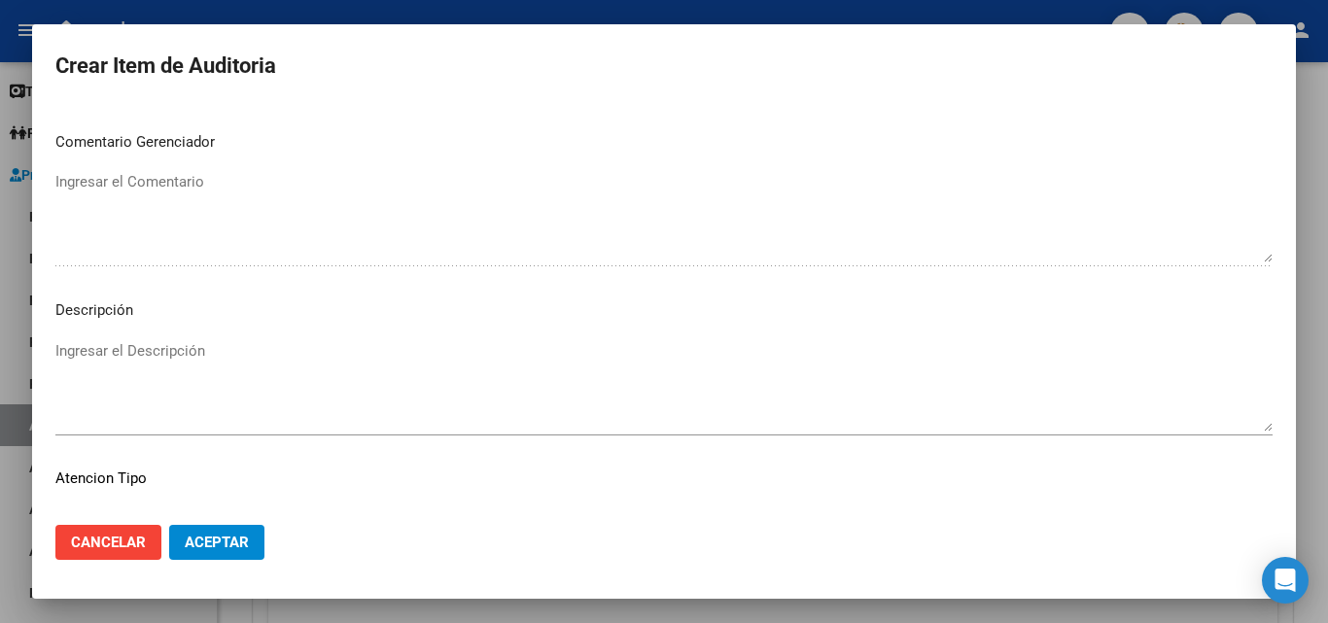
scroll to position [1069, 0]
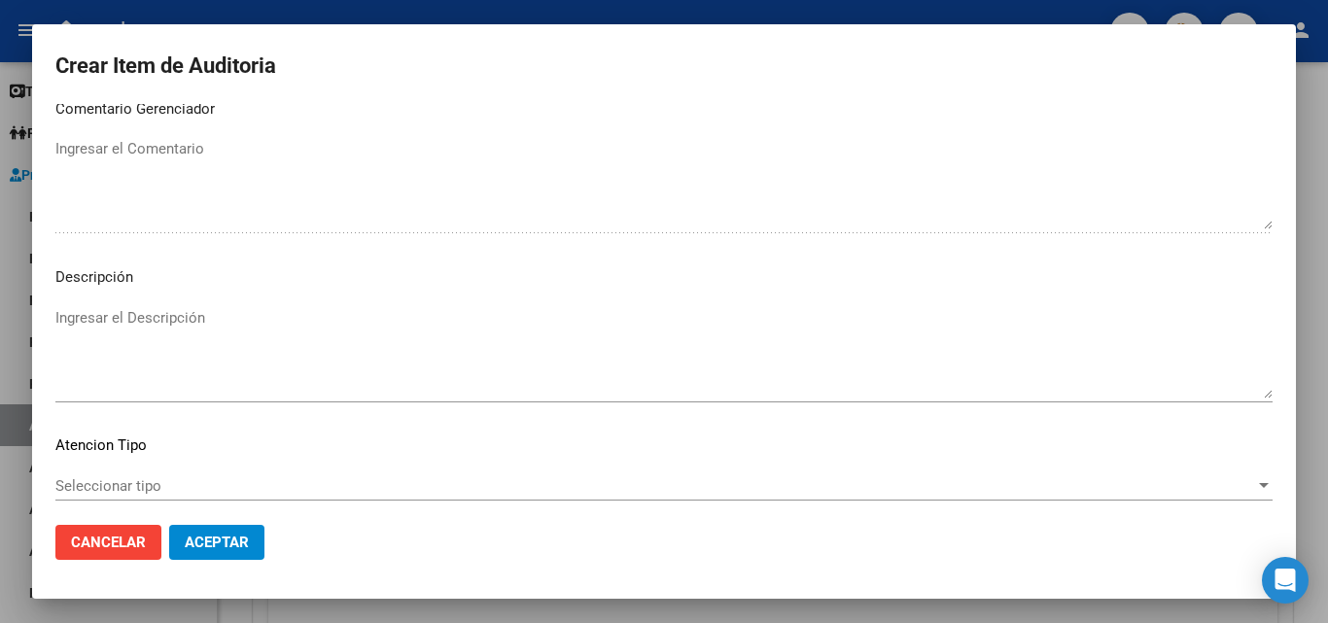
type textarea "TESORERIA - PAGADO AUTORIZADO"
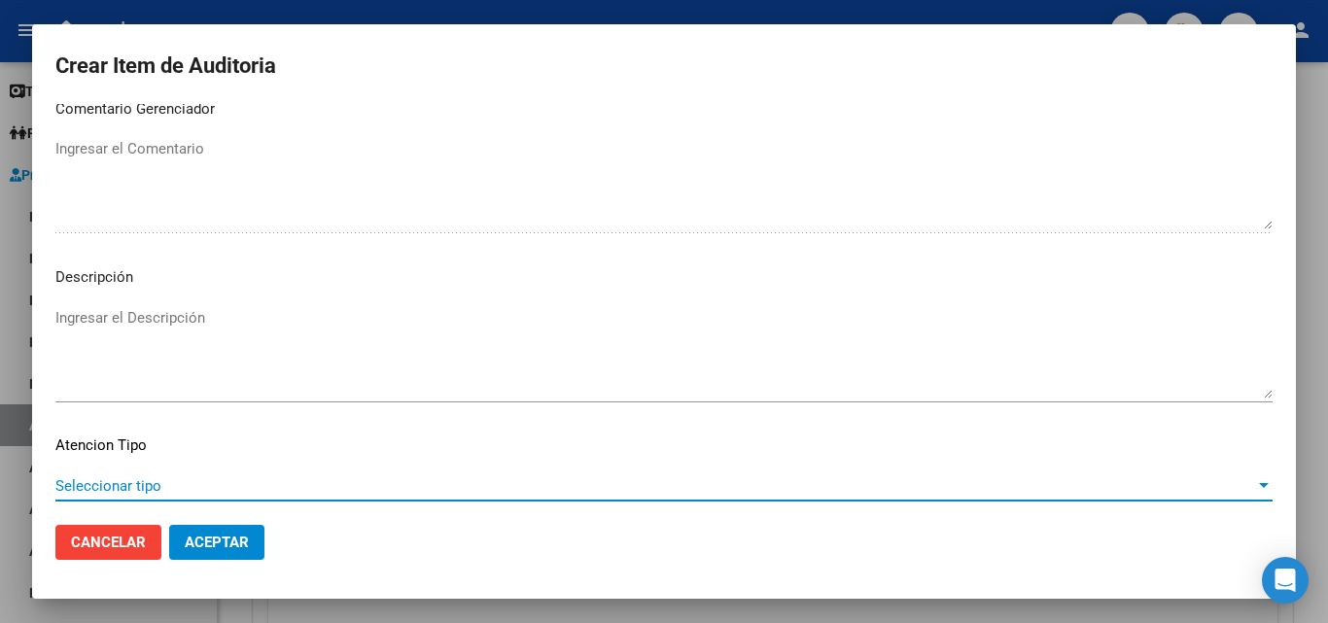
click at [160, 477] on span "Seleccionar tipo" at bounding box center [655, 485] width 1200 height 17
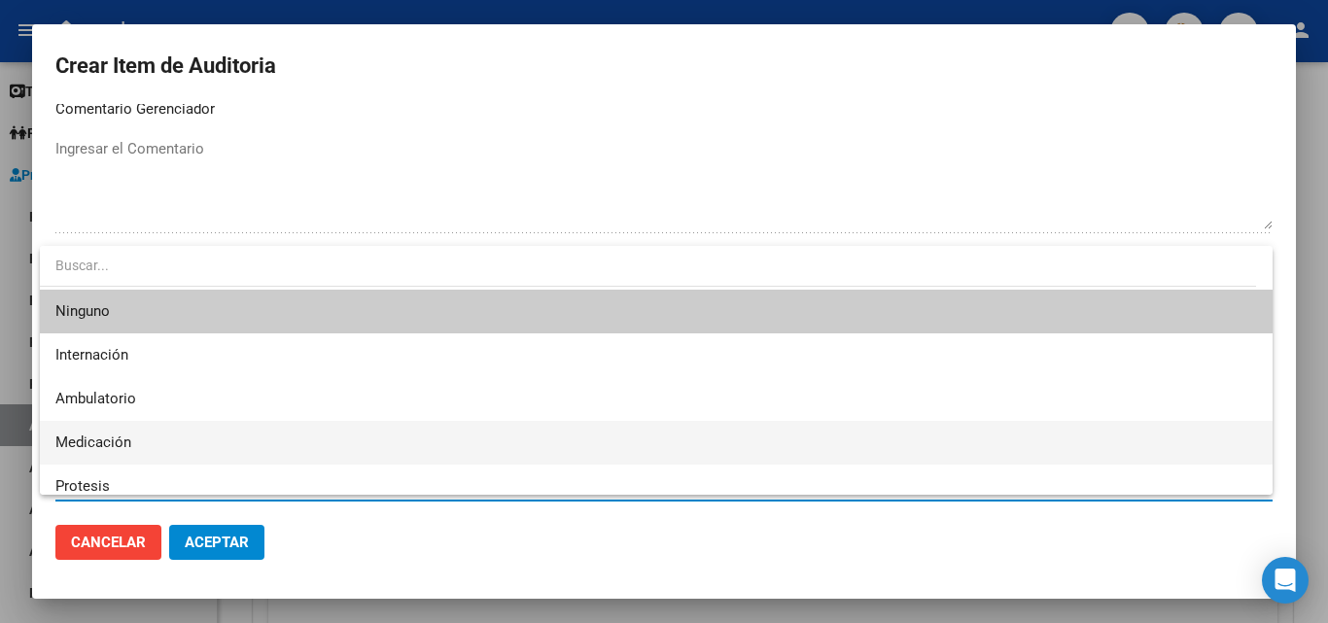
click at [139, 440] on span "Medicación" at bounding box center [655, 443] width 1201 height 44
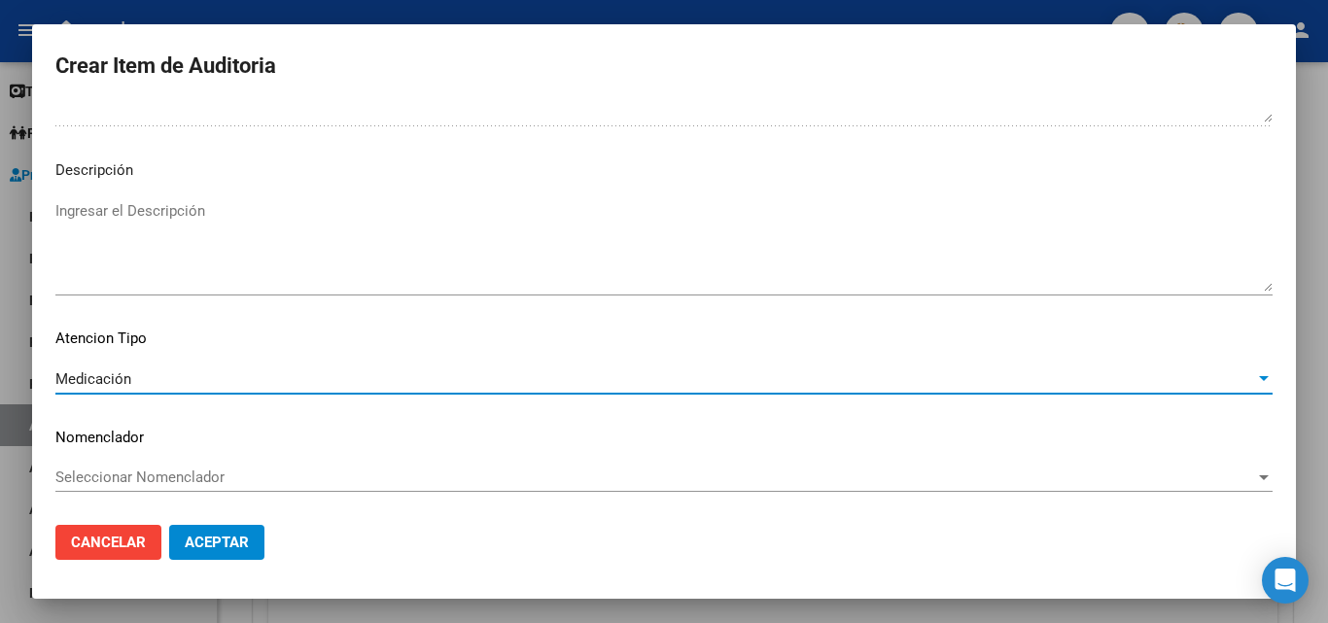
scroll to position [1177, 0]
click at [217, 545] on span "Aceptar" at bounding box center [217, 542] width 64 height 17
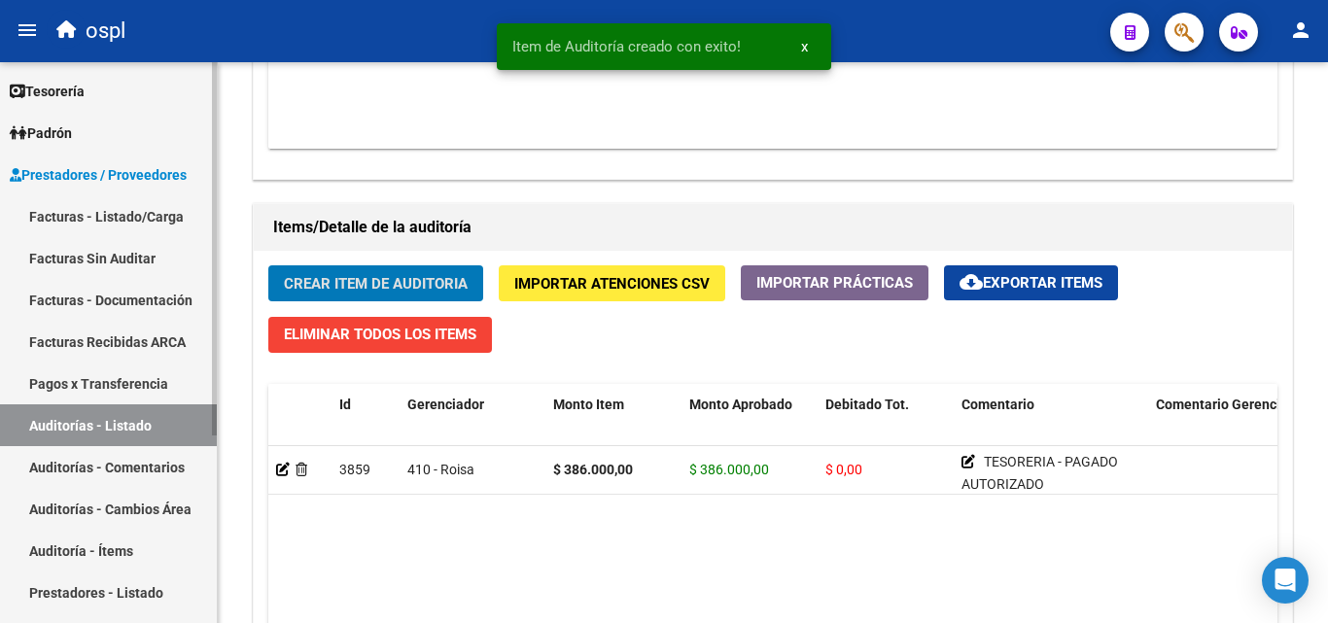
scroll to position [1265, 0]
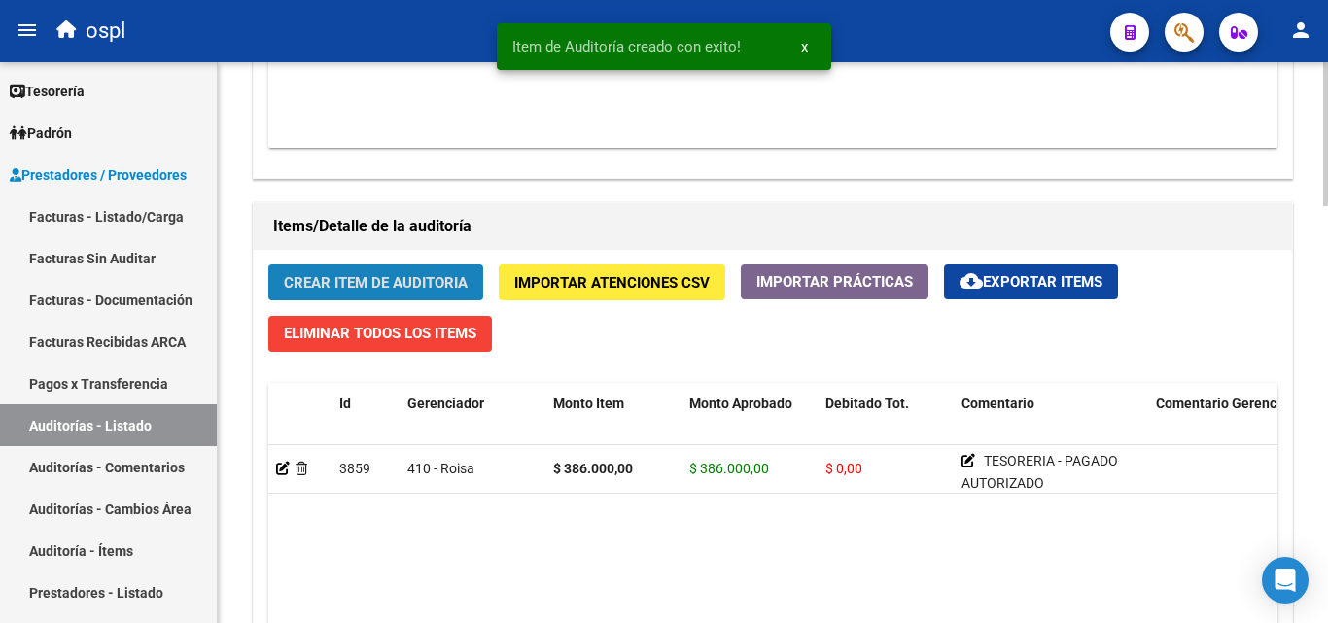
click at [359, 285] on span "Crear Item de Auditoria" at bounding box center [376, 282] width 184 height 17
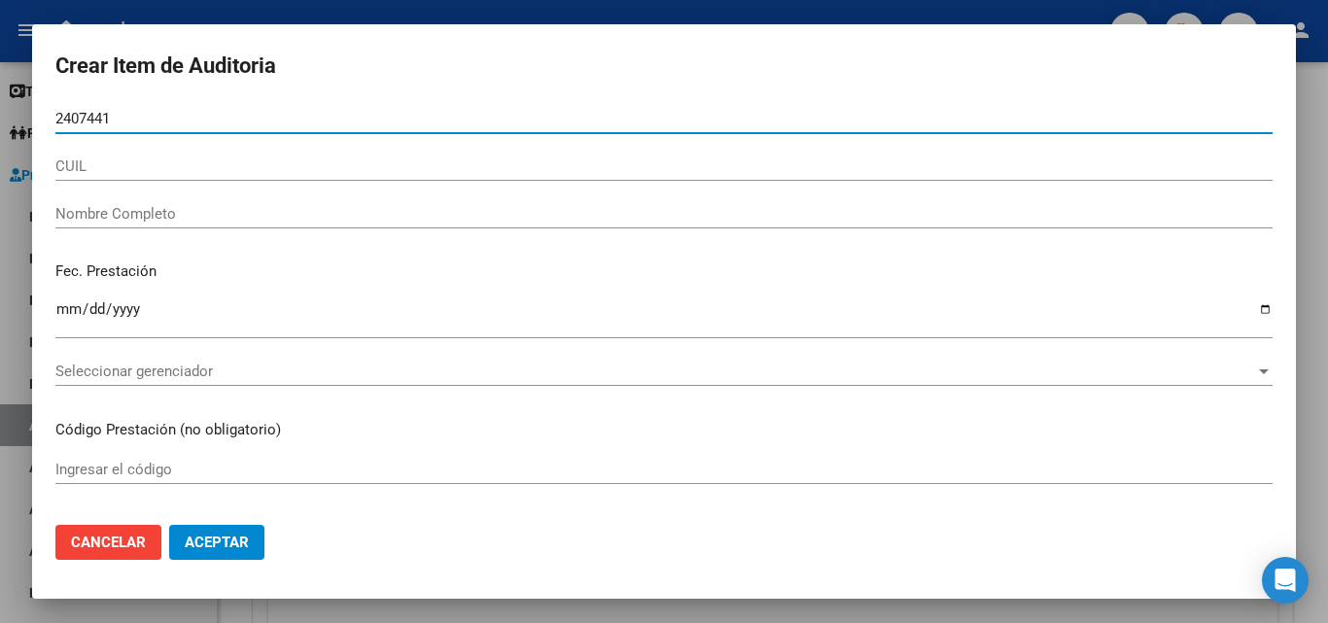
type input "24074416"
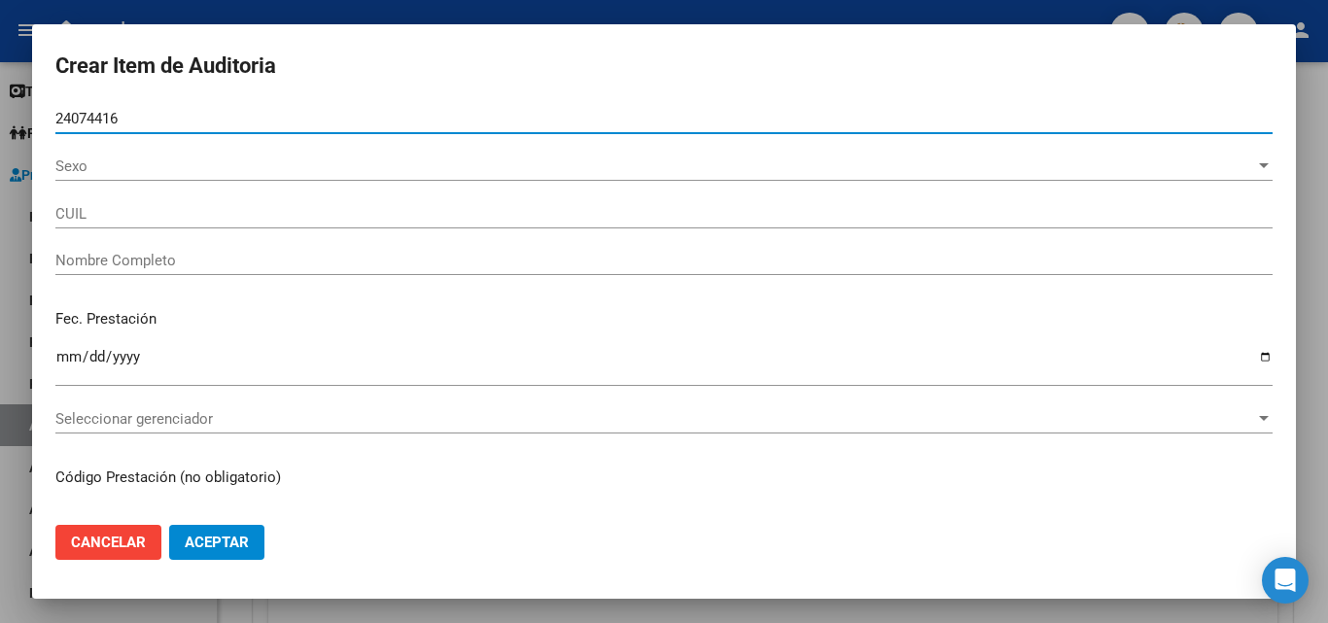
type input "20240744164"
type input "[PERSON_NAME] [PERSON_NAME]"
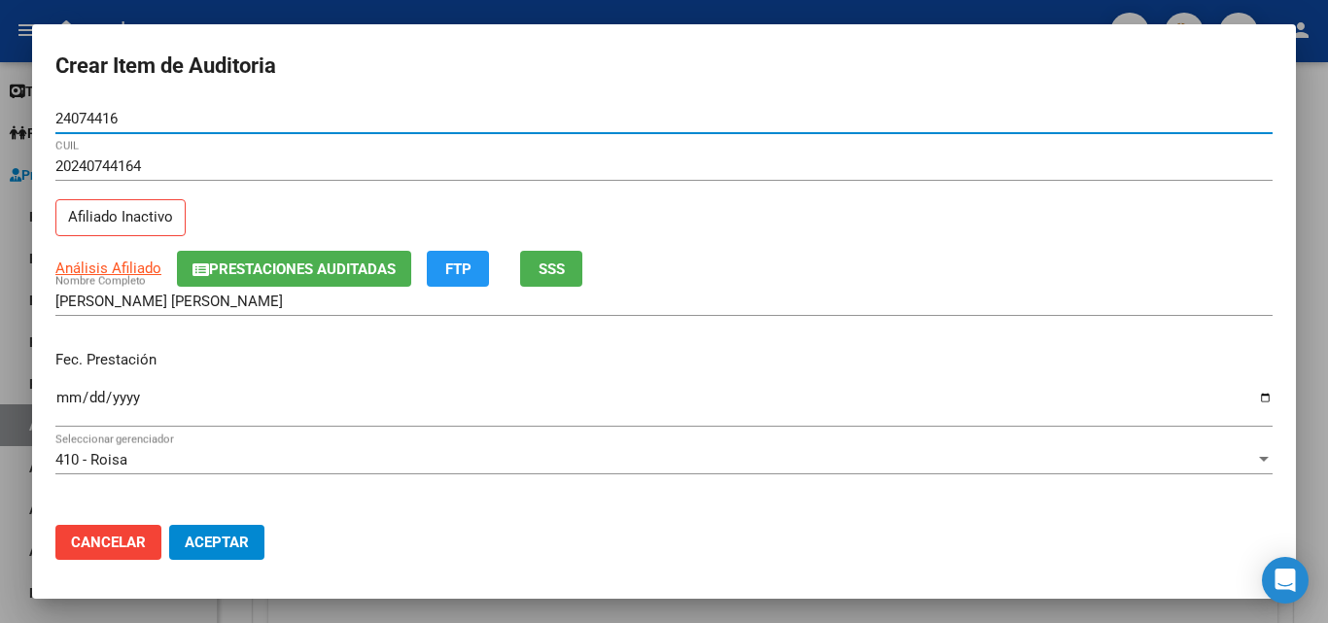
type input "24074416"
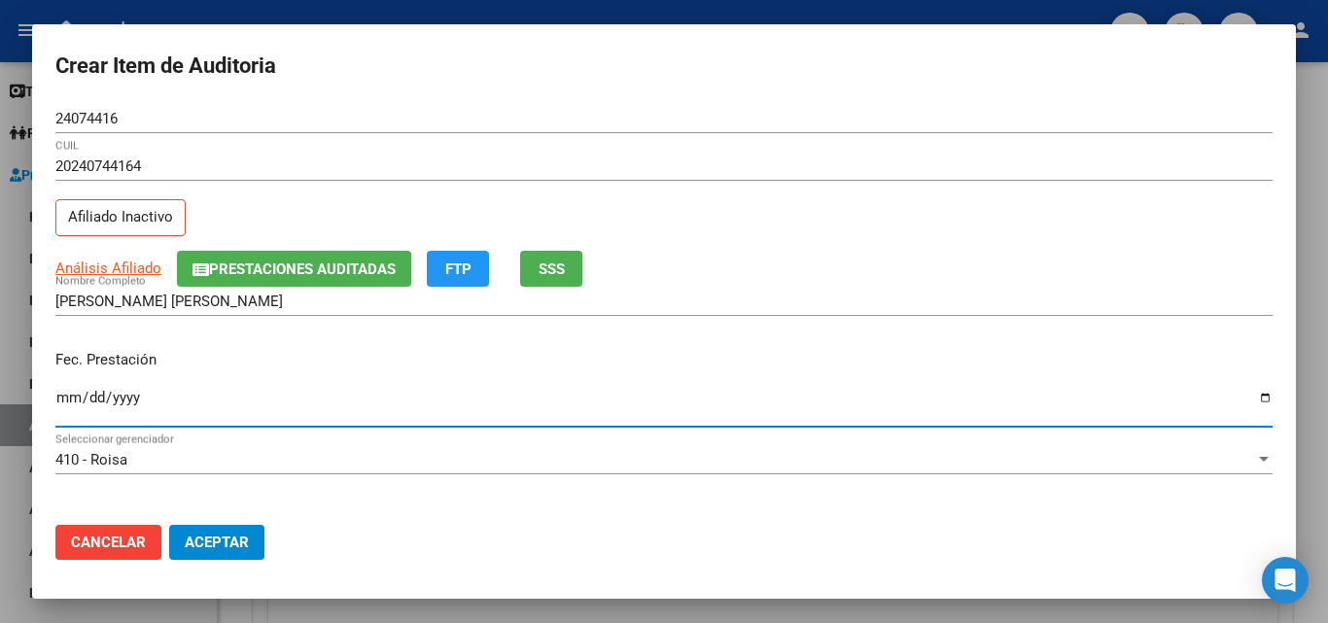
click at [68, 399] on input "Ingresar la fecha" at bounding box center [663, 405] width 1217 height 31
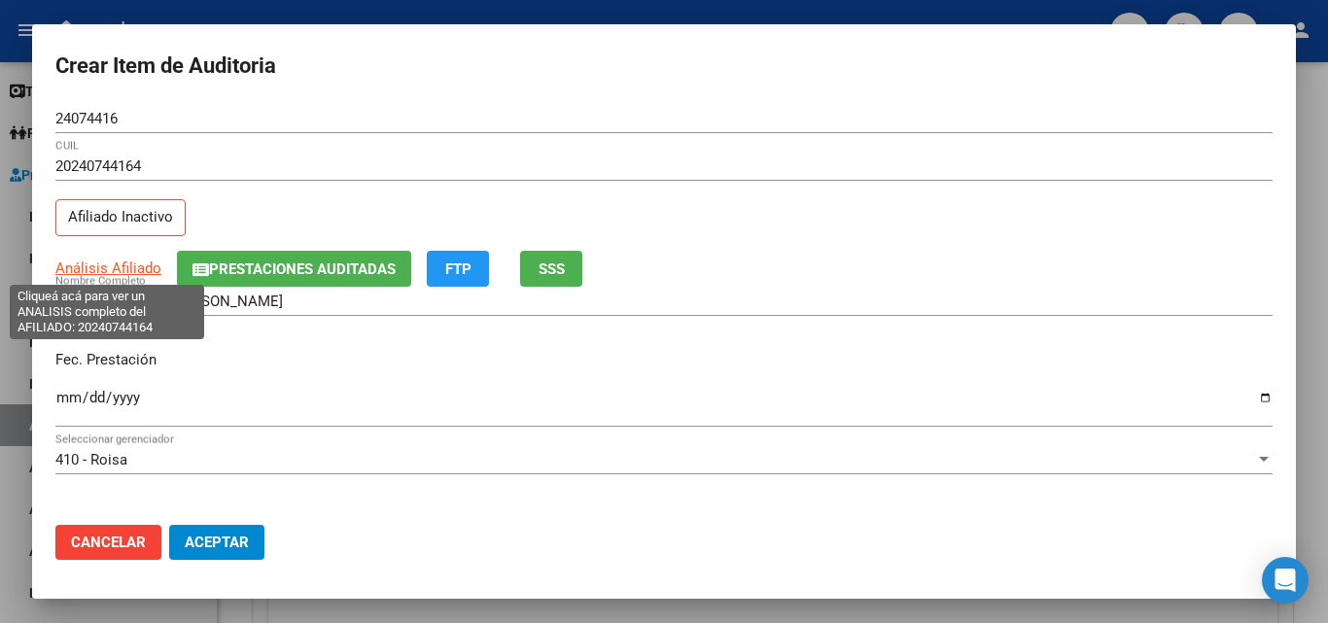
click at [92, 266] on span "Análisis Afiliado" at bounding box center [108, 268] width 106 height 17
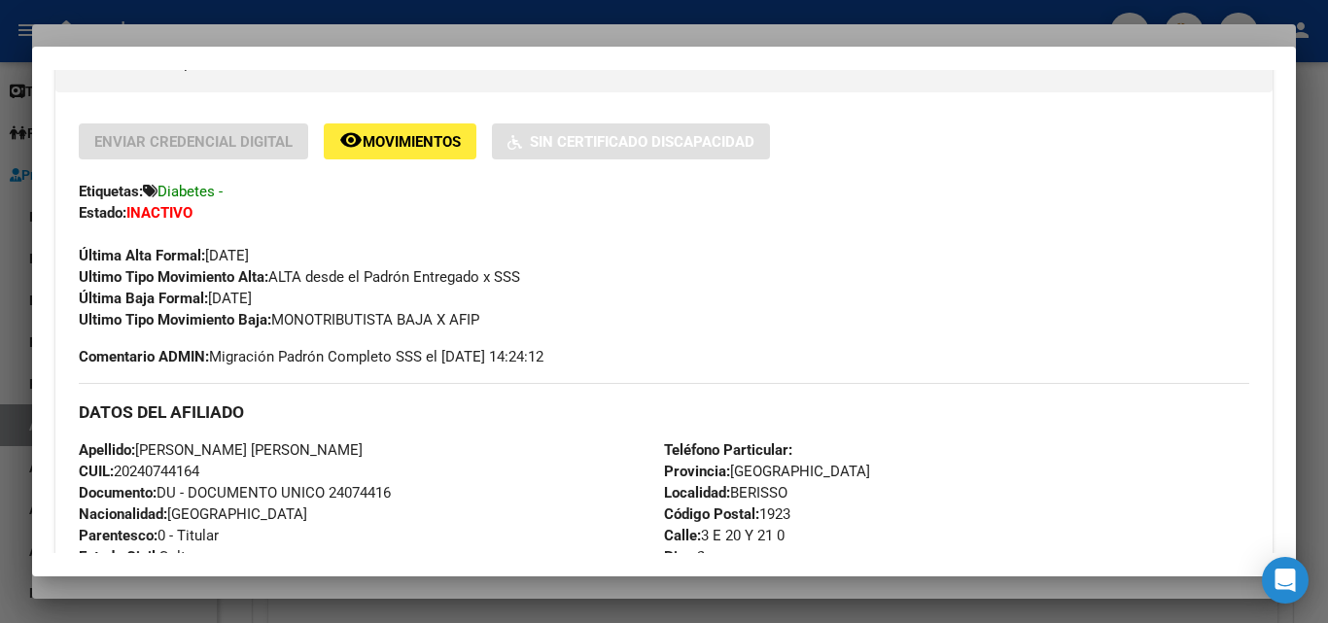
scroll to position [389, 0]
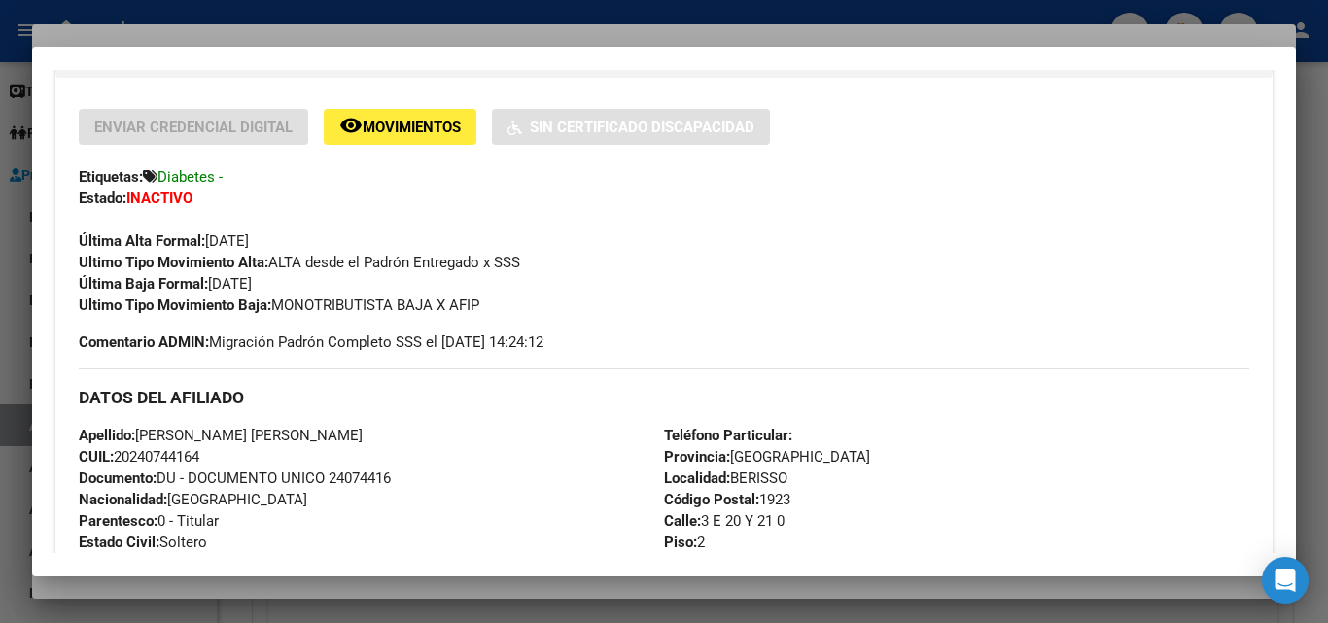
click at [782, 25] on div at bounding box center [664, 311] width 1328 height 623
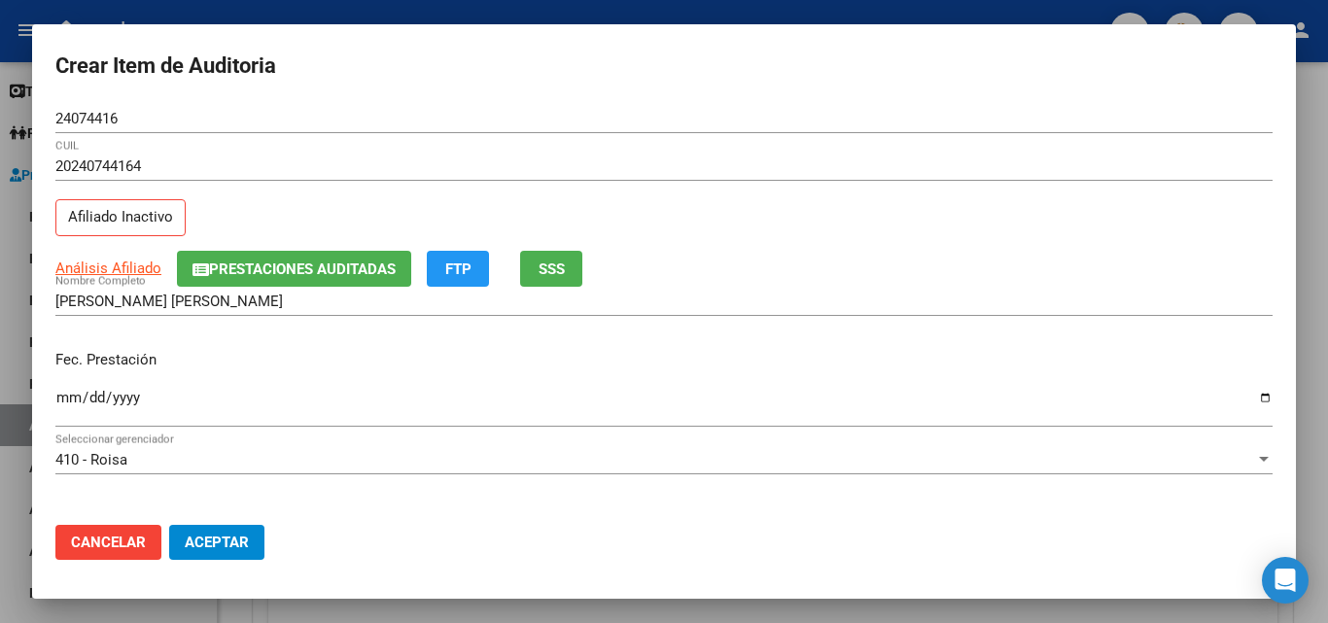
click at [58, 389] on div "Ingresar la fecha" at bounding box center [663, 406] width 1217 height 42
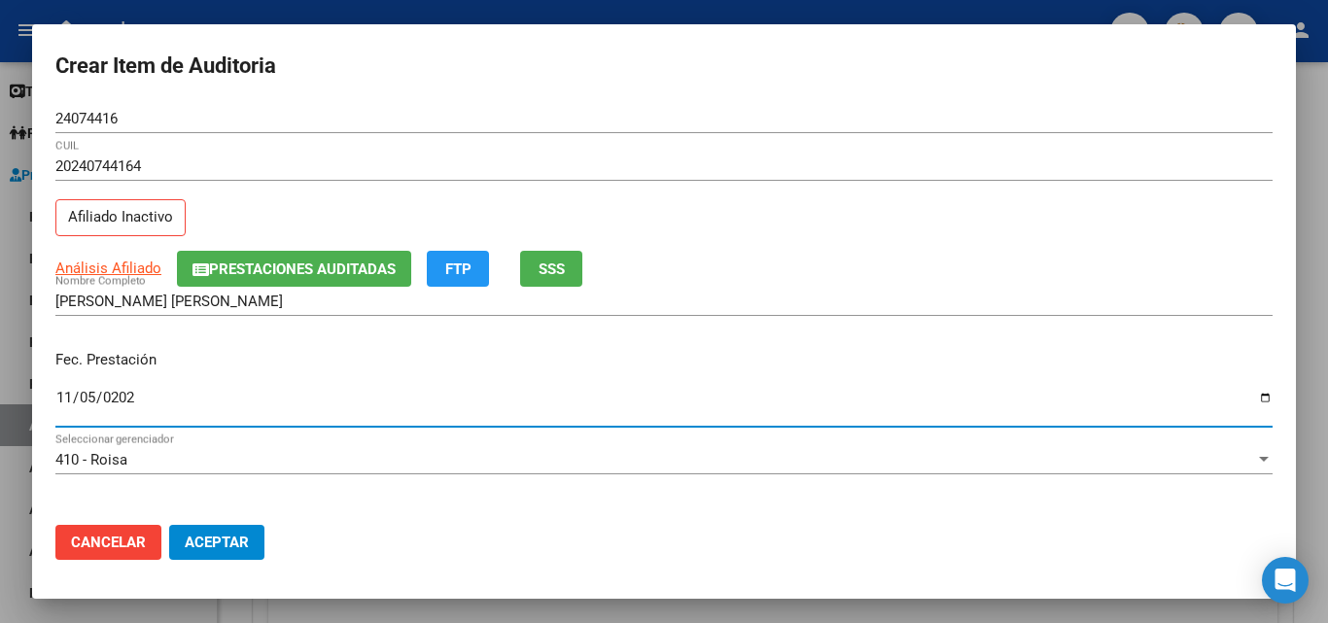
type input "[DATE]"
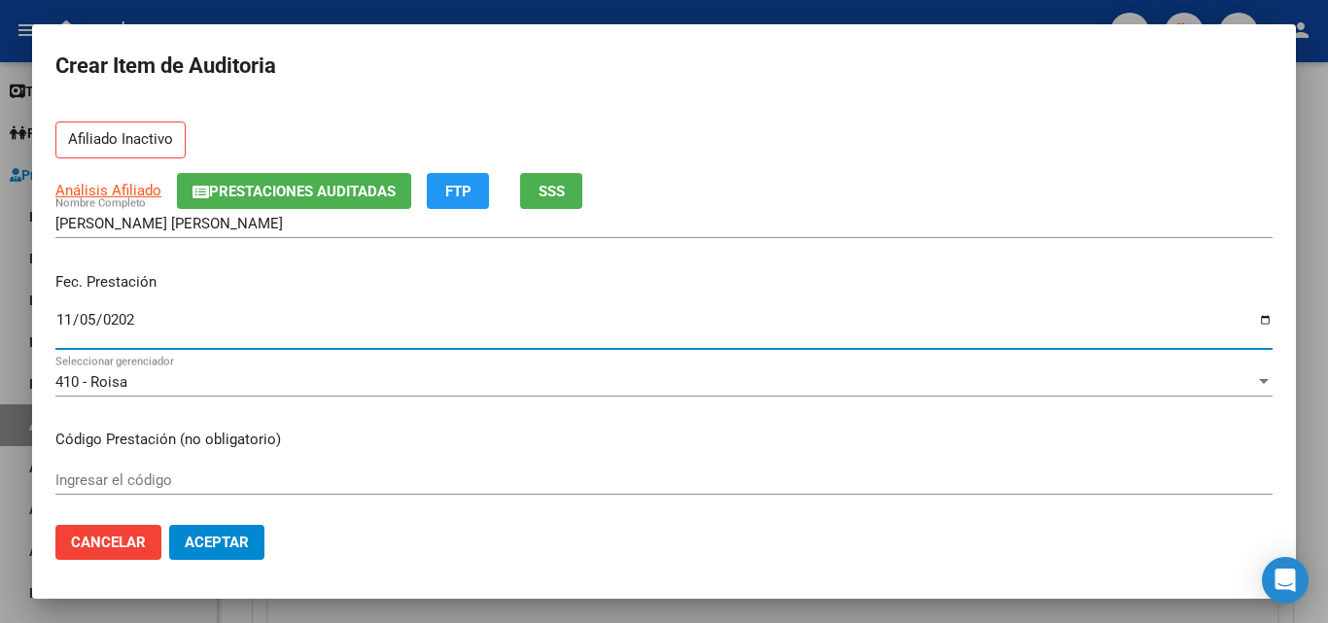
scroll to position [194, 0]
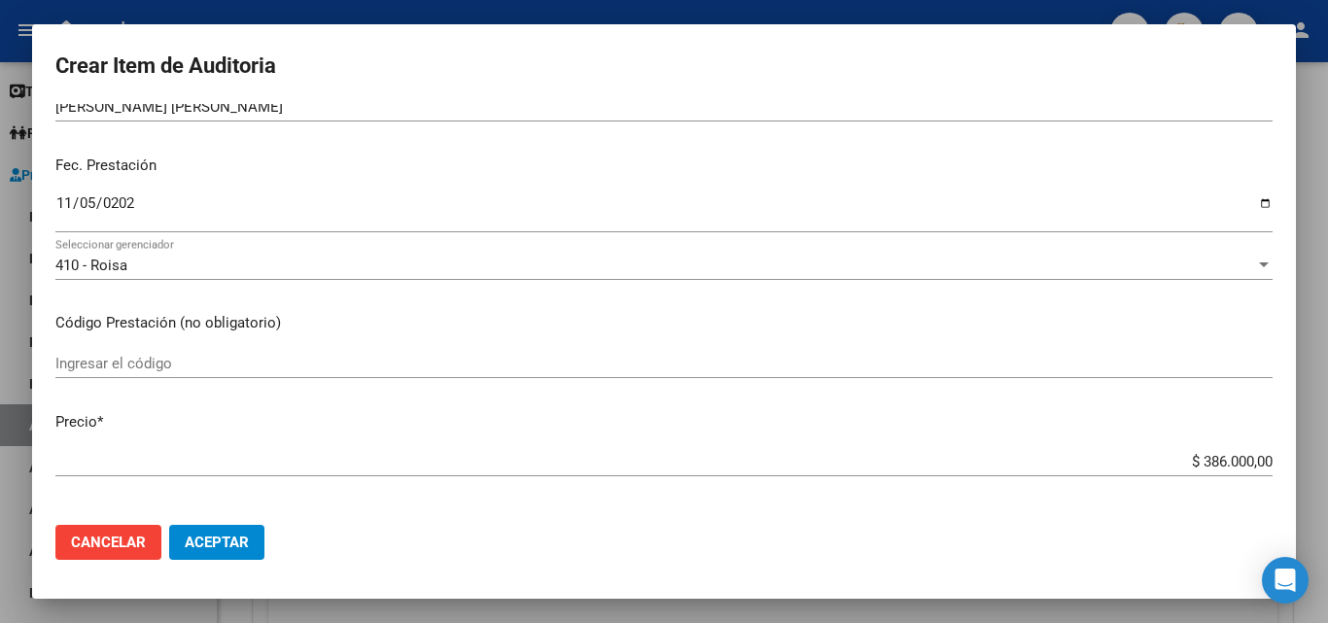
click at [191, 374] on div "Ingresar el código" at bounding box center [663, 363] width 1217 height 29
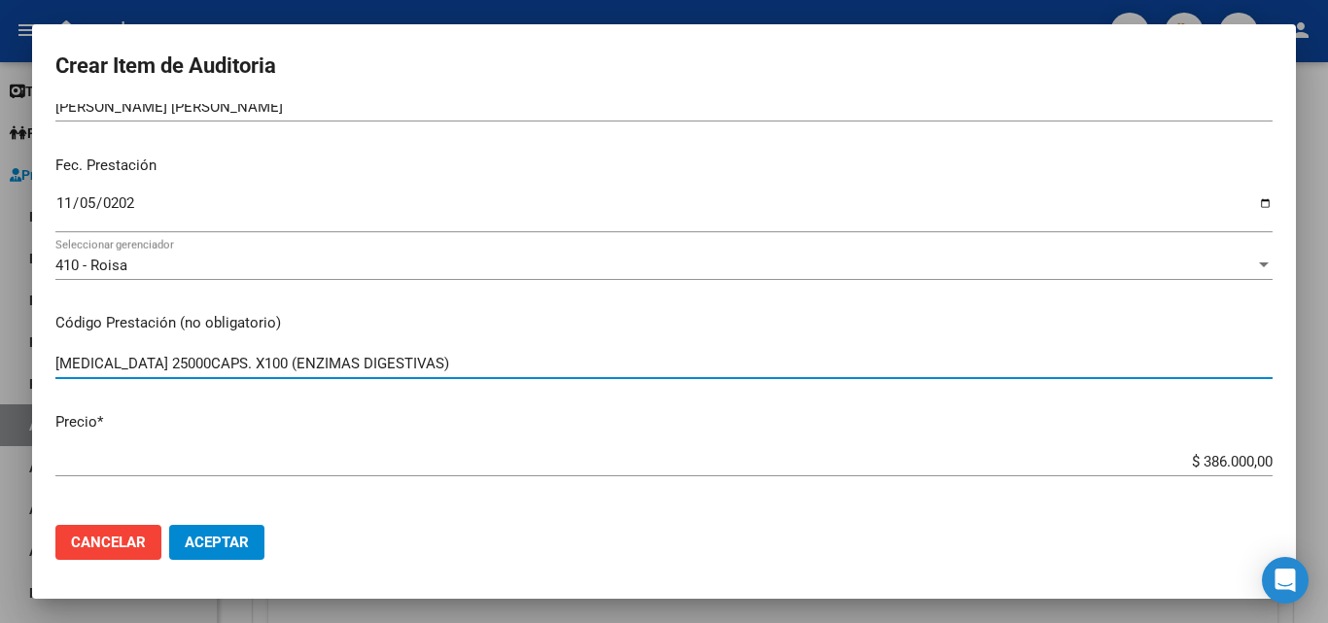
type input "[MEDICAL_DATA] 25000CAPS. X100 (ENZIMAS DIGESTIVAS)"
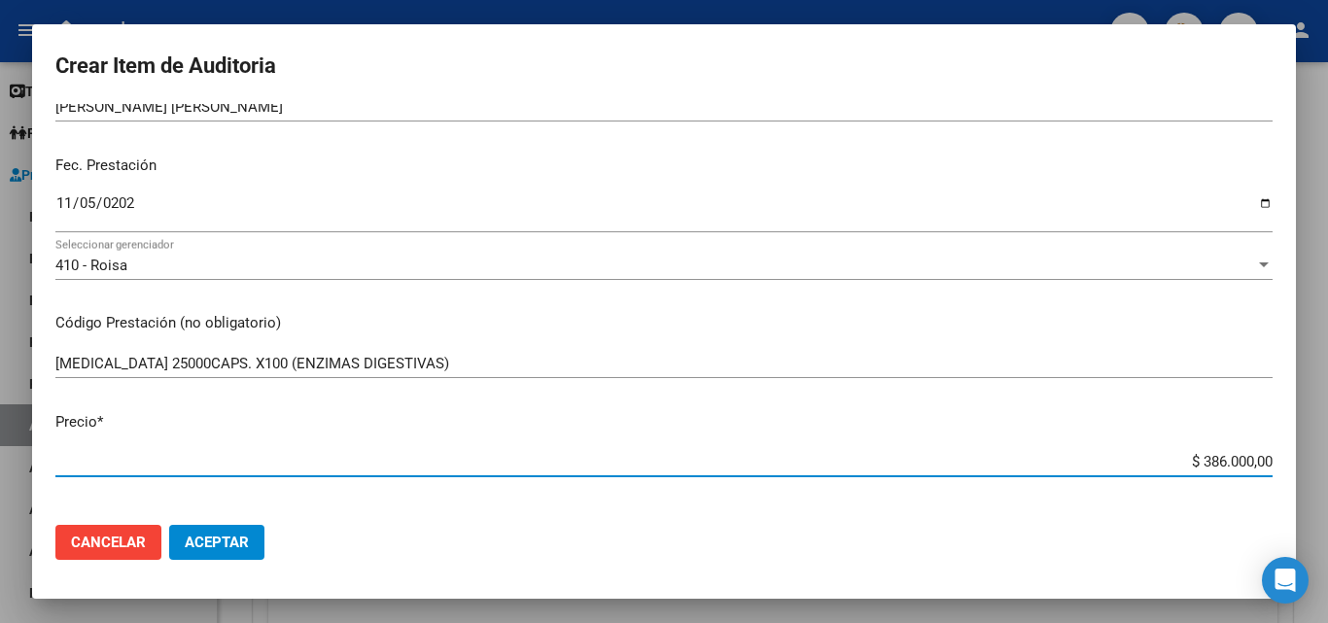
drag, startPoint x: 1153, startPoint y: 464, endPoint x: 1327, endPoint y: 465, distance: 174.0
click at [1327, 465] on div "Crear Item de Auditoria 24074416 Nro Documento 20240744164 CUIL Afiliado Inacti…" at bounding box center [664, 311] width 1328 height 623
type input "$ 0,01"
type input "$ 0,19"
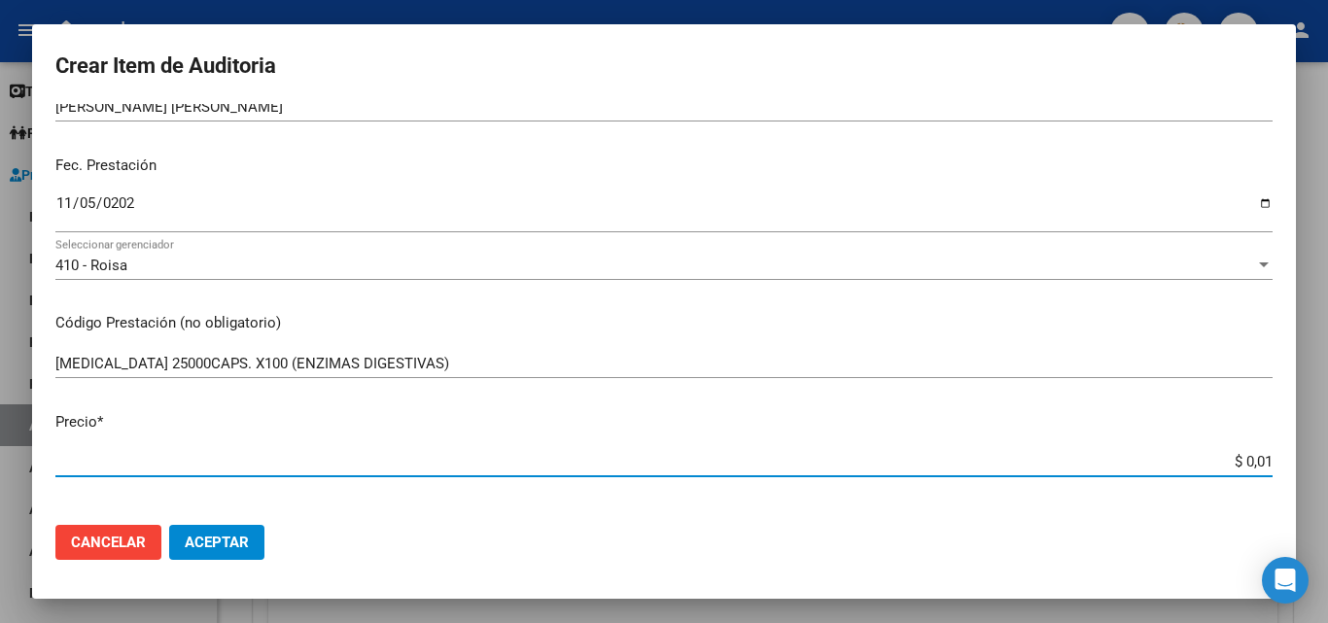
type input "$ 0,19"
type input "$ 1,93"
type input "$ 19,30"
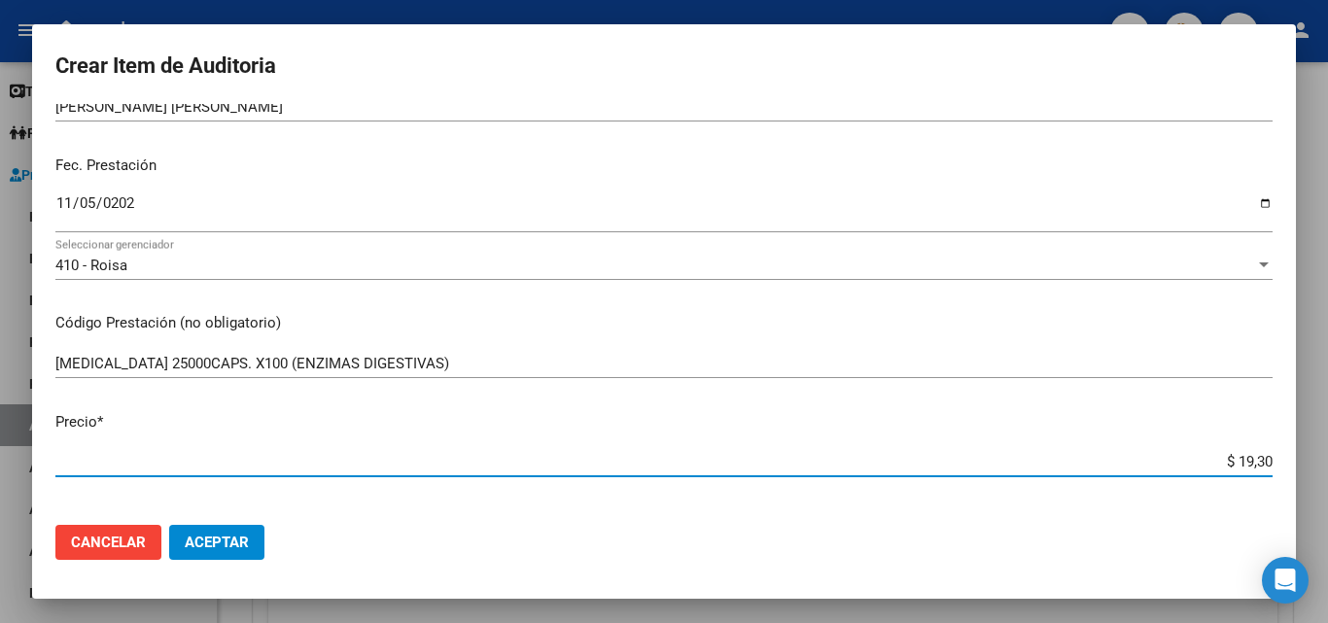
type input "$ 193,00"
type input "$ 1.930,00"
type input "$ 19.300,00"
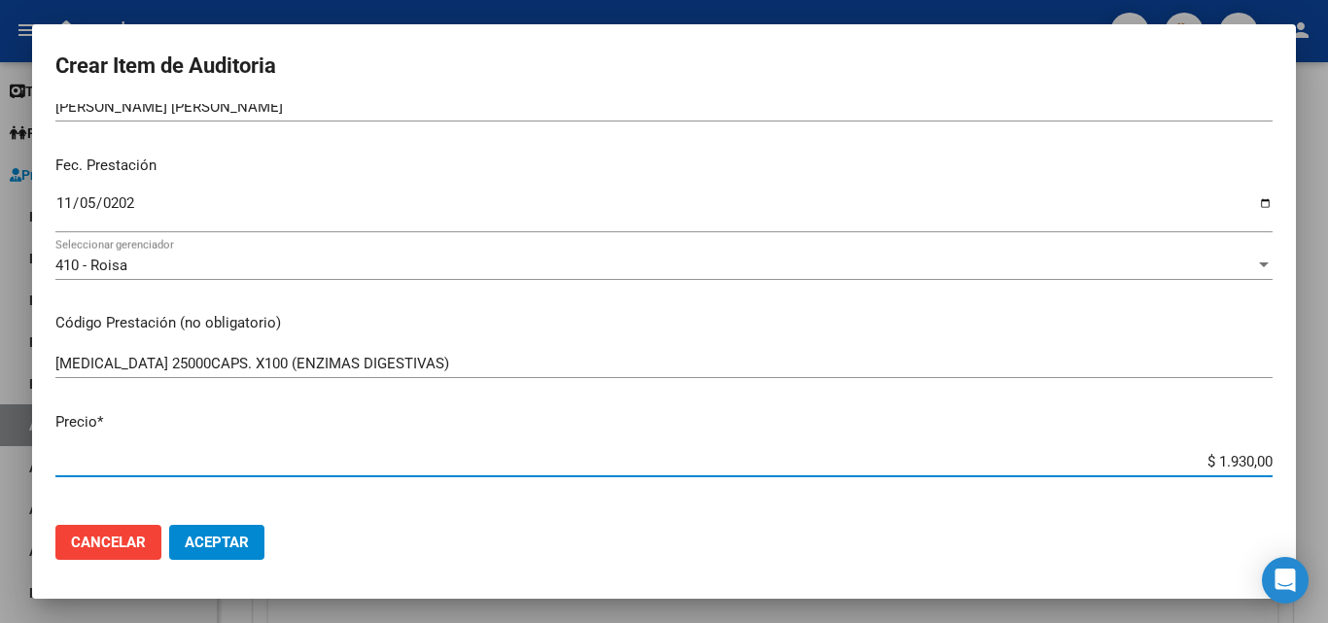
type input "$ 19.300,00"
type input "$ 193.000,00"
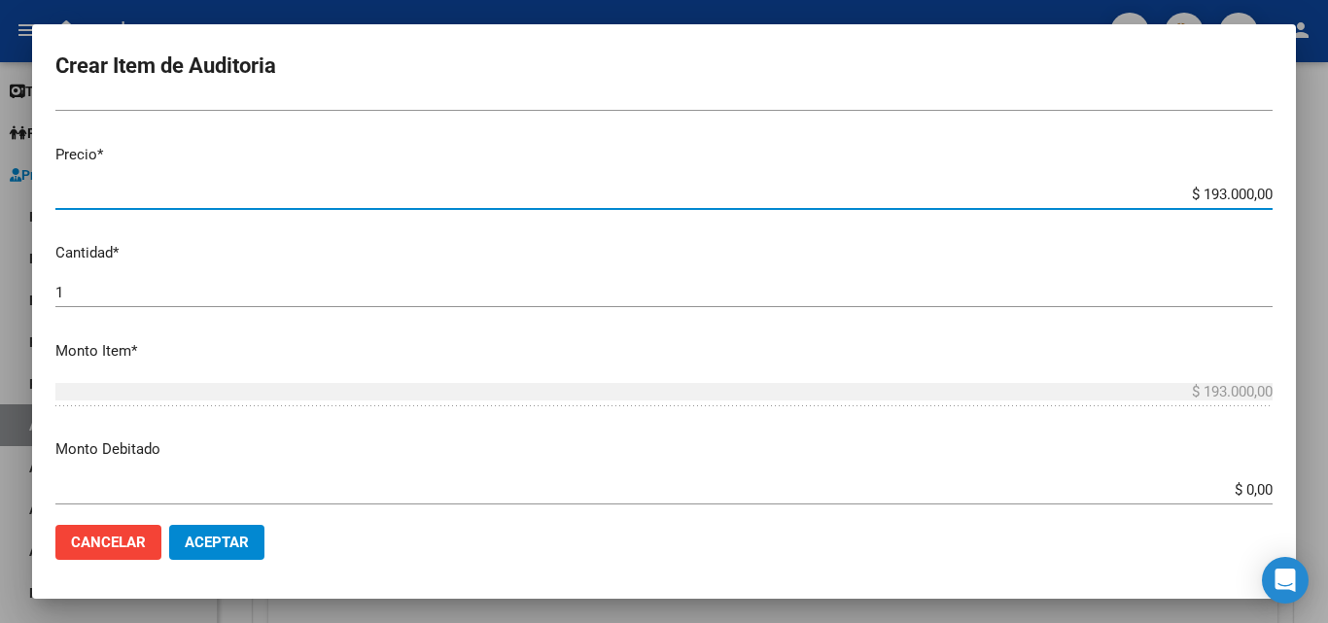
scroll to position [486, 0]
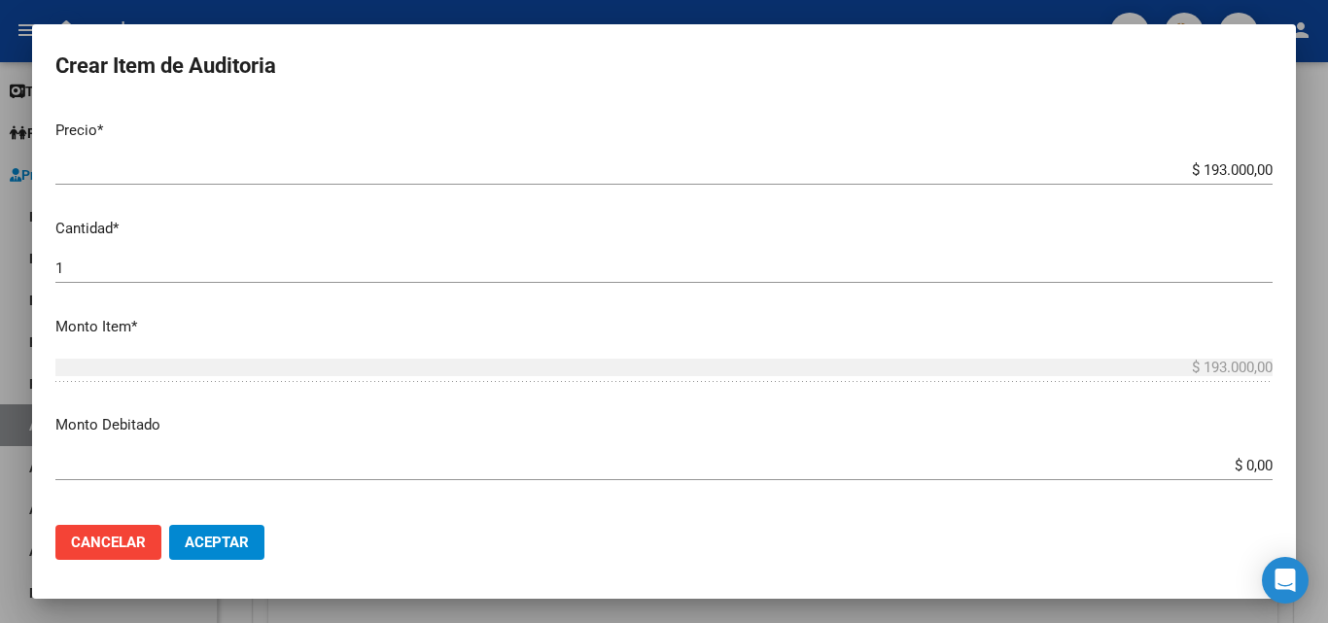
click at [80, 259] on div "1 Ingresar la cantidad" at bounding box center [663, 268] width 1217 height 29
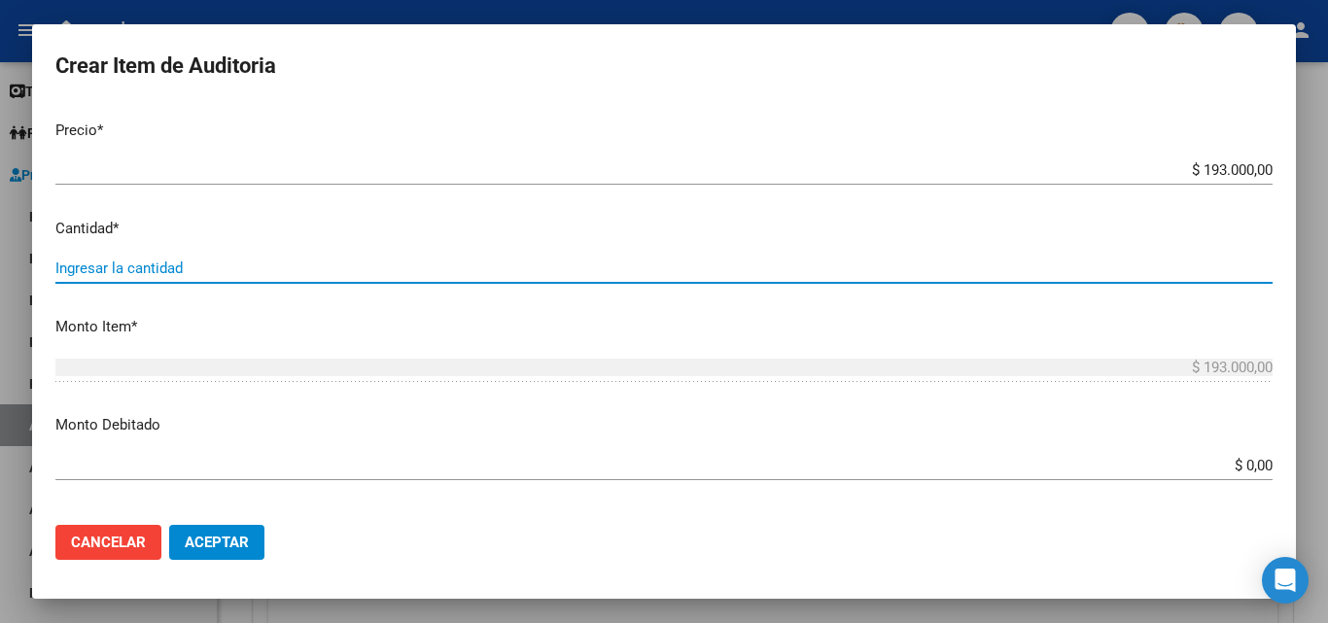
type input "2"
type input "$ 386.000,00"
type input "2"
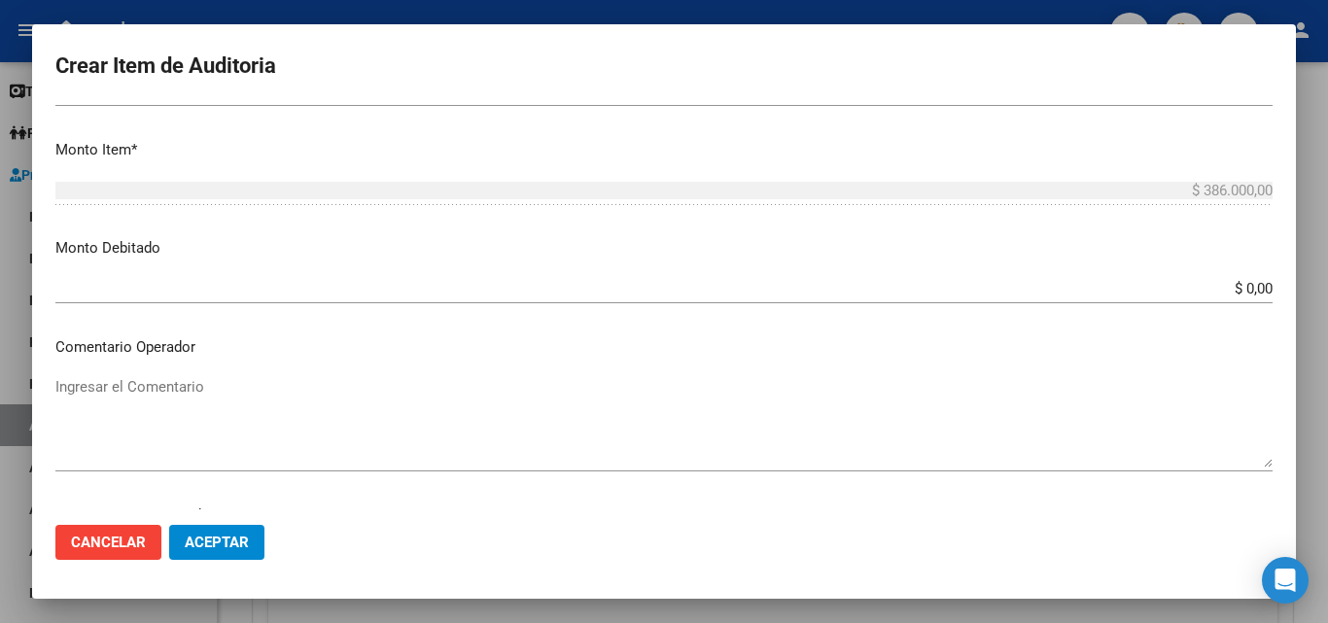
scroll to position [778, 0]
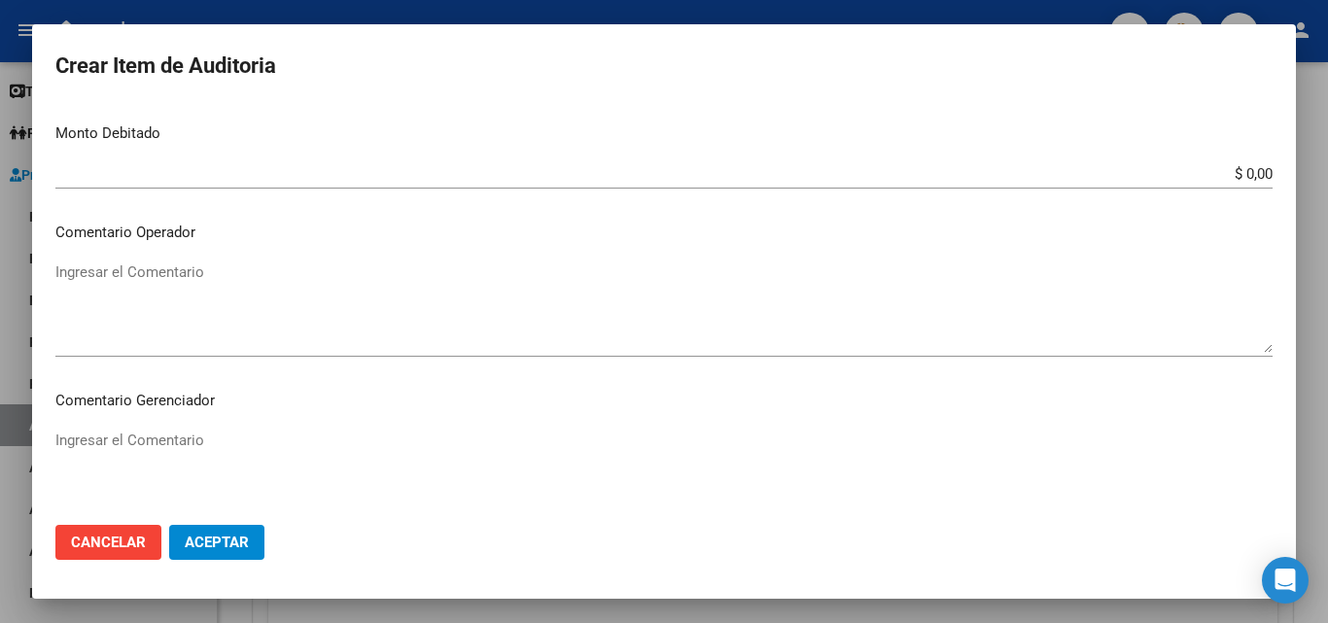
click at [224, 316] on textarea "Ingresar el Comentario" at bounding box center [663, 306] width 1217 height 91
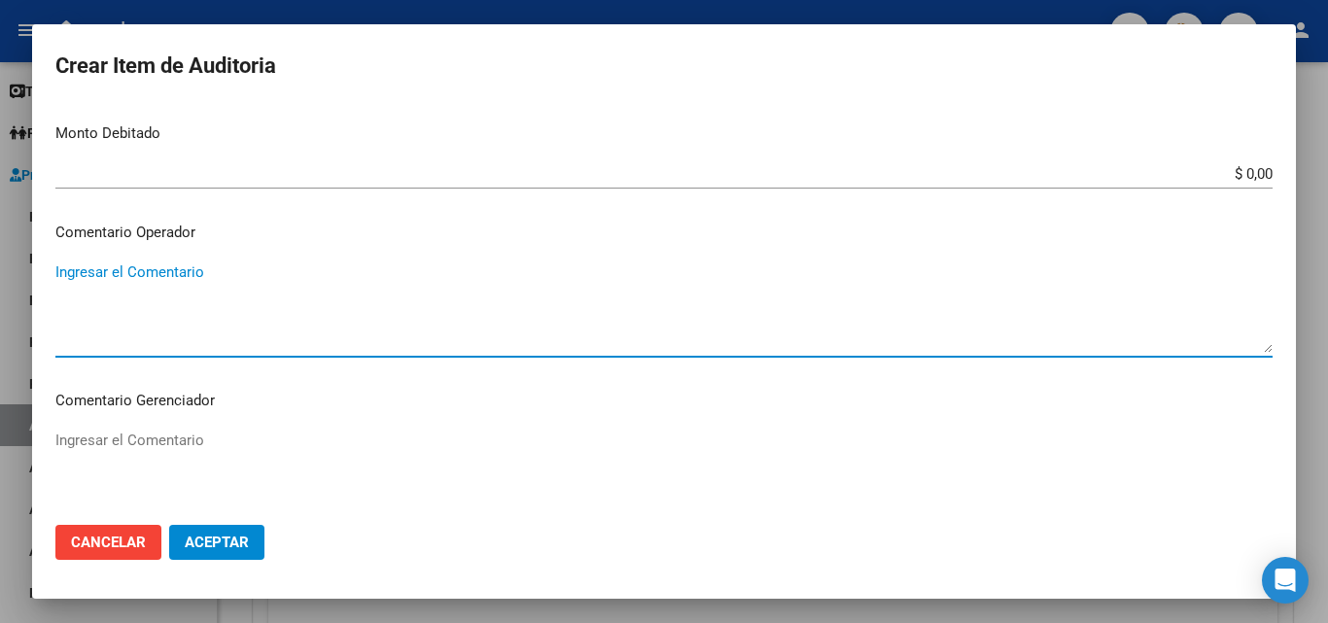
paste textarea "20240744164"
type textarea "20240744164"
drag, startPoint x: 191, startPoint y: 280, endPoint x: 46, endPoint y: 281, distance: 145.8
click at [46, 281] on mat-dialog-content "24074416 Nro Documento 20240744164 CUIL Afiliado Inactivo Análisis Afiliado Pre…" at bounding box center [664, 306] width 1264 height 405
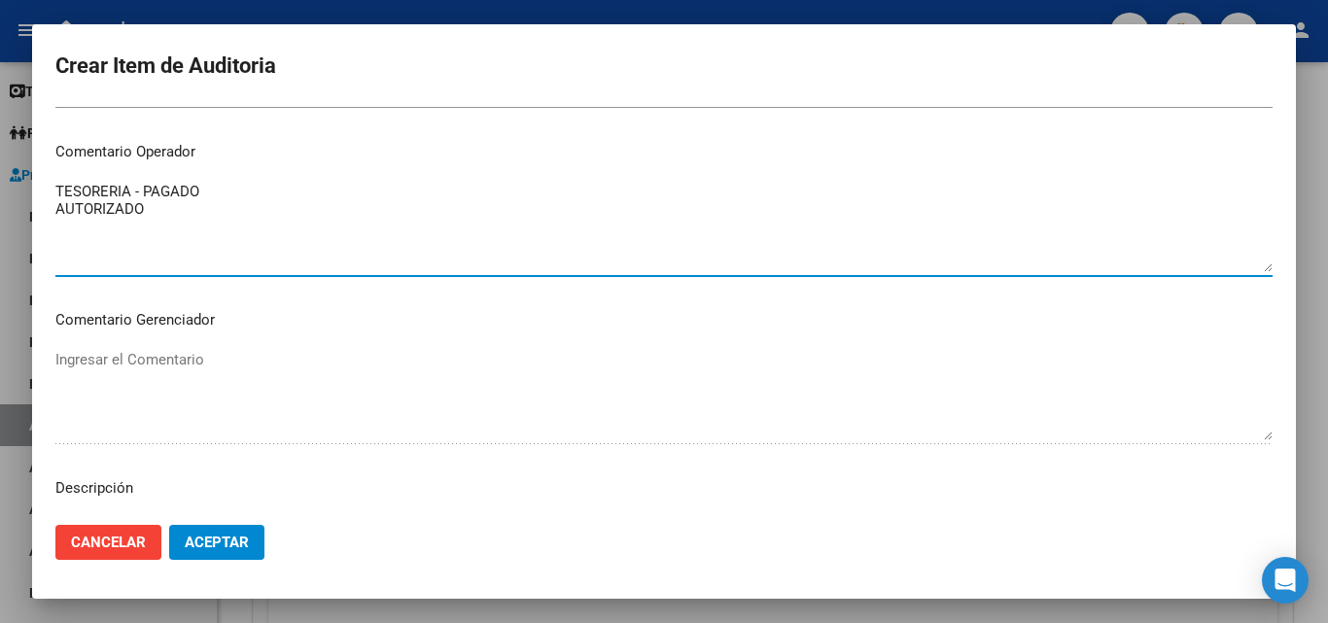
scroll to position [1166, 0]
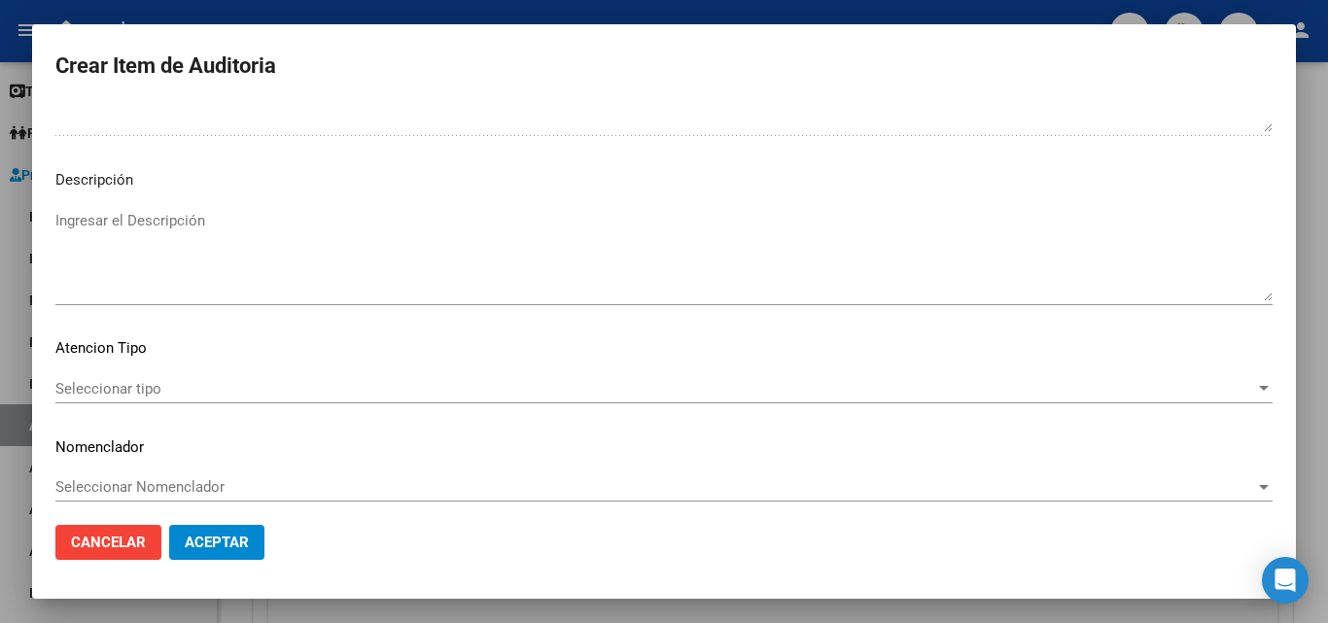
type textarea "TESORERIA - PAGADO AUTORIZADO"
click at [150, 398] on div "Seleccionar tipo Seleccionar tipo" at bounding box center [663, 388] width 1217 height 29
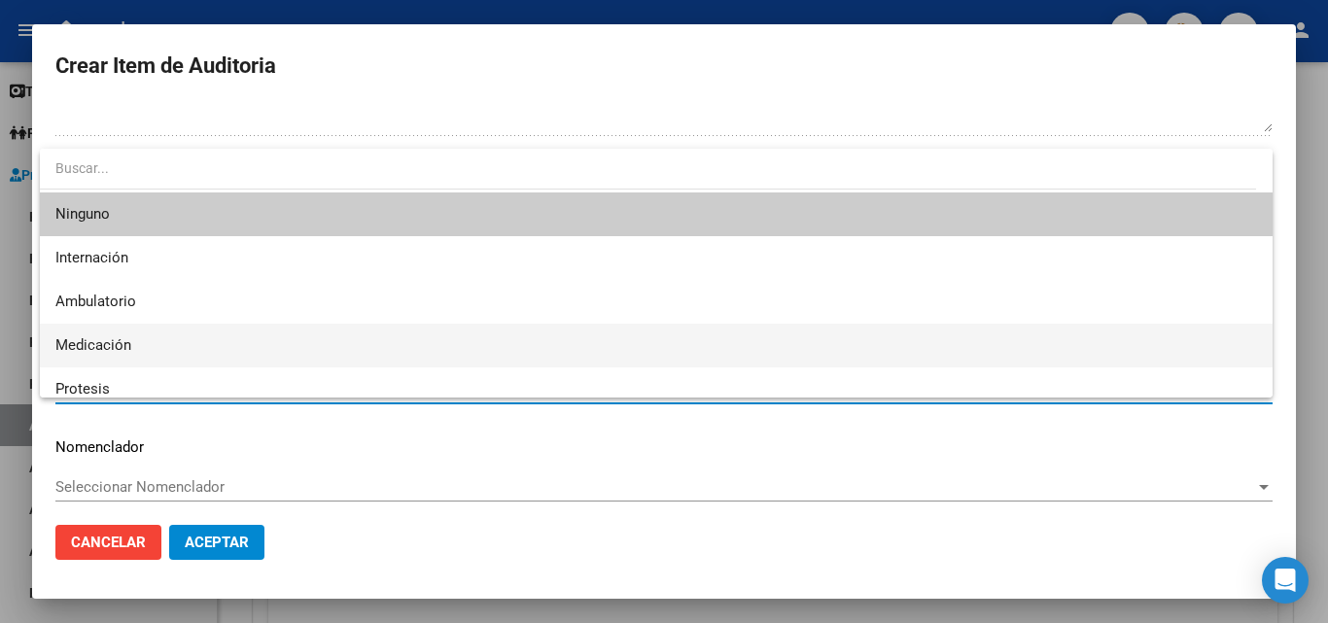
click at [131, 346] on span "Medicación" at bounding box center [655, 346] width 1201 height 44
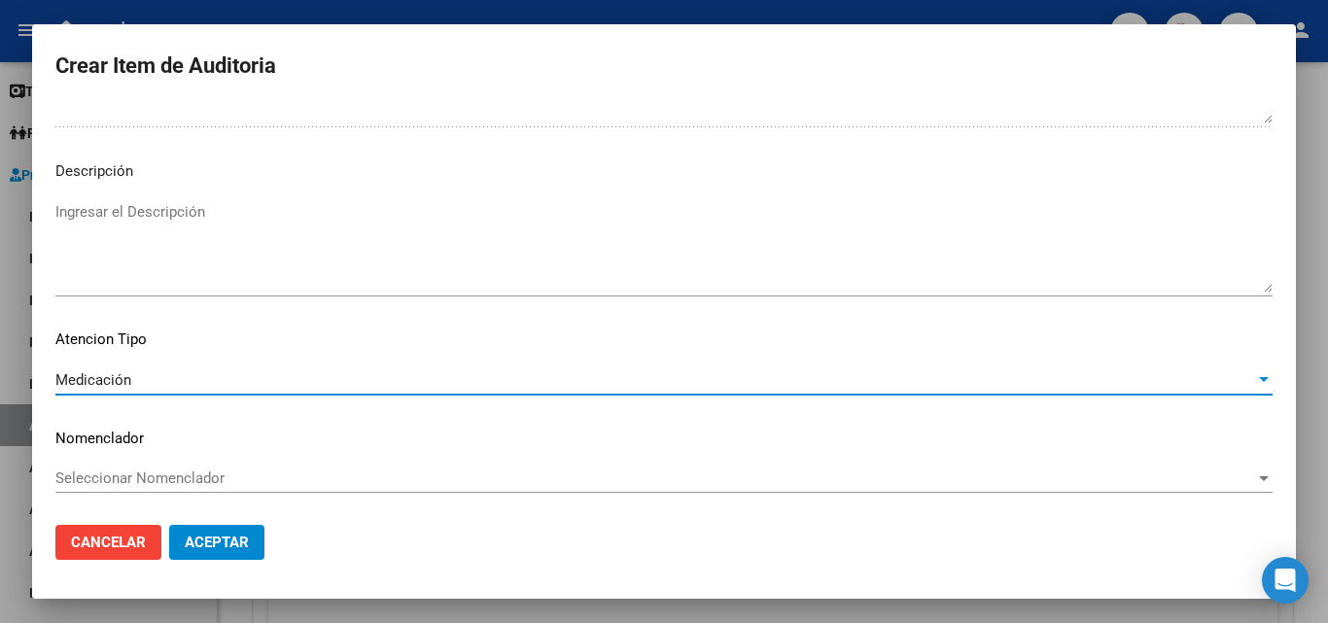
scroll to position [1177, 0]
click at [223, 541] on span "Aceptar" at bounding box center [217, 542] width 64 height 17
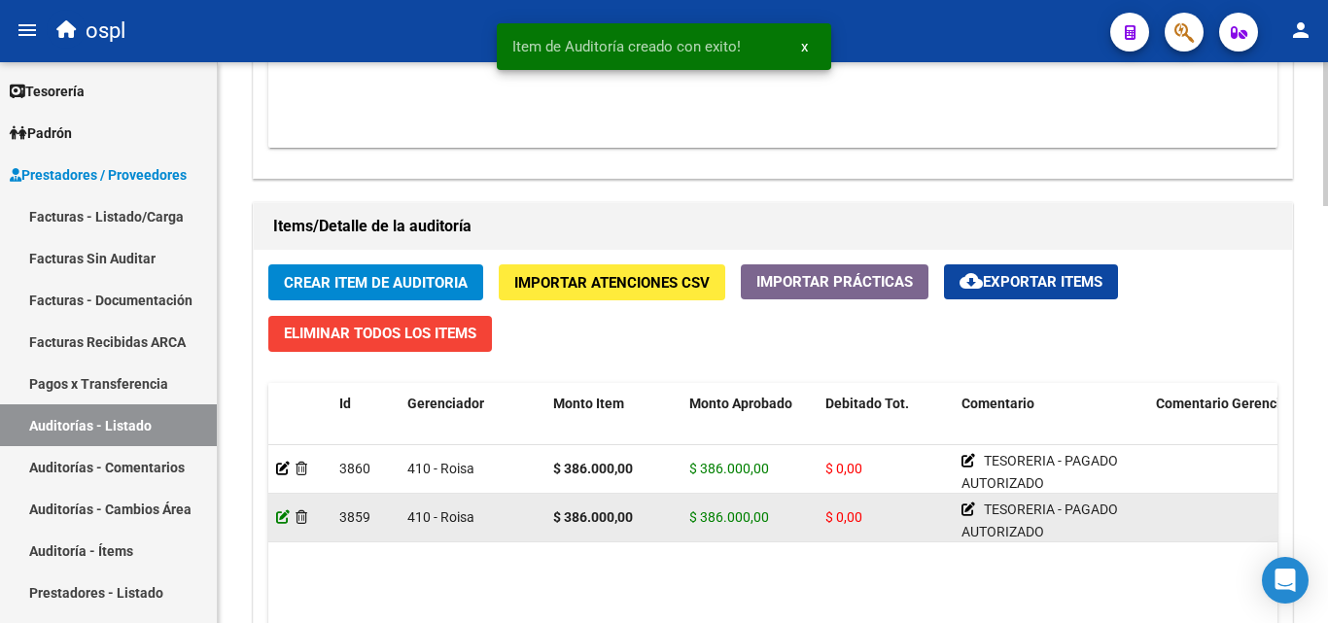
click at [285, 512] on icon at bounding box center [283, 517] width 14 height 14
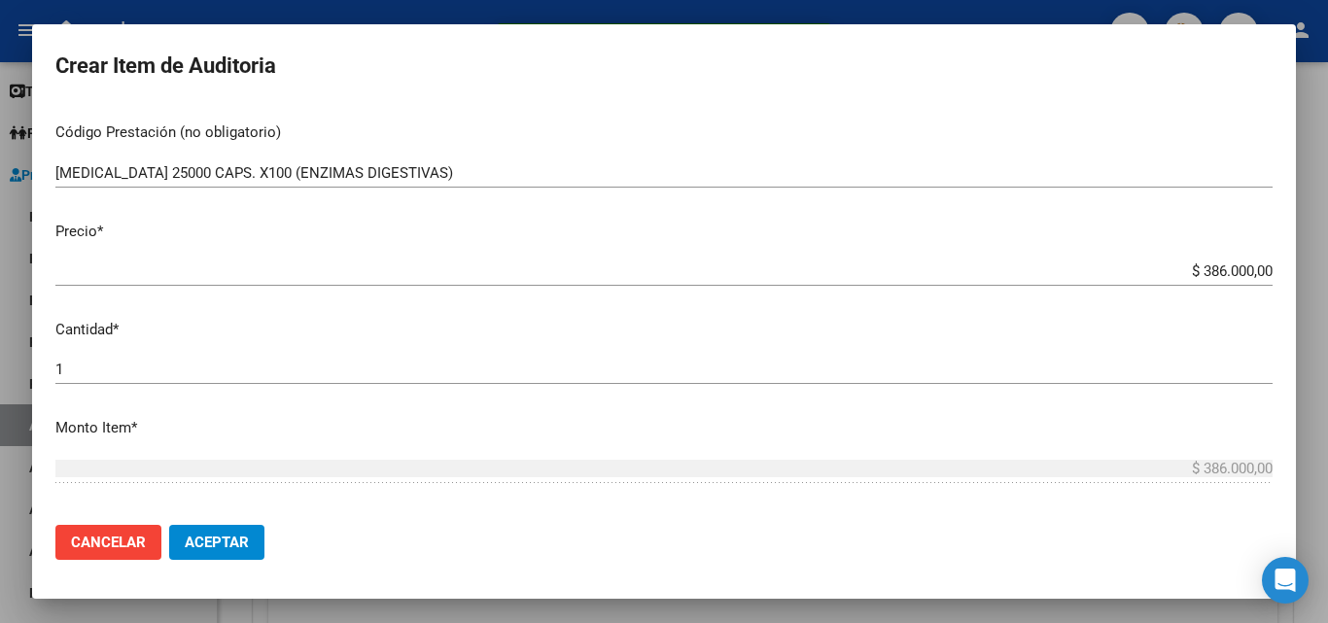
scroll to position [389, 0]
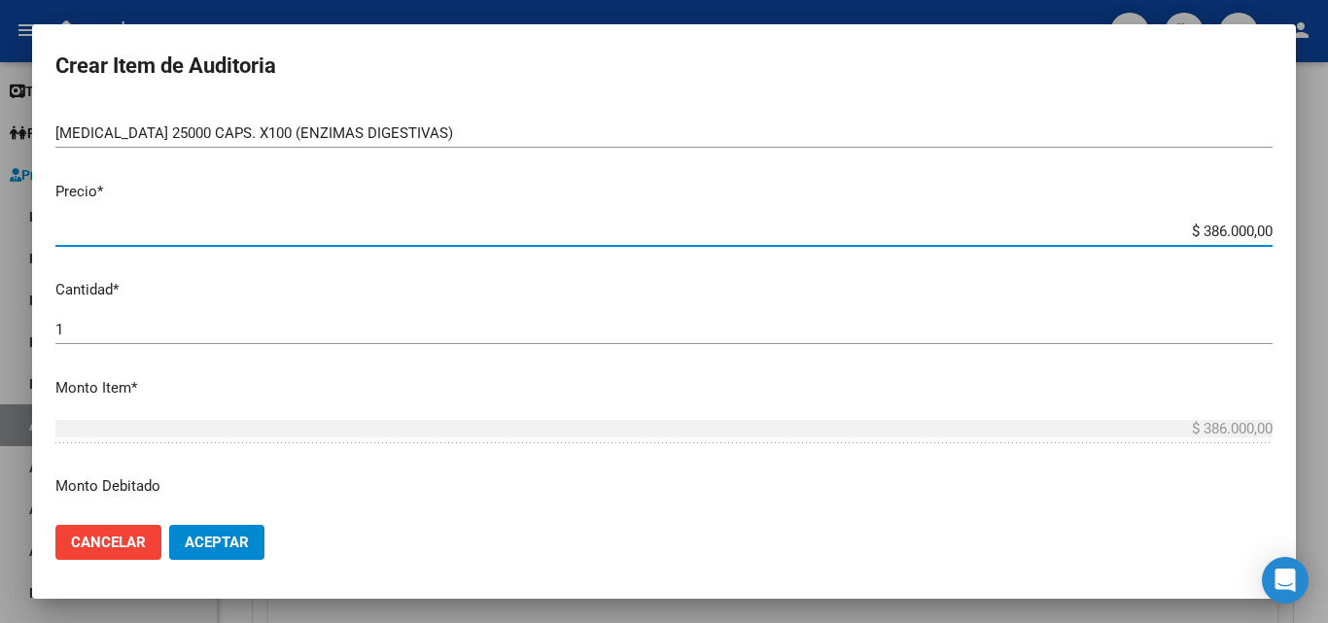
drag, startPoint x: 1183, startPoint y: 230, endPoint x: 1266, endPoint y: 230, distance: 82.6
click at [1266, 230] on app-form-text-field "Precio * $ 386.000,00 Ingresar el precio" at bounding box center [671, 211] width 1233 height 60
type input "$ 0,01"
type input "$ 0,19"
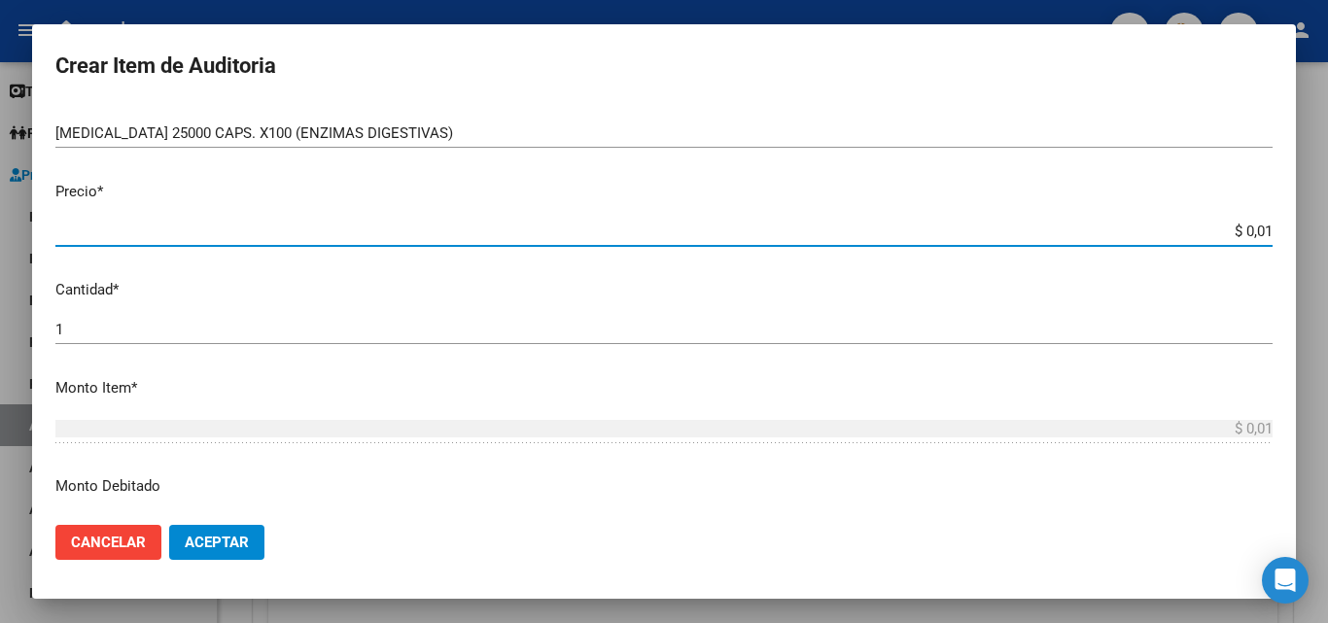
type input "$ 0,19"
type input "$ 1,93"
type input "$ 19,30"
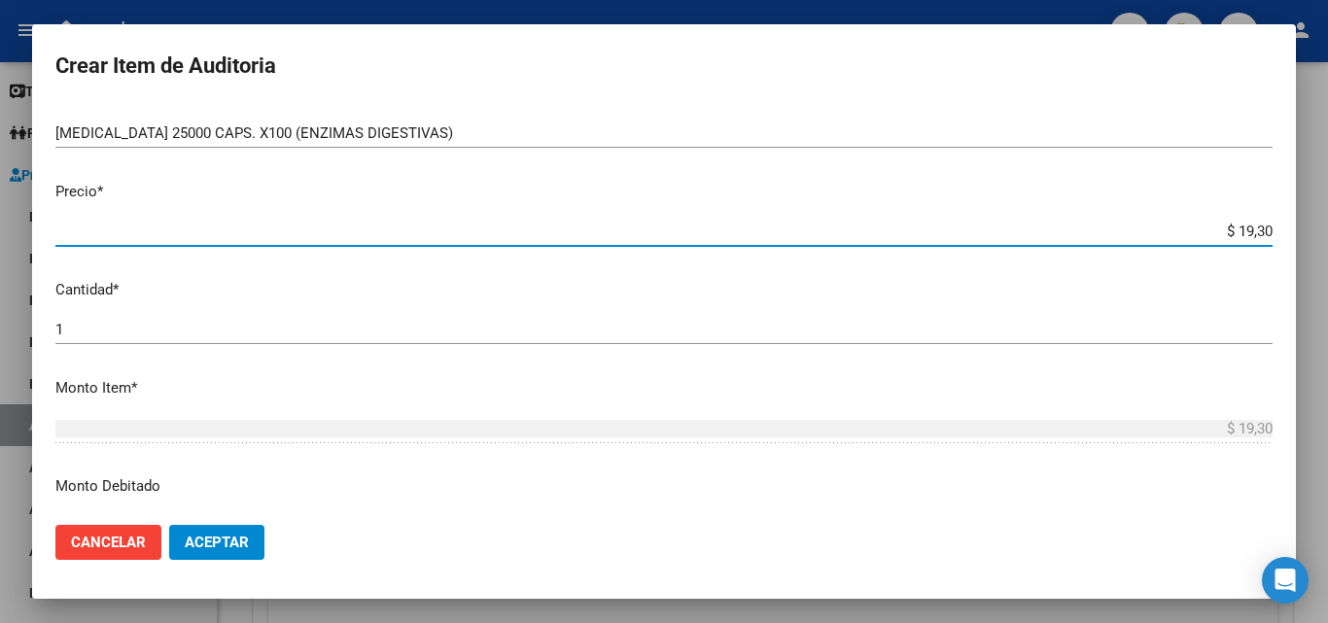
type input "$ 193,00"
type input "$ 1.930,00"
type input "$ 19.300,00"
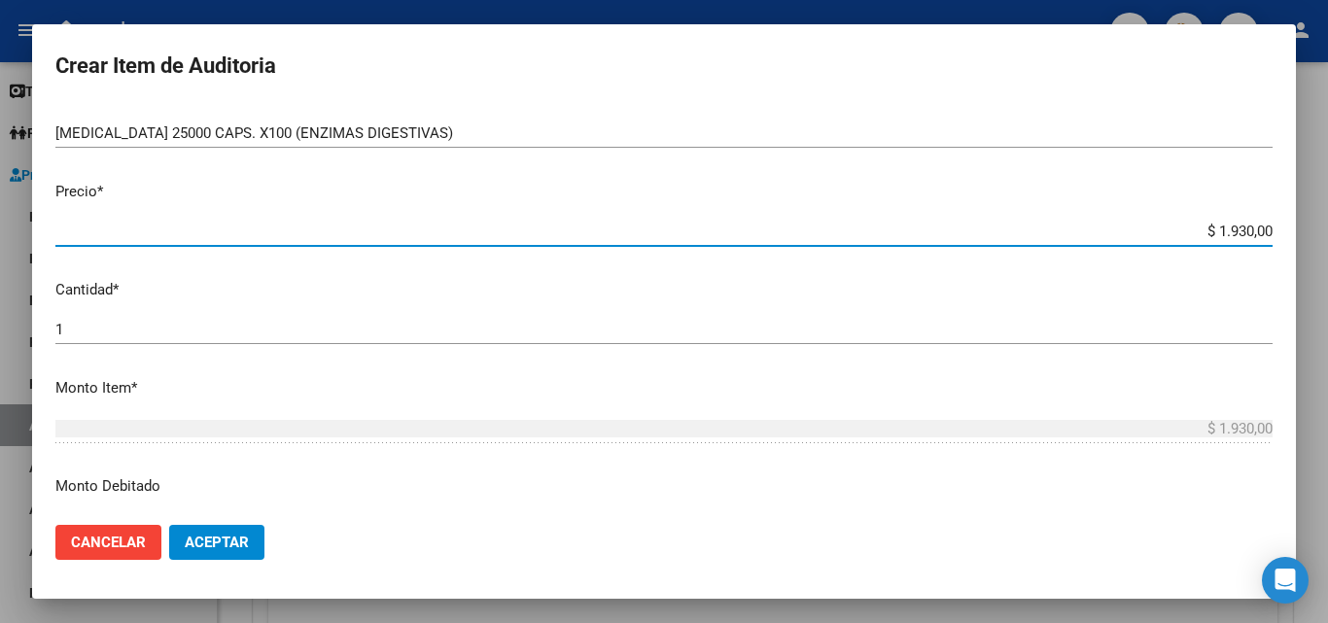
type input "$ 19.300,00"
type input "$ 193.000,00"
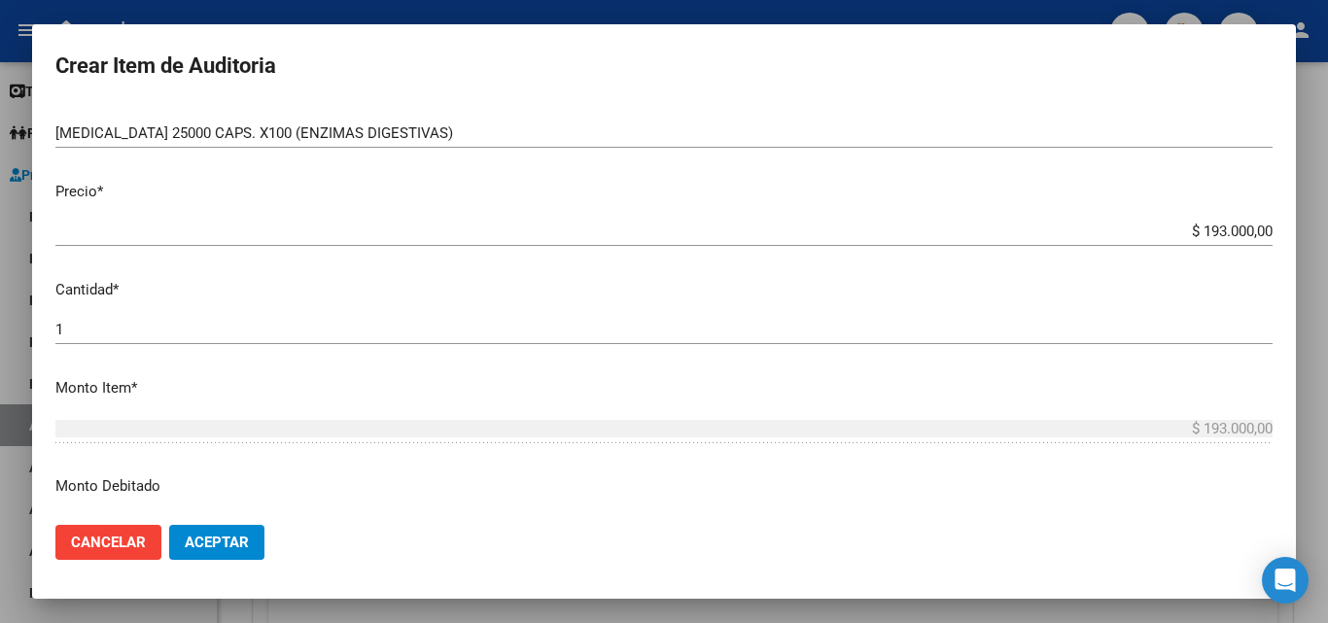
click at [375, 343] on div "1 Ingresar la cantidad" at bounding box center [663, 329] width 1217 height 29
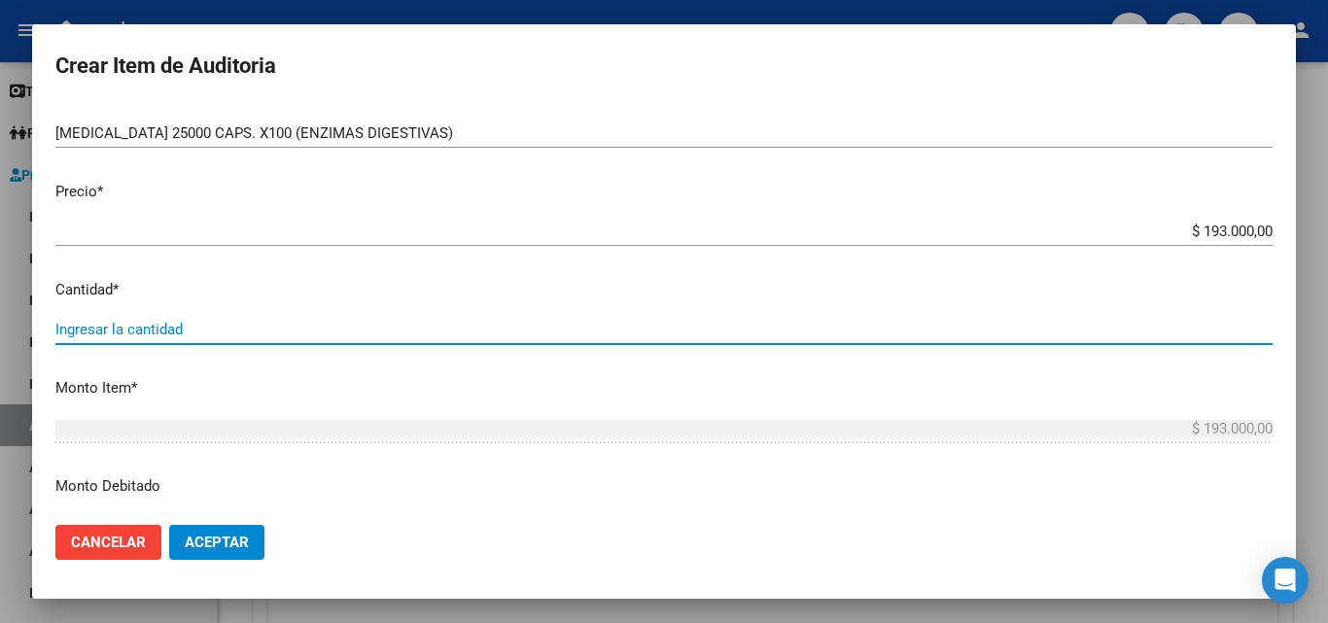
type input "2"
type input "$ 386.000,00"
type input "2"
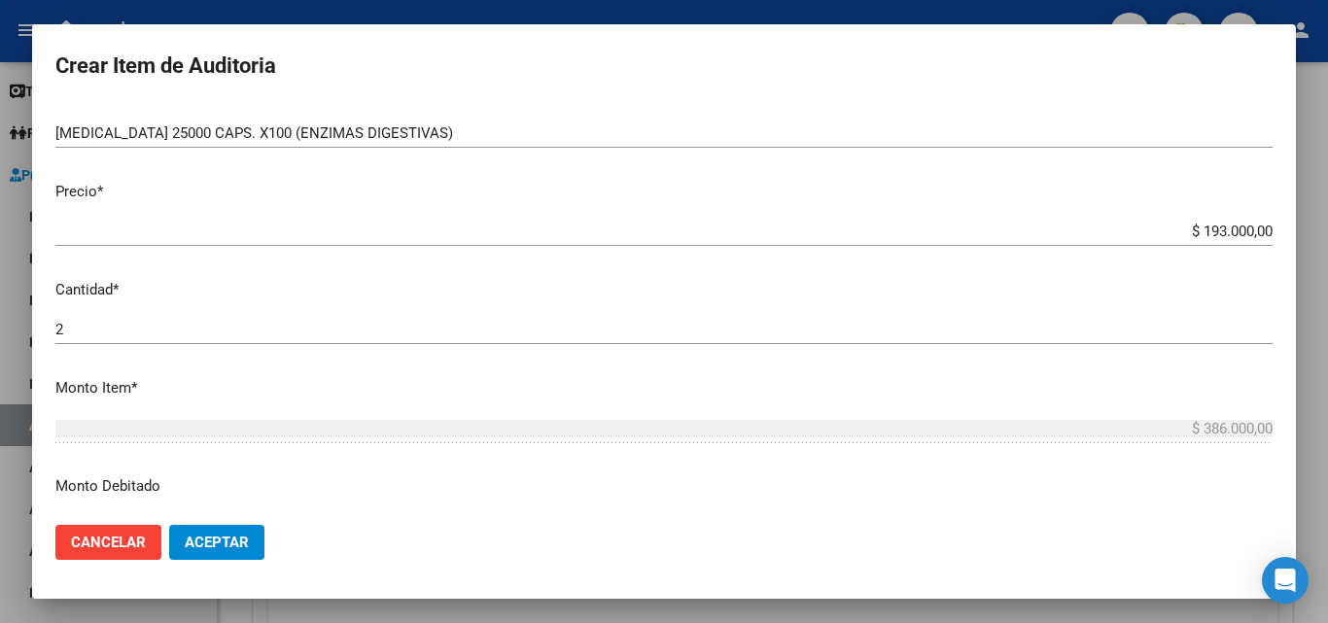
scroll to position [486, 0]
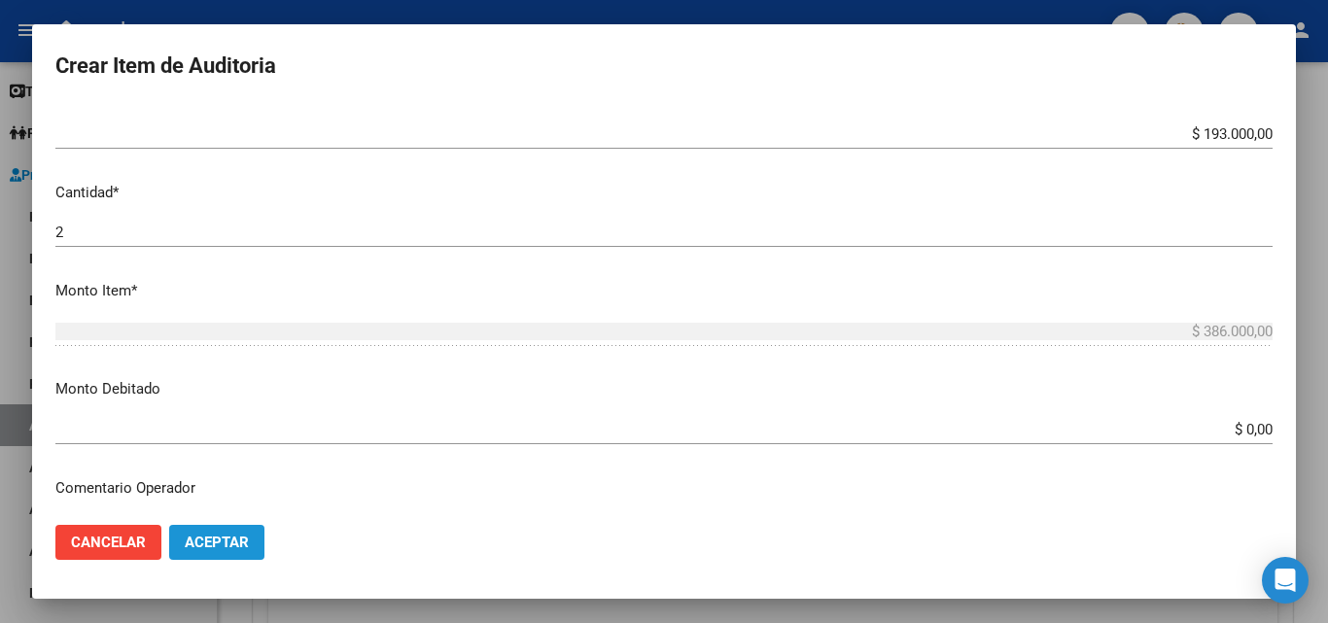
click at [236, 552] on button "Aceptar" at bounding box center [216, 542] width 95 height 35
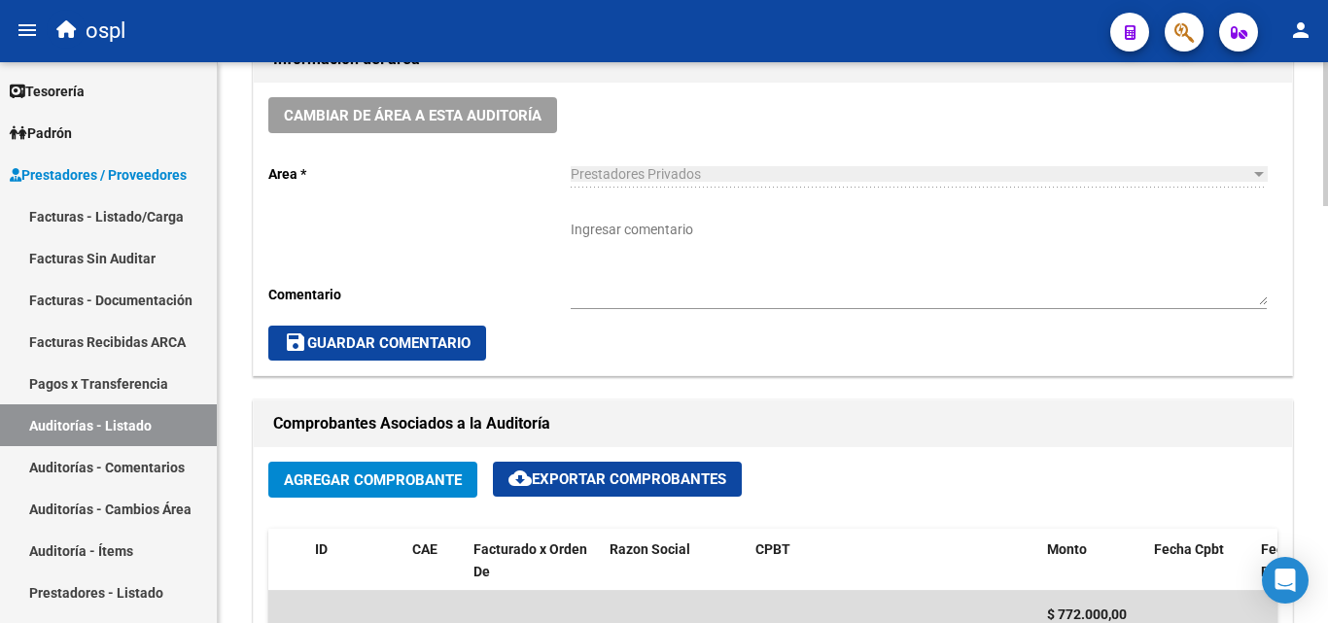
scroll to position [583, 0]
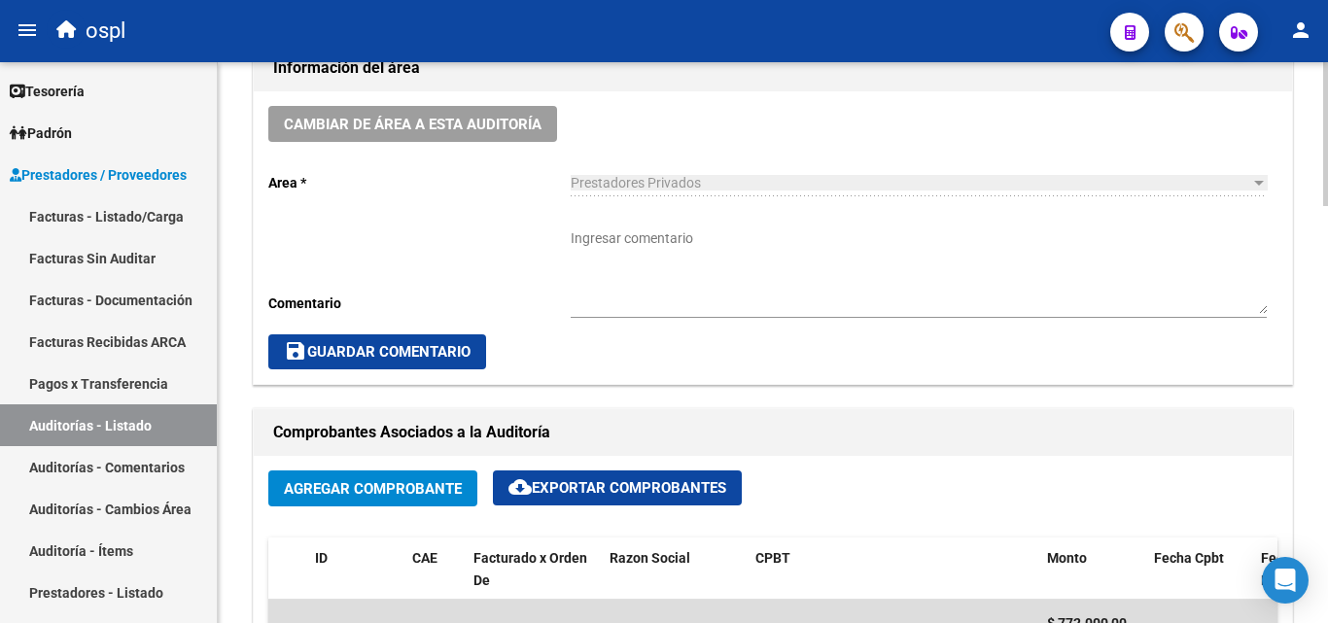
click at [671, 257] on textarea "Ingresar comentario" at bounding box center [919, 271] width 696 height 86
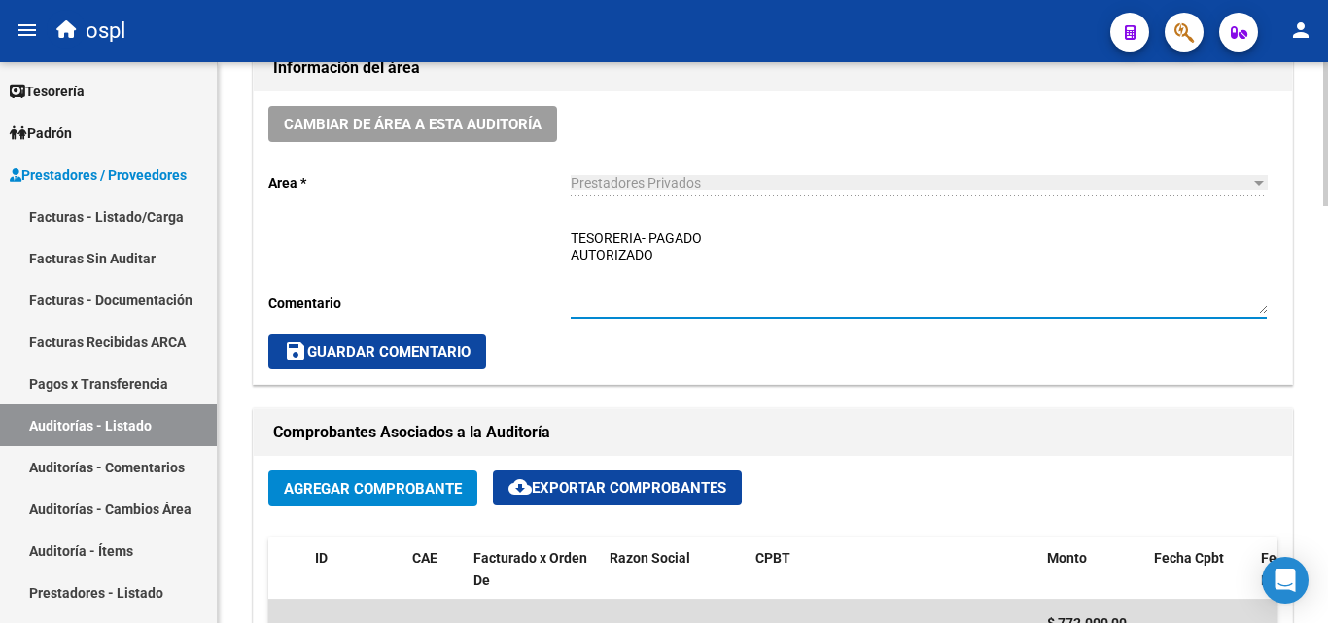
click at [757, 247] on textarea "TESORERIA- PAGADO AUTORIZADO" at bounding box center [919, 271] width 696 height 86
click at [760, 246] on textarea "TESORERIA- PAGADO AUTORIZADO" at bounding box center [919, 271] width 696 height 86
click at [760, 243] on textarea "TESORERIA- PAGADO AUTORIZADO" at bounding box center [919, 271] width 696 height 86
click at [758, 282] on textarea "TESORERIA- PAGADO NOVIEMBRE- ROISA AUTORIZADO" at bounding box center [919, 271] width 696 height 86
type textarea "TESORERIA- PAGADO NOVIEMBRE- ROISA AUTORIZADO"
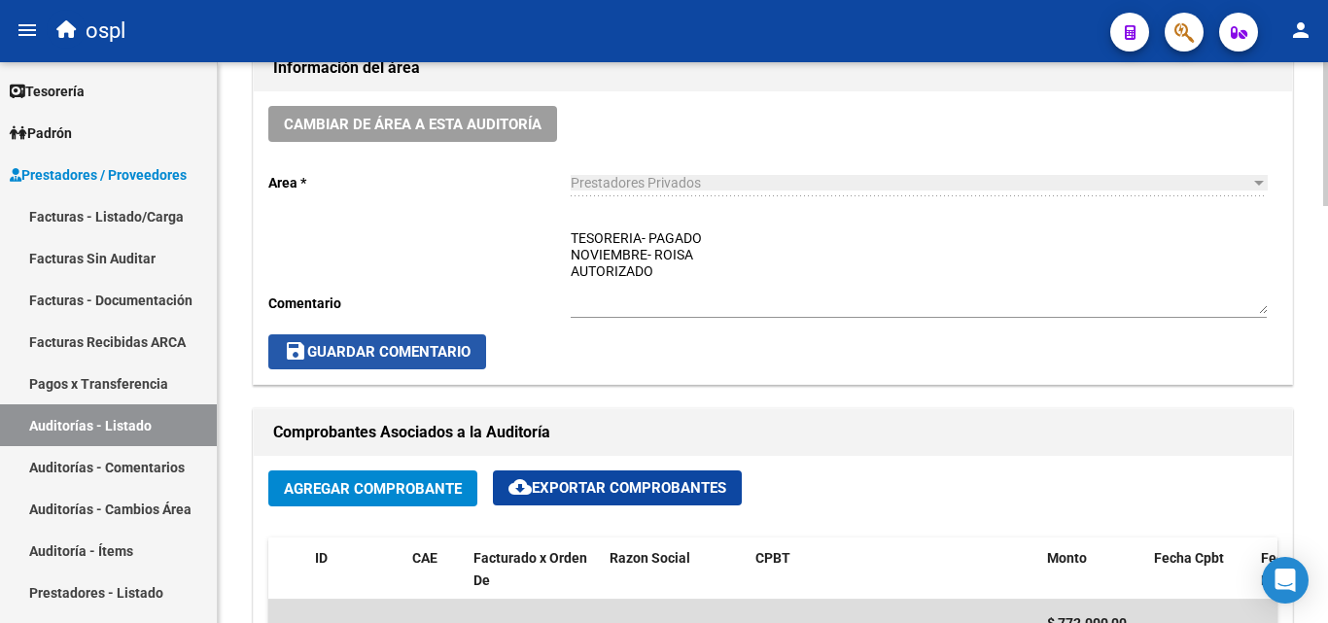
click at [451, 346] on span "save Guardar Comentario" at bounding box center [377, 351] width 187 height 17
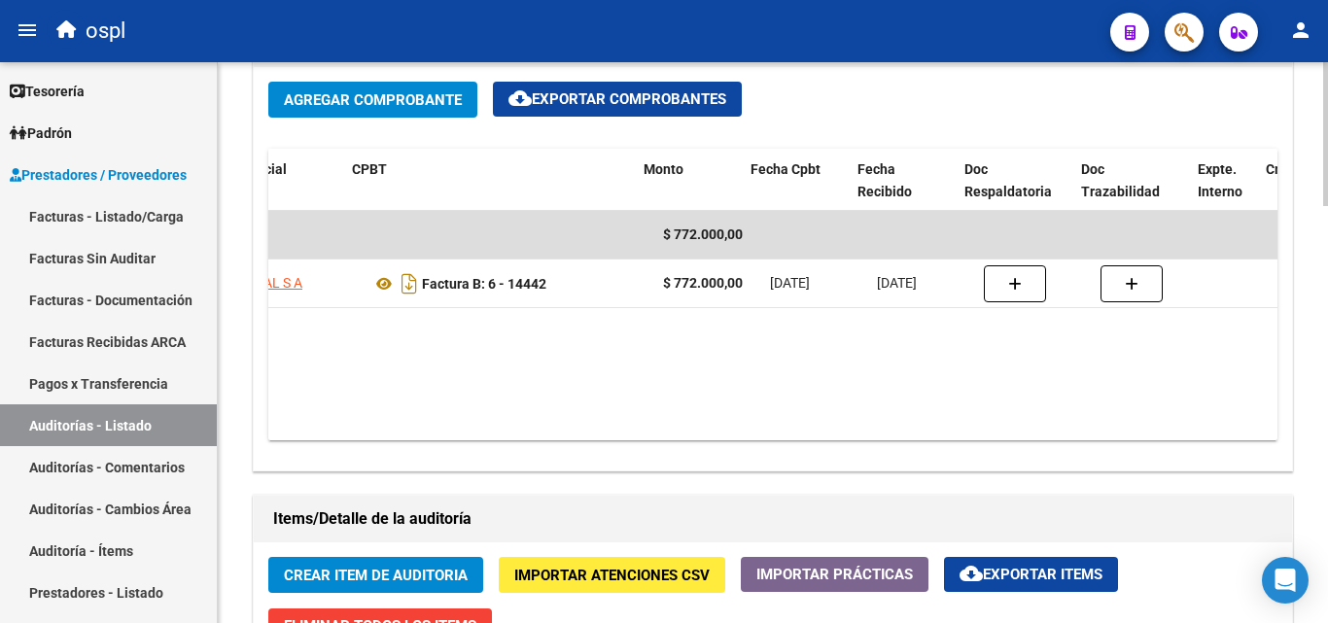
scroll to position [0, 403]
click at [853, 370] on datatable-body "$ 772.000,00 24215 REINSAL S A Factura B: 6 - 14442 $ 772.000,00 [DATE] [DATE] …" at bounding box center [772, 325] width 1009 height 229
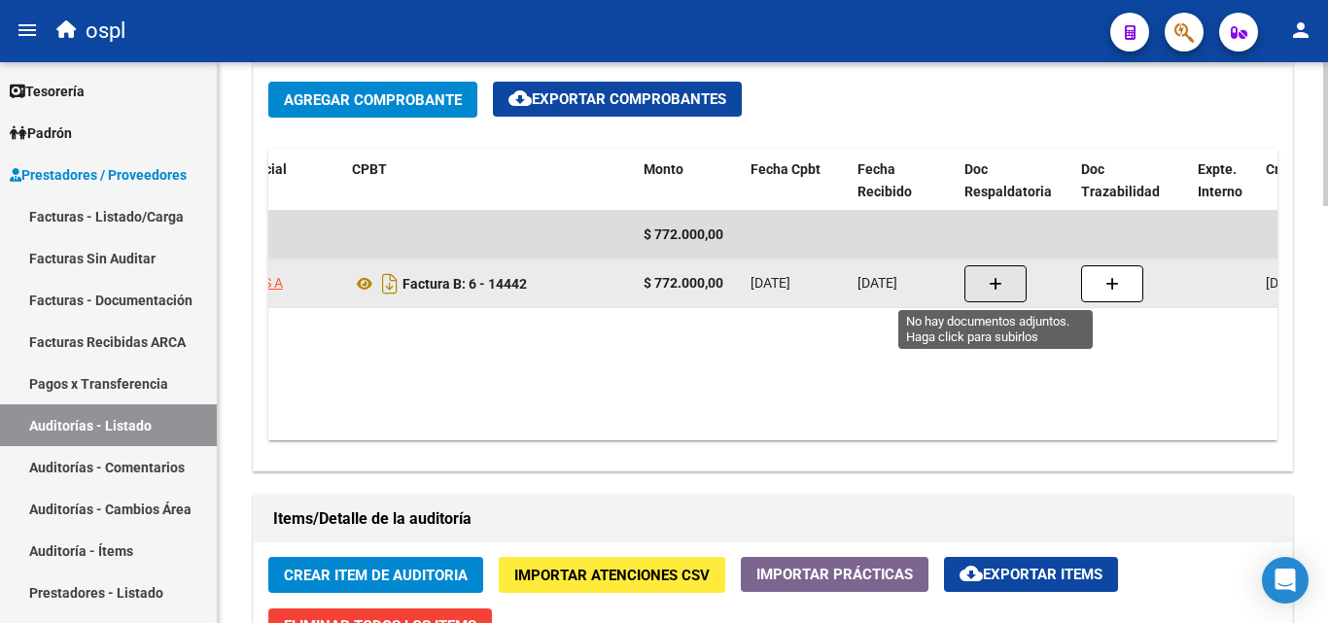
click at [994, 291] on icon "button" at bounding box center [996, 284] width 14 height 15
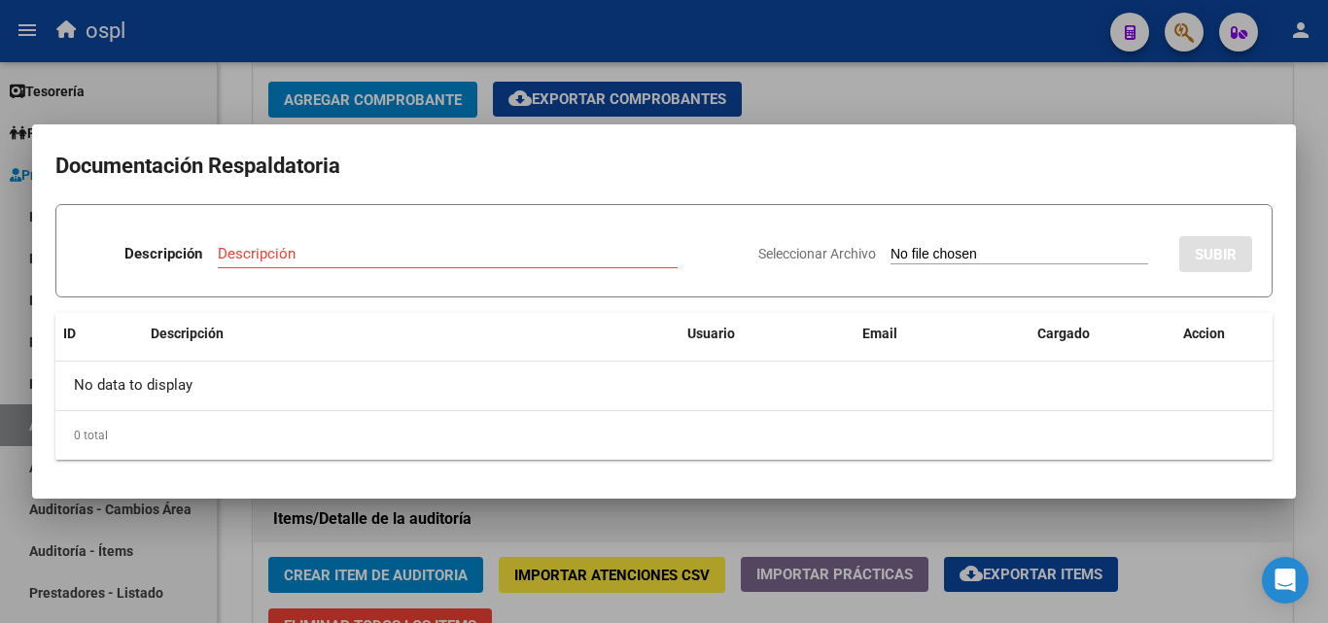
click at [928, 255] on input "Seleccionar Archivo" at bounding box center [1019, 255] width 258 height 18
type input "C:\fakepath\doc n 14442.pdf"
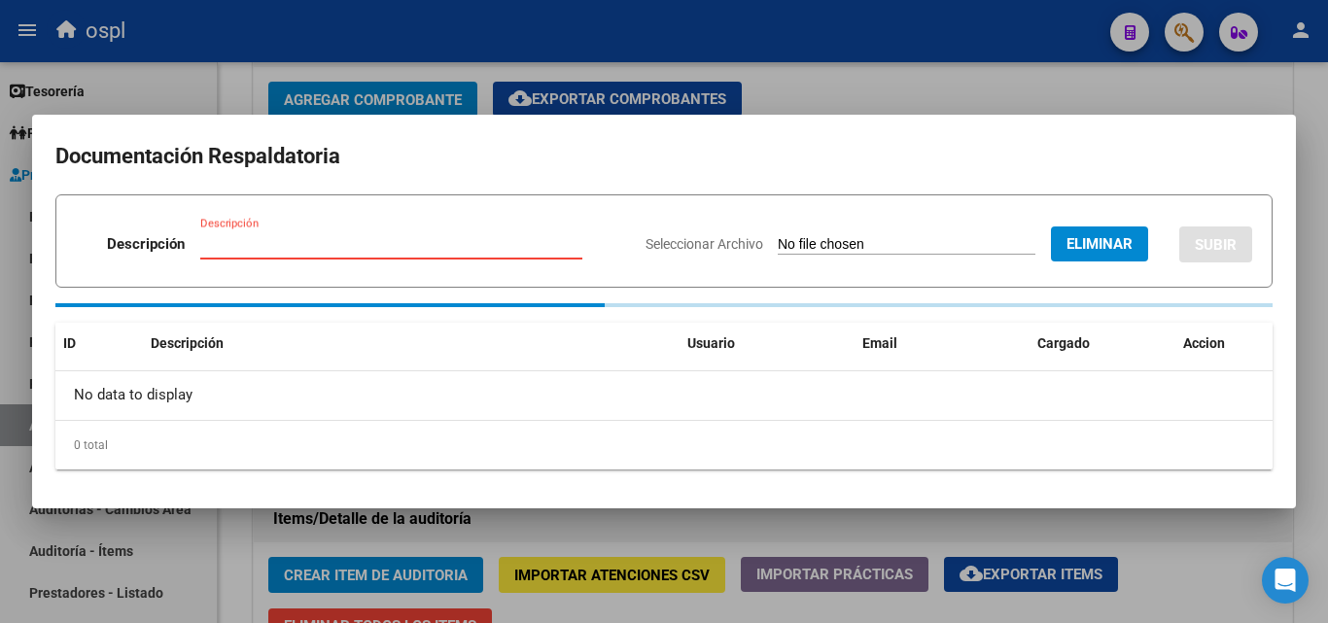
click at [309, 246] on input "Descripción" at bounding box center [391, 243] width 382 height 17
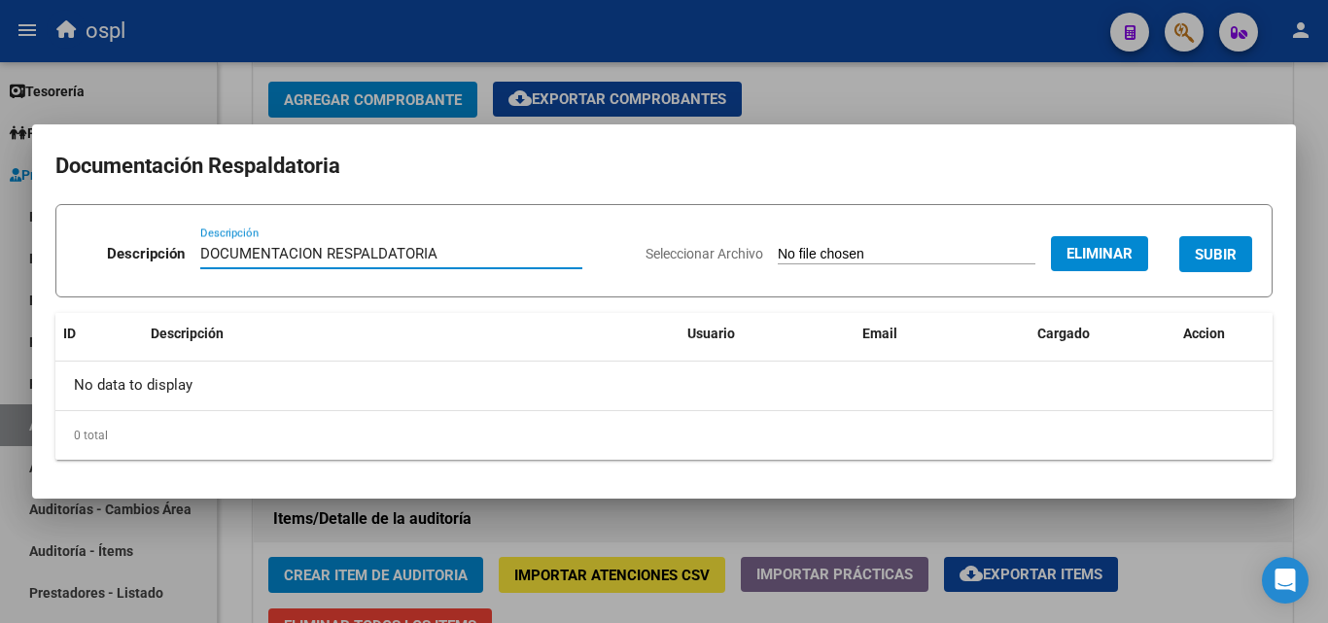
type input "DOCUMENTACION RESPALDATORIA"
click at [1219, 262] on span "SUBIR" at bounding box center [1216, 254] width 42 height 17
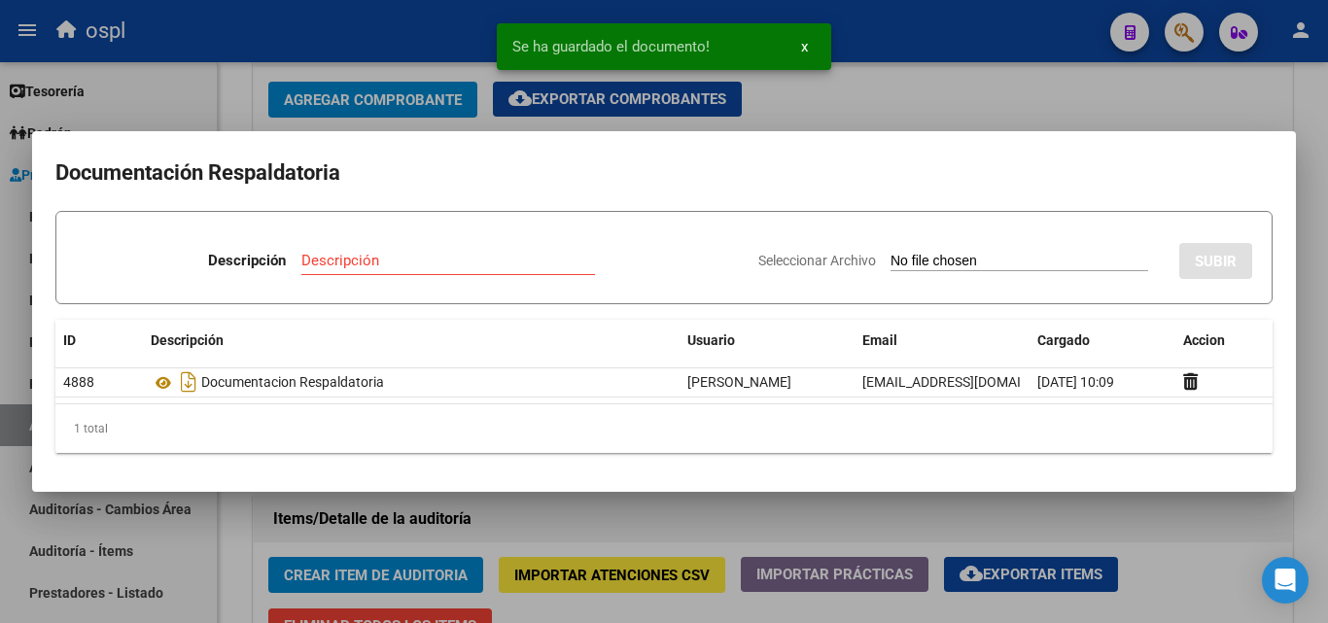
click at [996, 101] on div at bounding box center [664, 311] width 1328 height 623
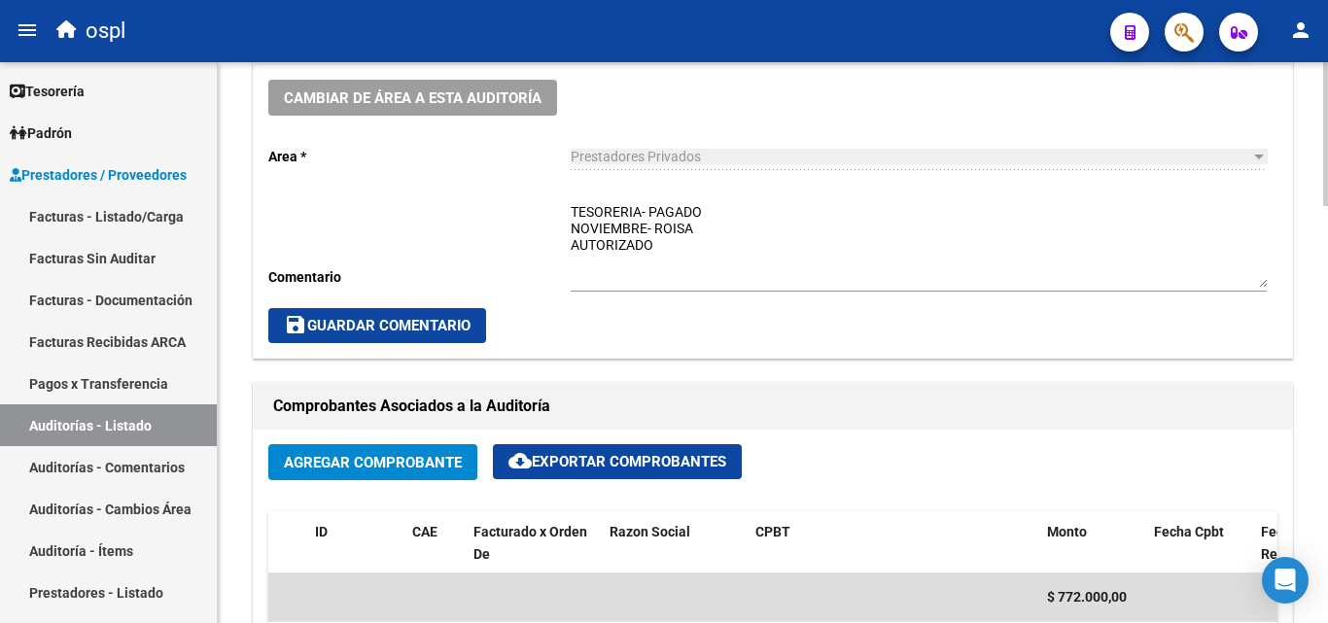
scroll to position [583, 0]
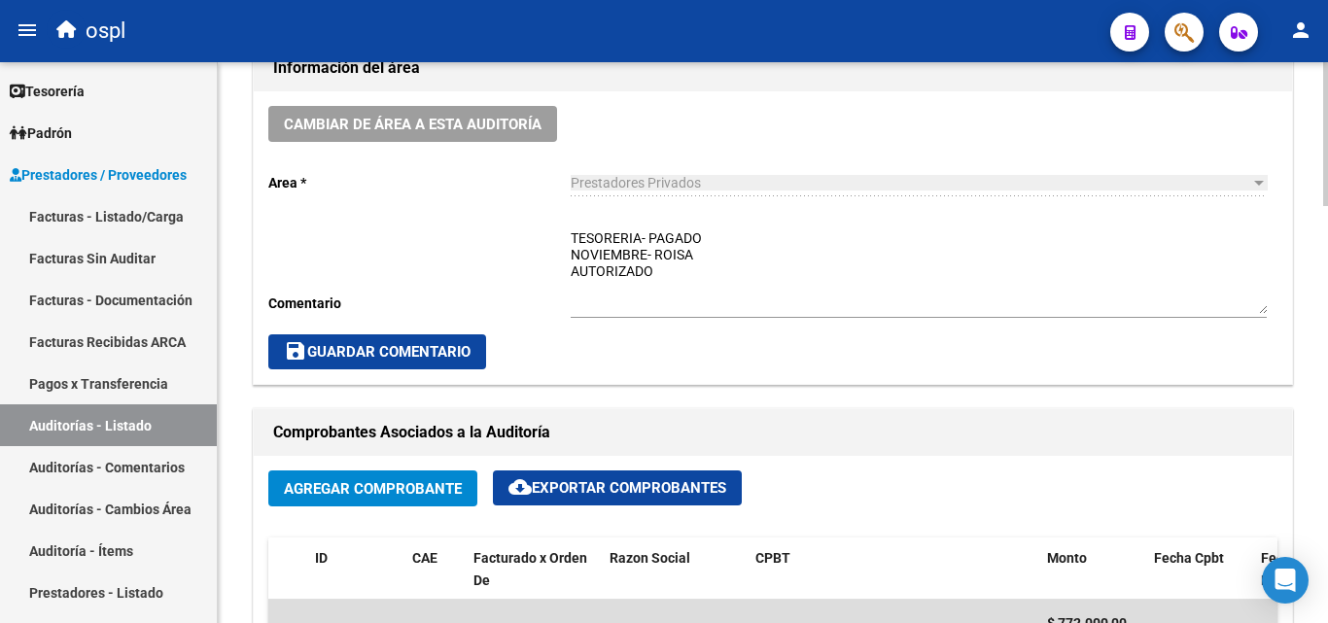
click at [366, 353] on span "save Guardar Comentario" at bounding box center [377, 351] width 187 height 17
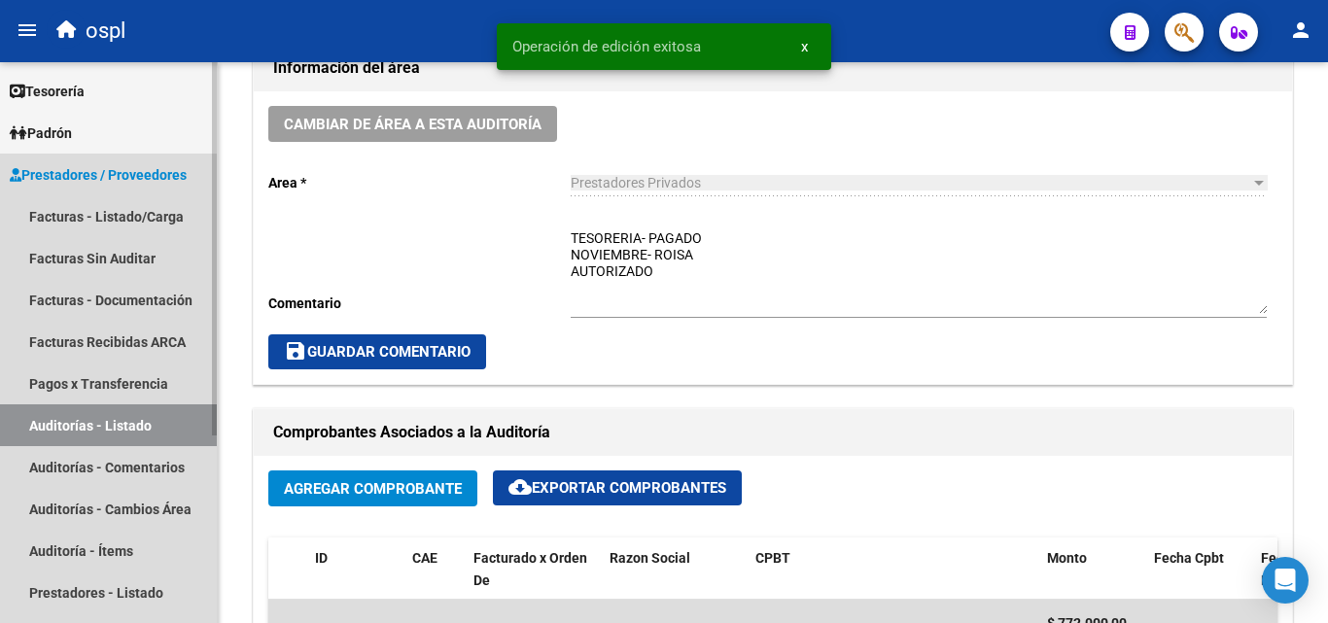
click at [122, 419] on link "Auditorías - Listado" at bounding box center [108, 425] width 217 height 42
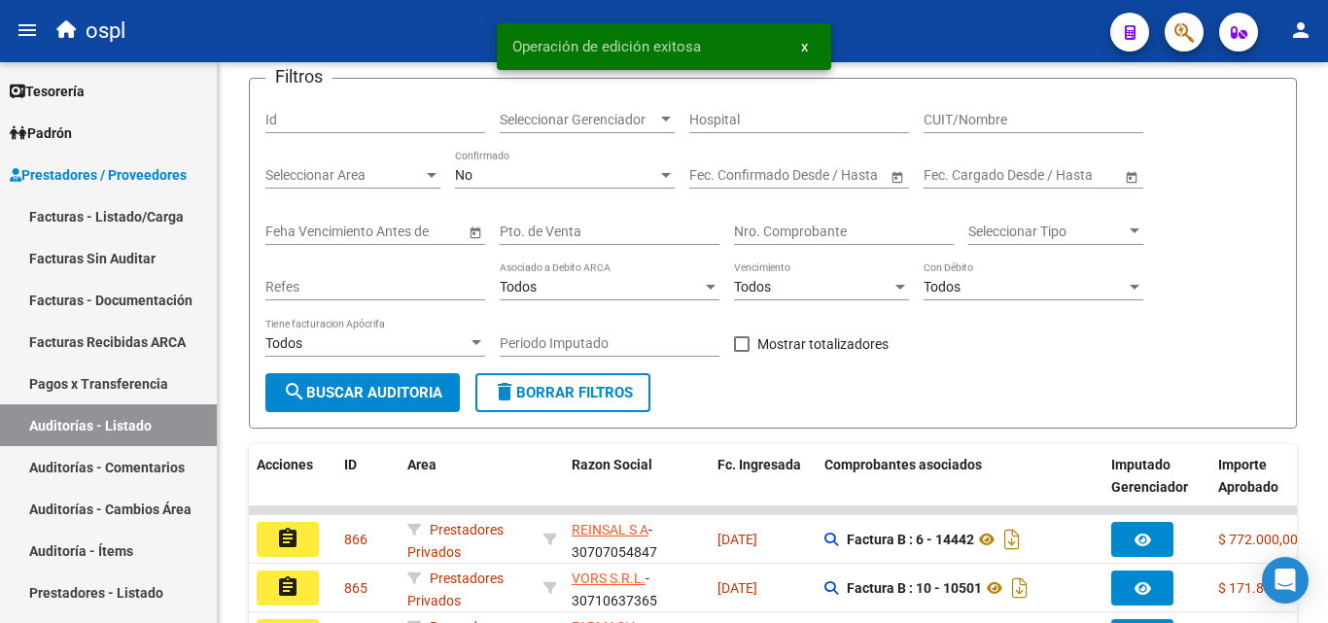
scroll to position [583, 0]
